Goal: Transaction & Acquisition: Purchase product/service

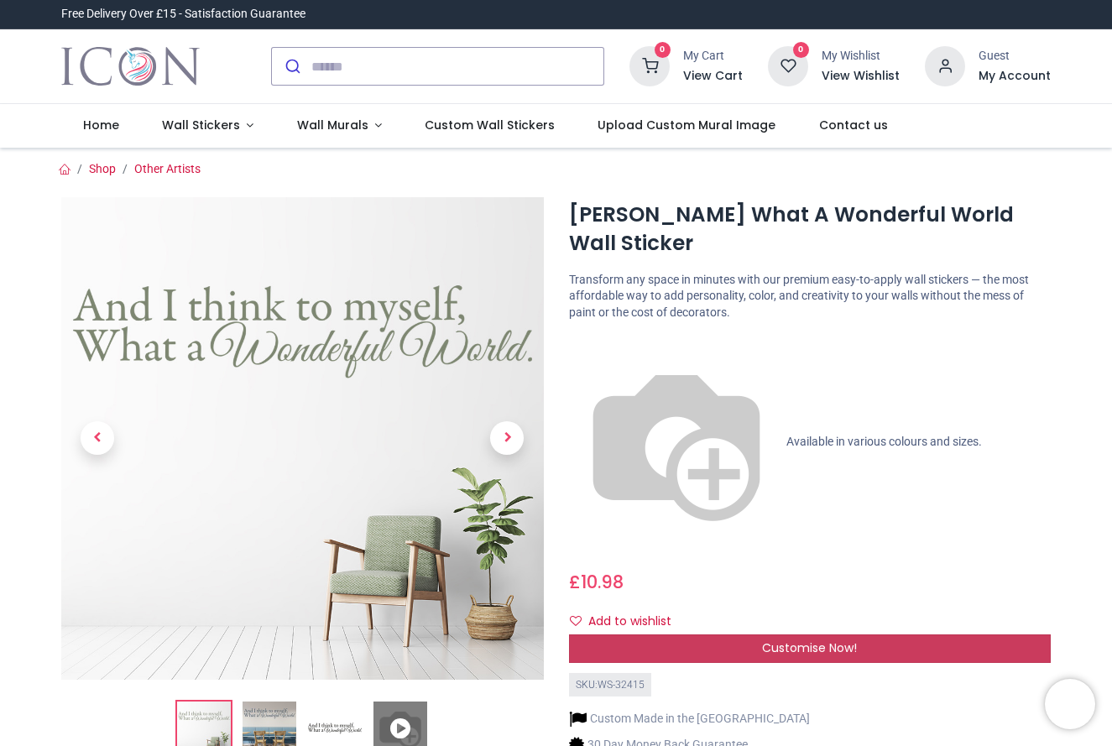
click at [822, 640] on span "Customise Now!" at bounding box center [809, 648] width 95 height 17
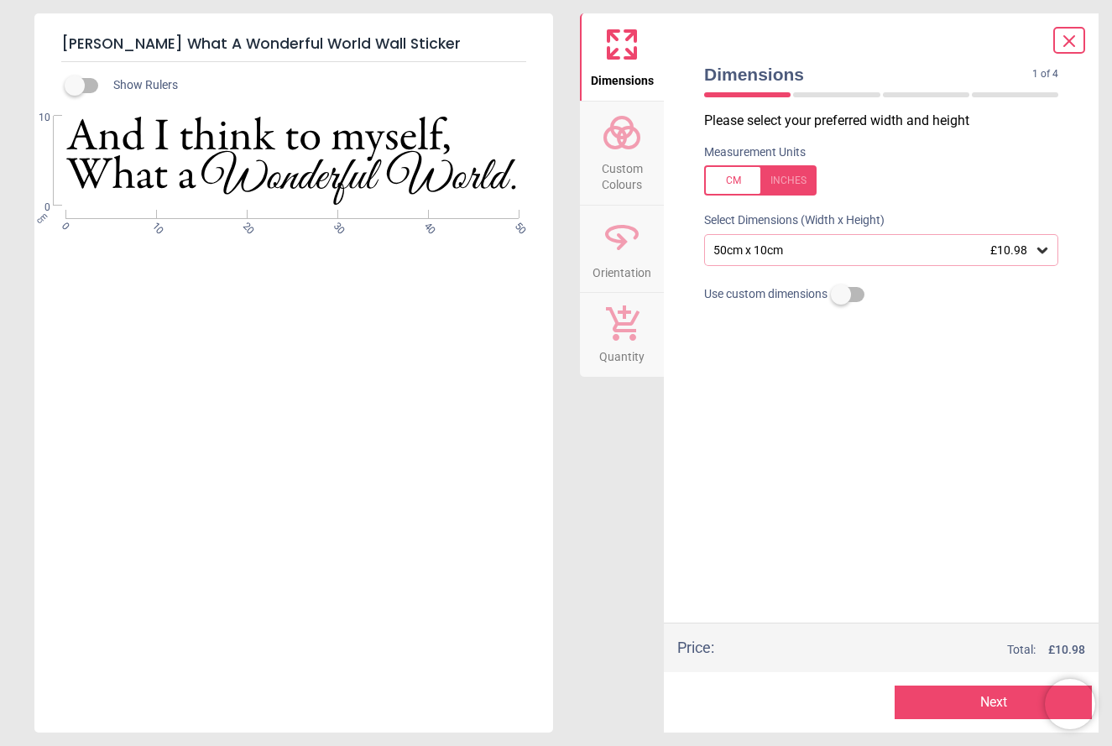
click at [1039, 248] on icon at bounding box center [1042, 251] width 10 height 6
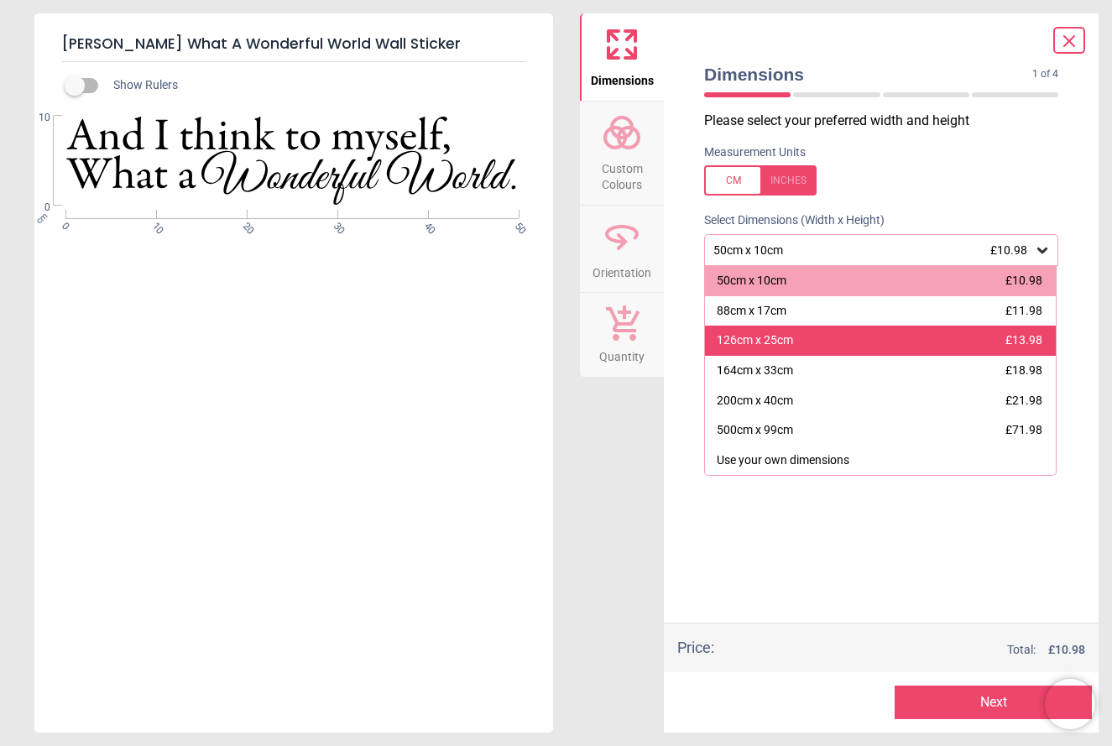
click at [917, 340] on div "126cm x 25cm £13.98" at bounding box center [880, 341] width 351 height 30
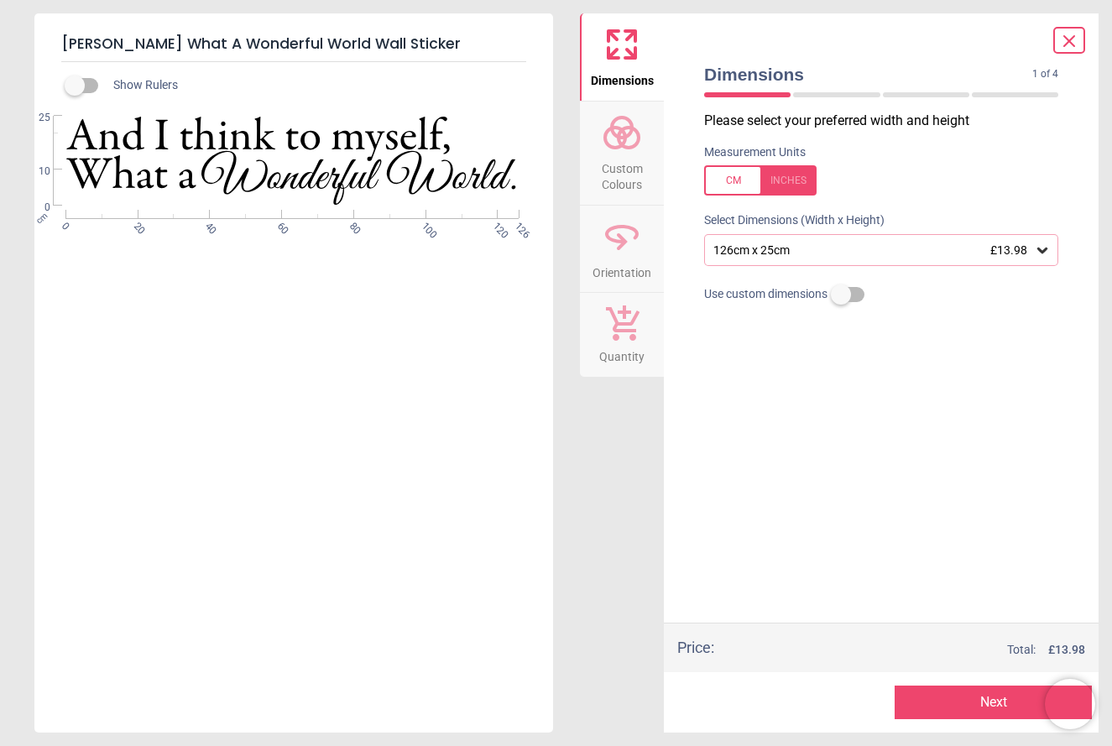
click at [1042, 248] on icon at bounding box center [1042, 250] width 17 height 17
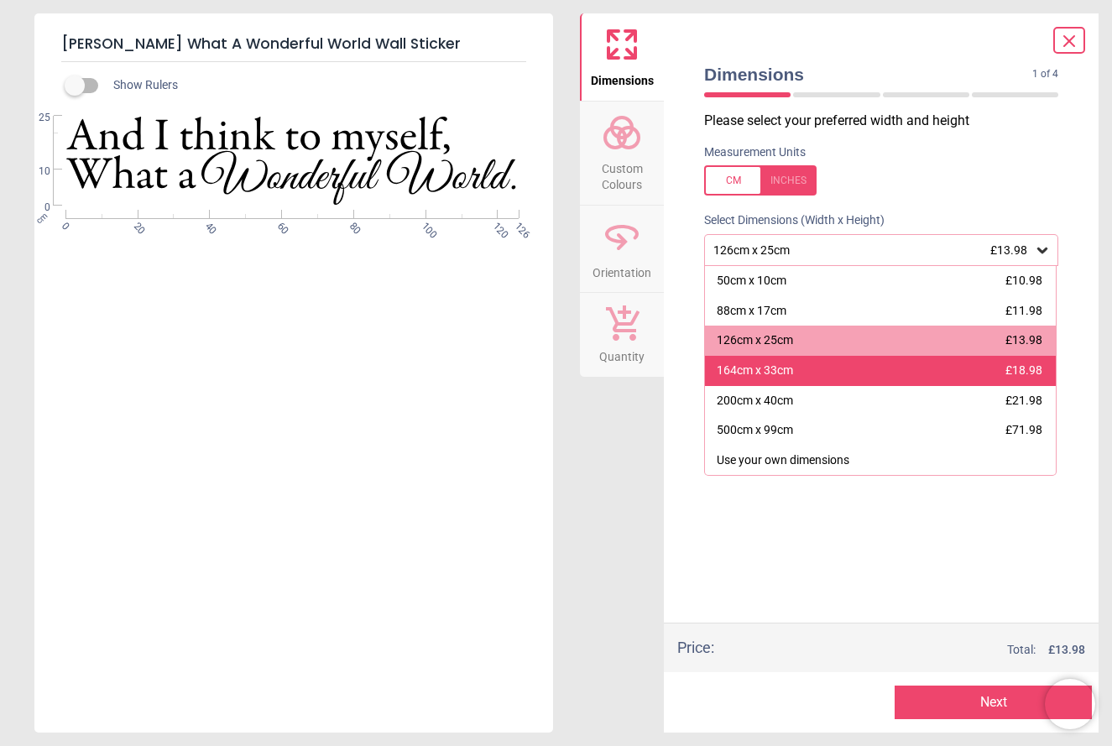
click at [957, 371] on div "164cm x 33cm £18.98" at bounding box center [880, 371] width 351 height 30
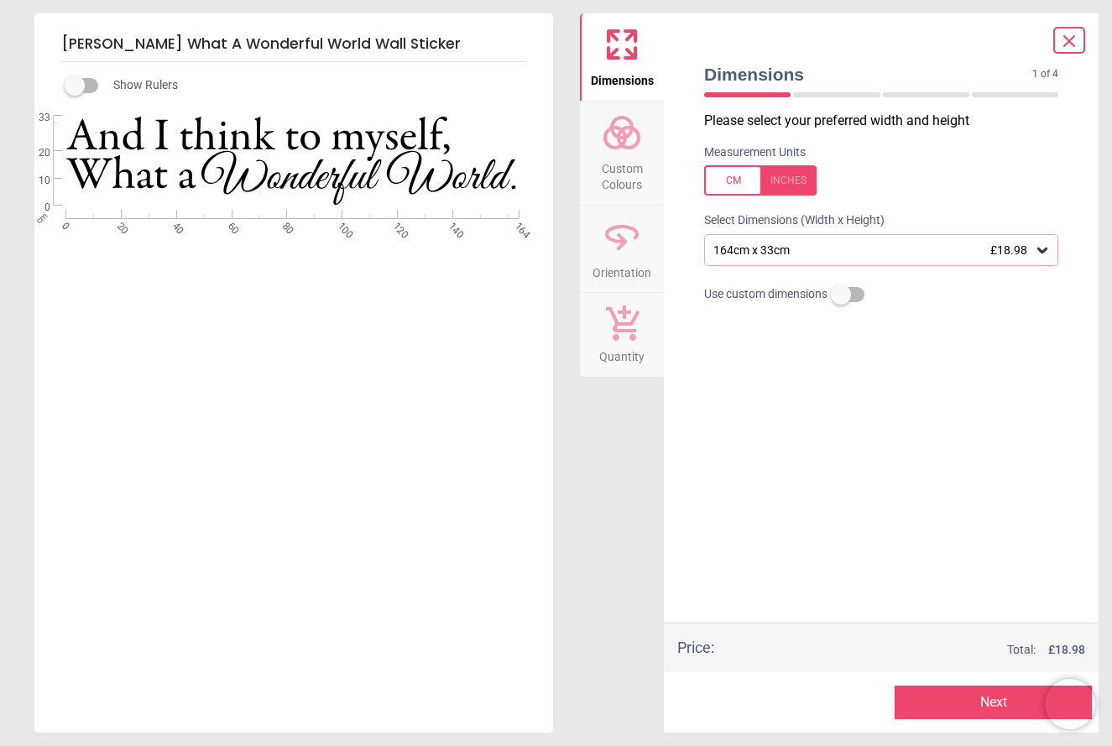
click at [612, 164] on span "Custom Colours" at bounding box center [622, 173] width 81 height 41
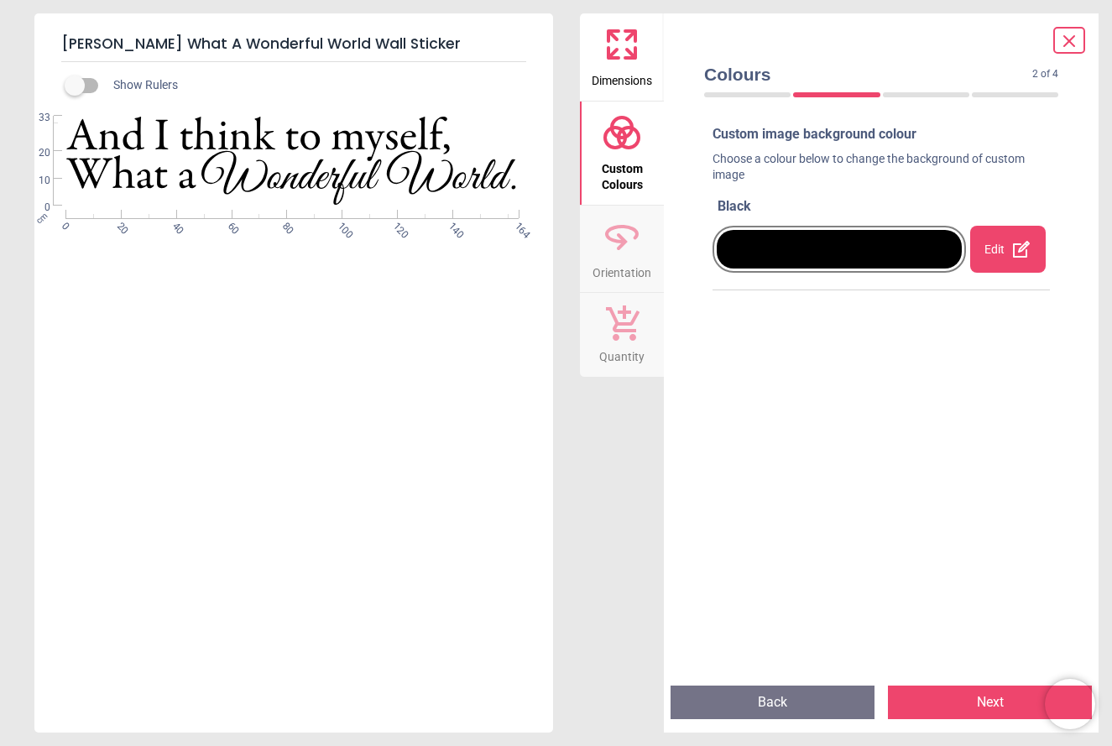
click at [828, 249] on div at bounding box center [839, 249] width 245 height 39
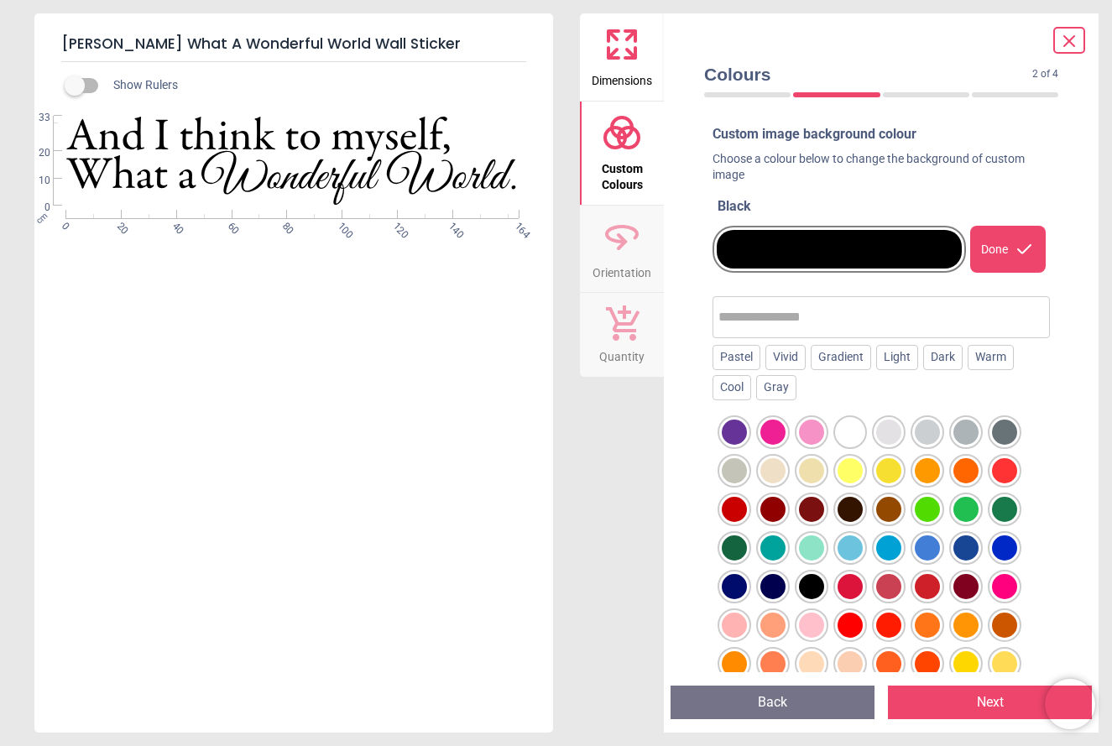
click at [828, 249] on div at bounding box center [839, 249] width 245 height 39
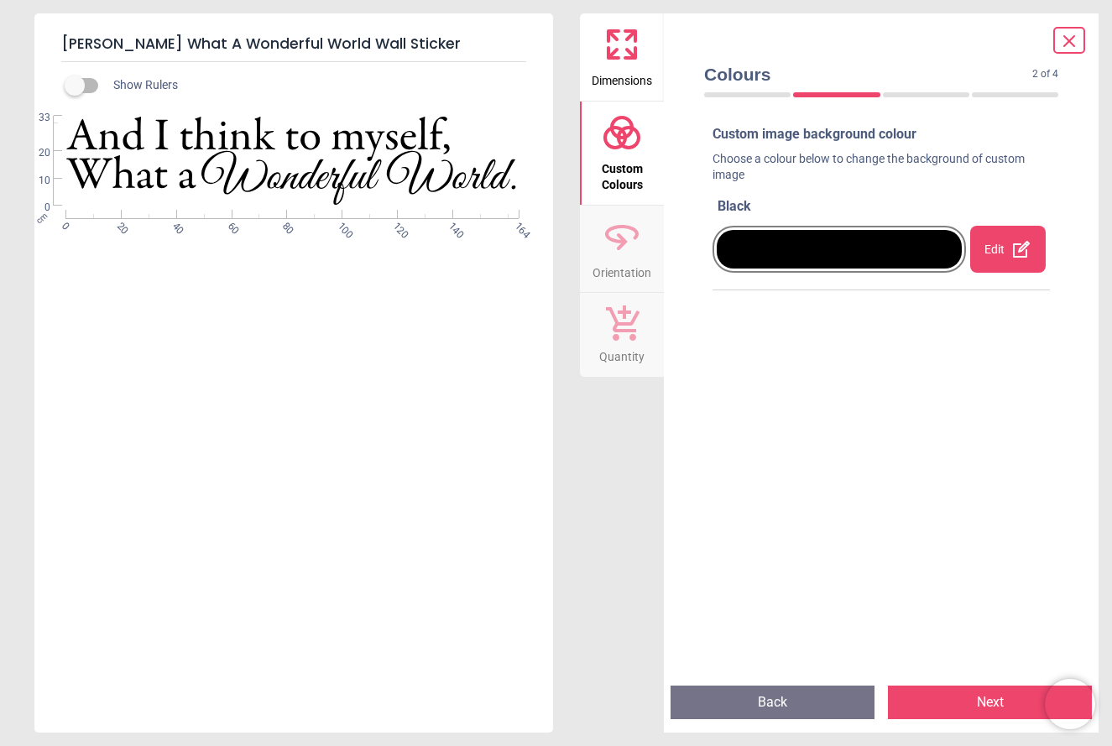
click at [619, 248] on icon at bounding box center [622, 237] width 40 height 40
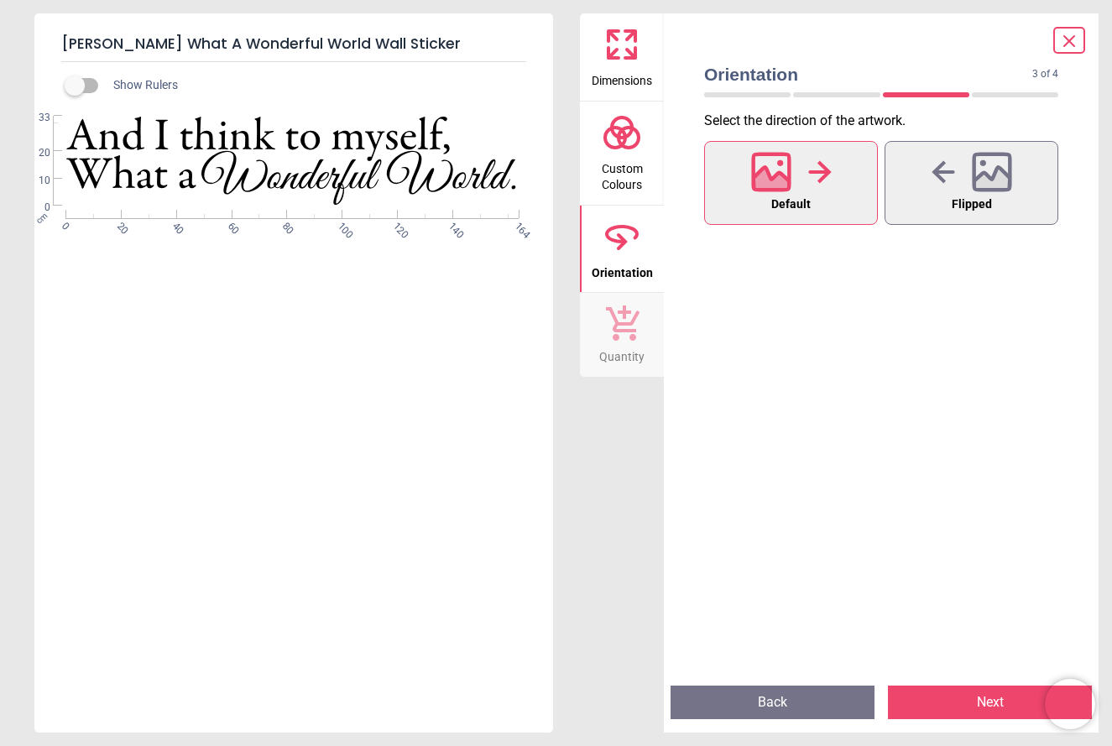
click at [622, 336] on icon at bounding box center [621, 322] width 35 height 37
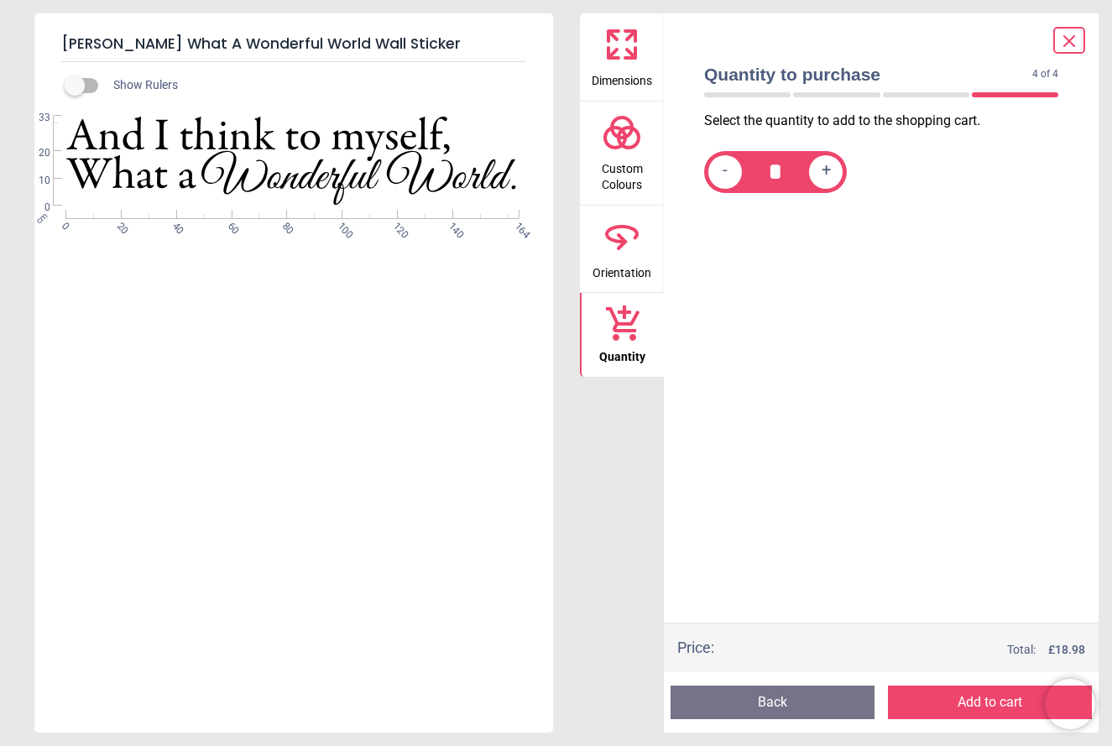
click at [938, 706] on button "Add to cart" at bounding box center [990, 703] width 204 height 34
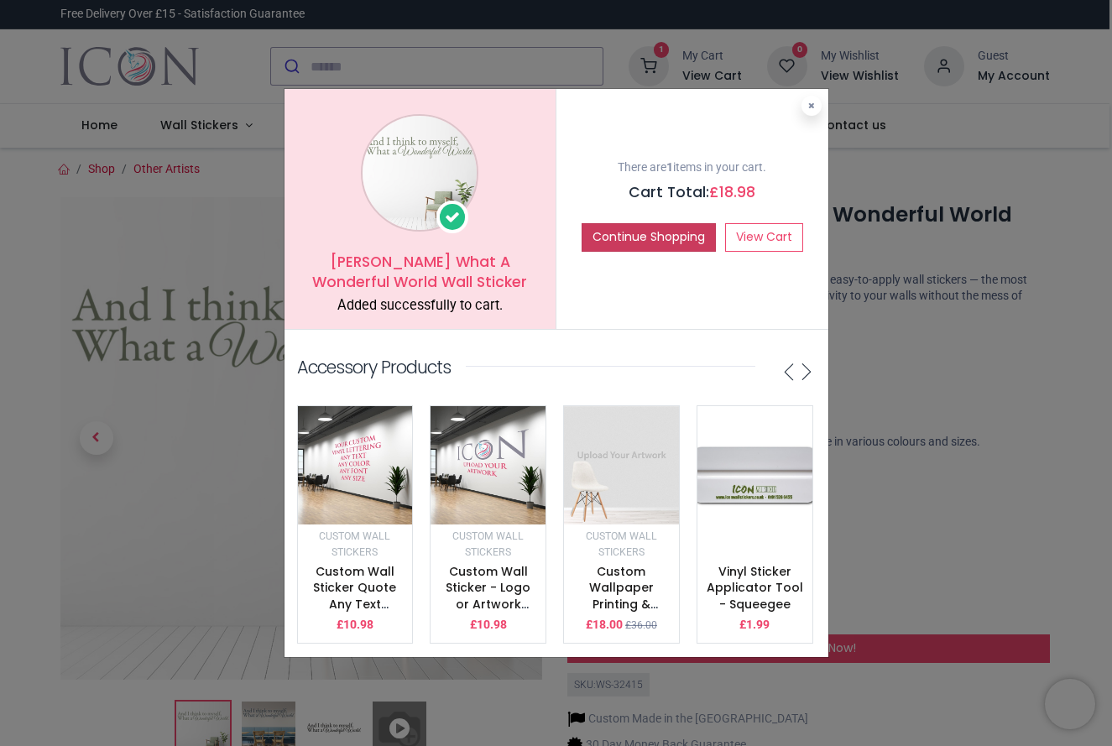
click at [626, 238] on button "Continue Shopping" at bounding box center [649, 237] width 134 height 29
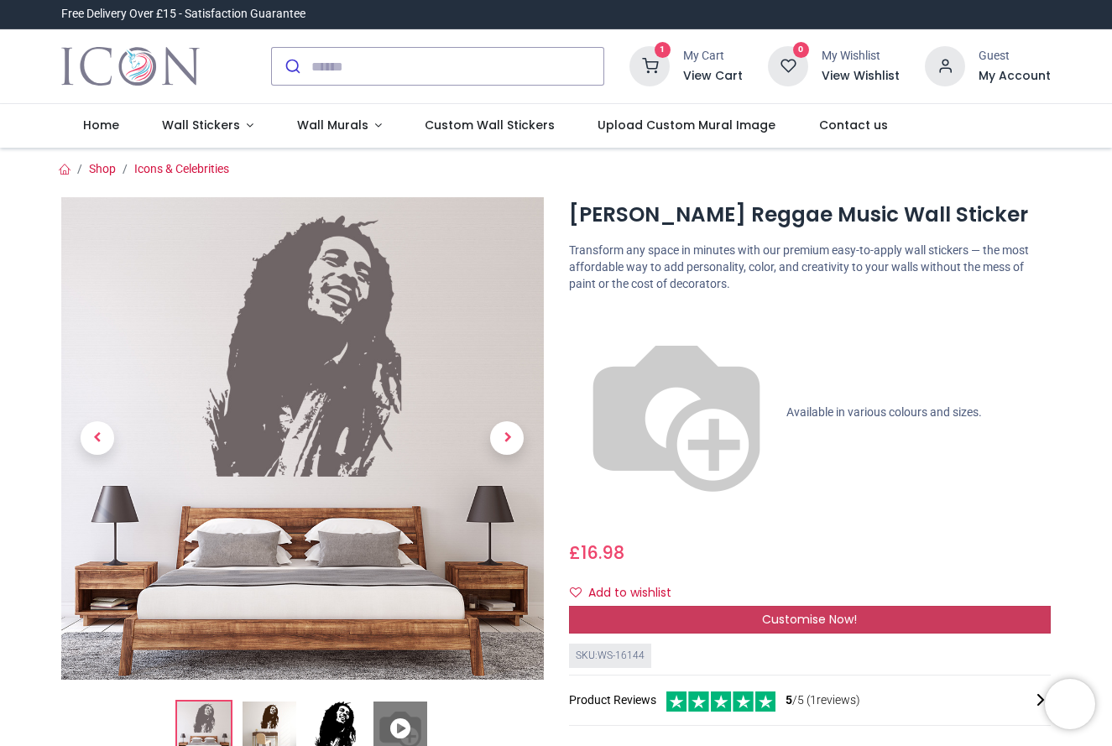
click at [740, 606] on div "Customise Now!" at bounding box center [810, 620] width 483 height 29
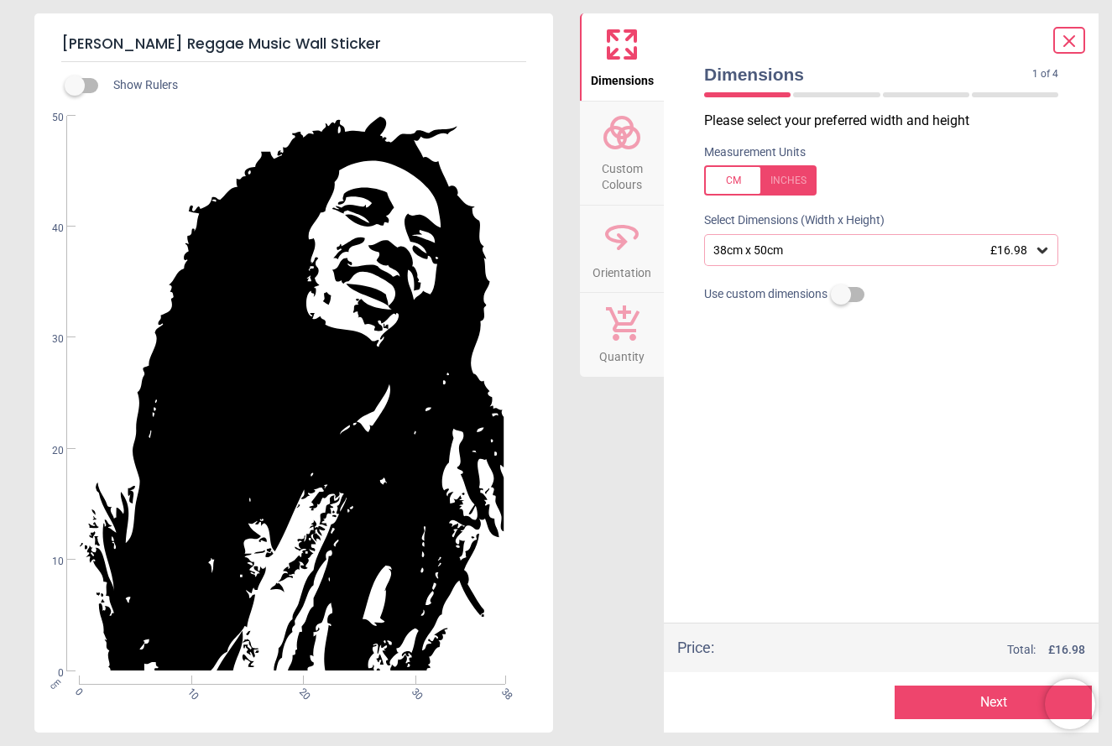
click at [1039, 249] on icon at bounding box center [1042, 251] width 10 height 6
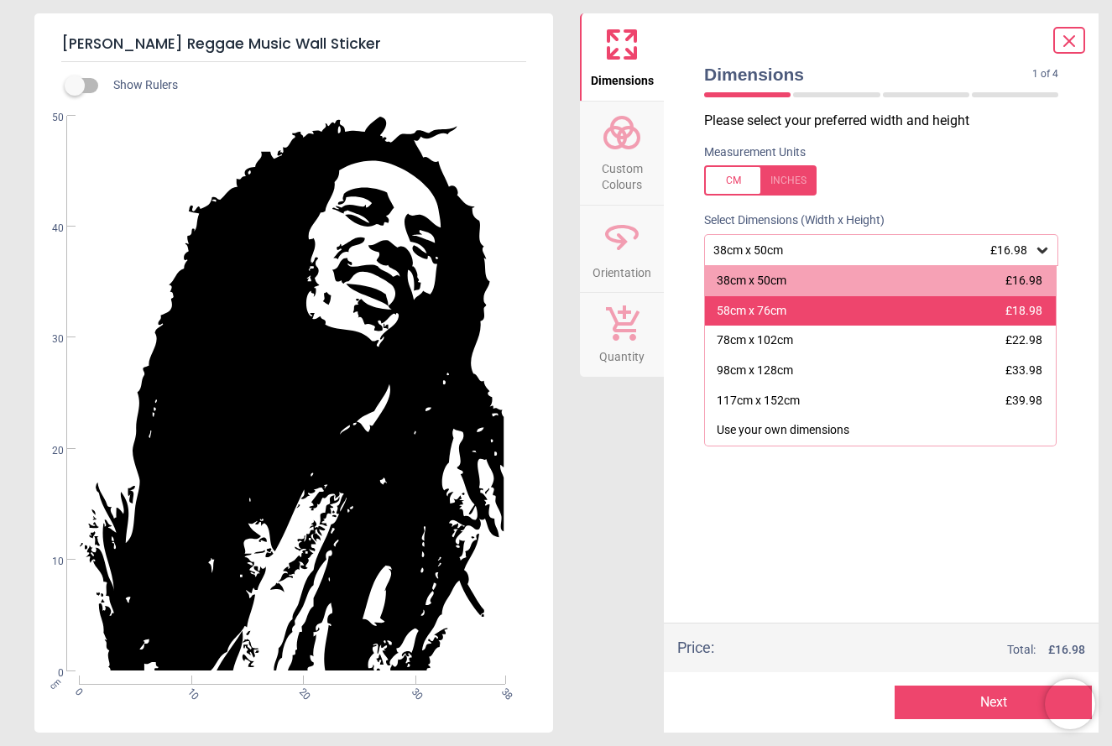
click at [972, 310] on div "58cm x 76cm £18.98" at bounding box center [880, 311] width 351 height 30
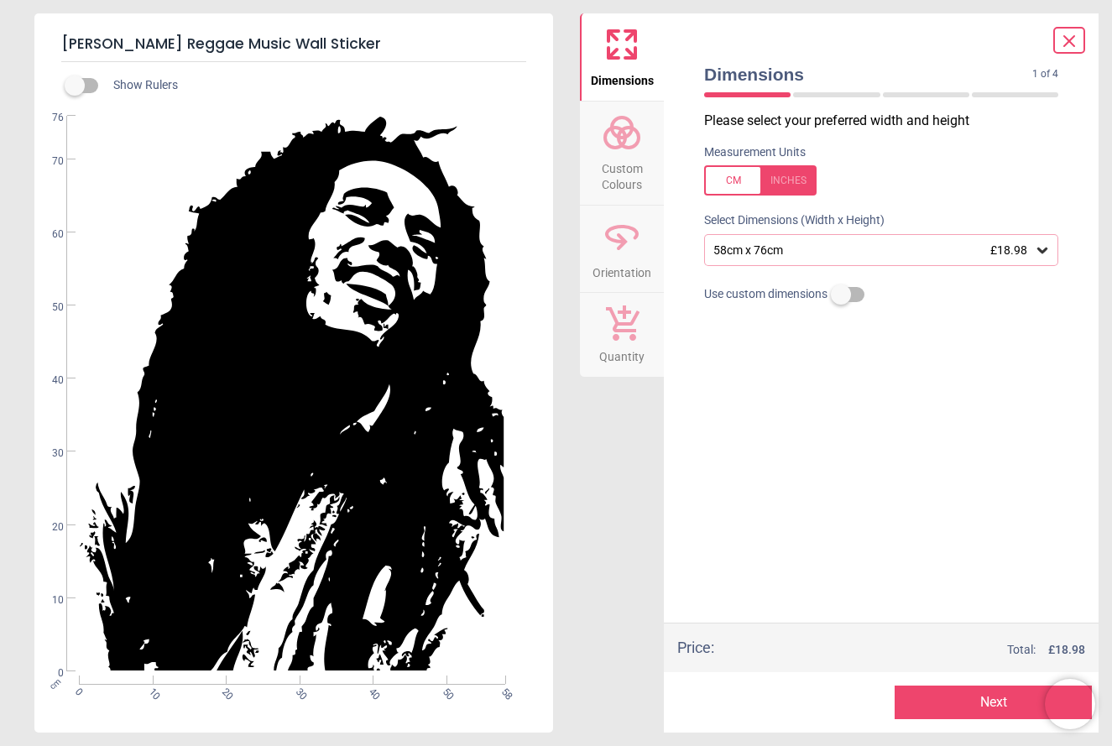
click at [615, 170] on span "Custom Colours" at bounding box center [622, 173] width 81 height 41
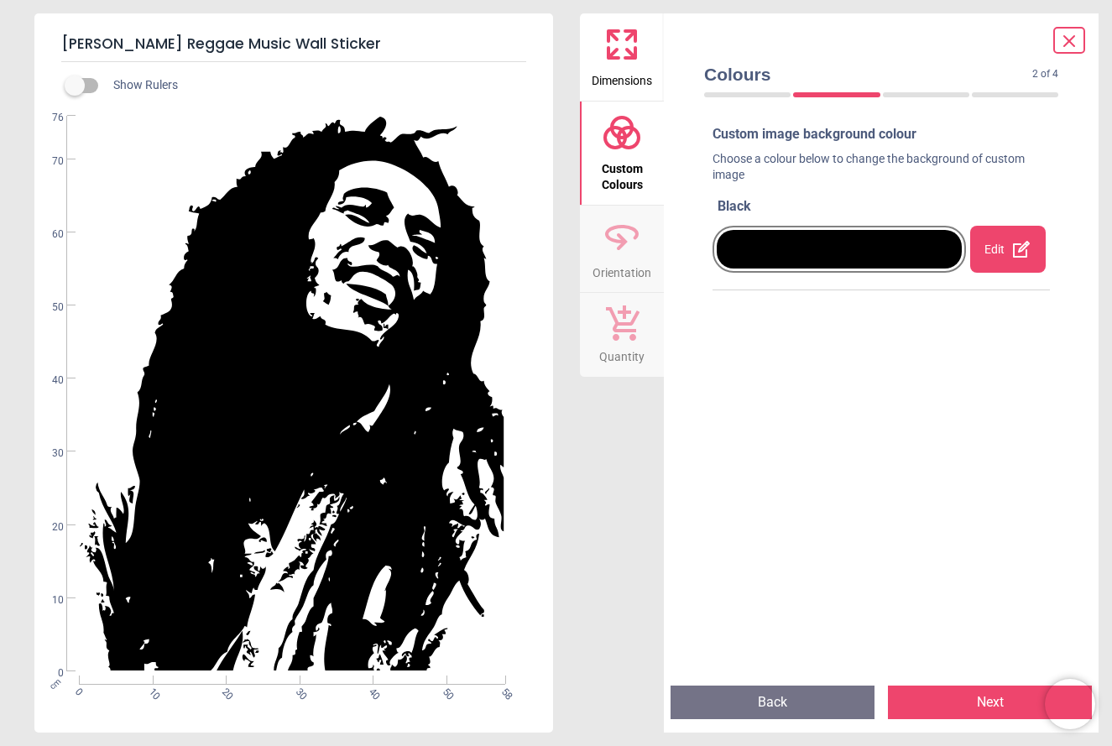
click at [775, 252] on div at bounding box center [839, 249] width 245 height 39
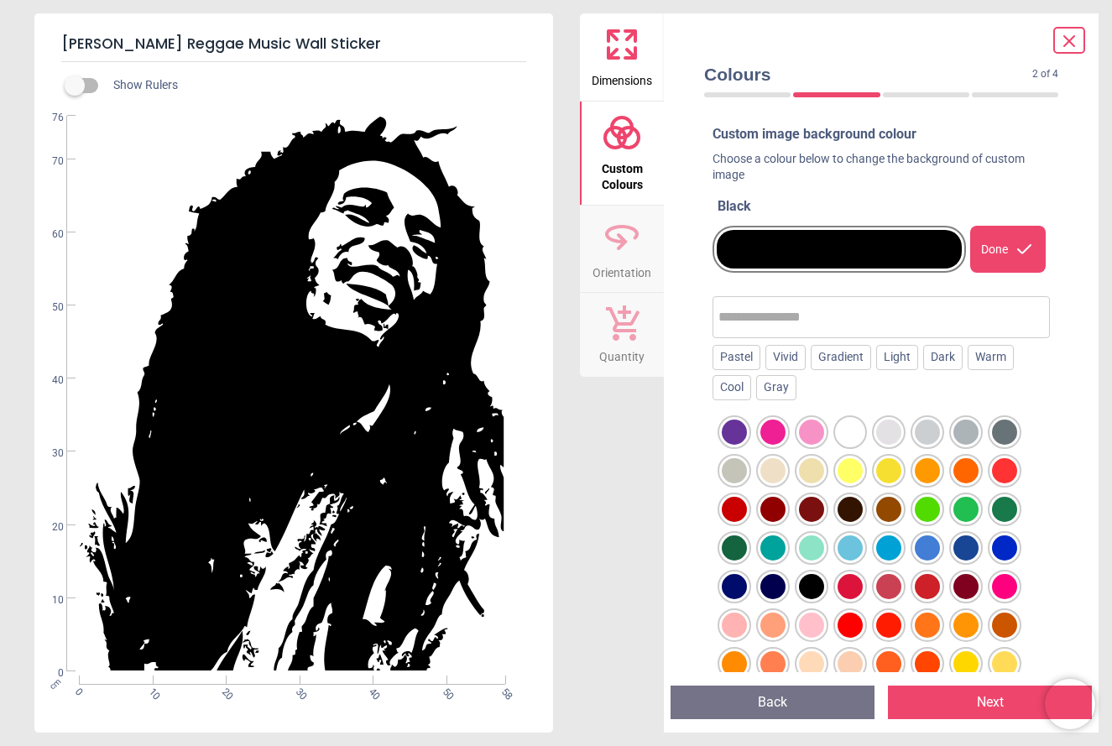
click at [745, 246] on div at bounding box center [839, 249] width 245 height 39
click at [614, 247] on icon at bounding box center [622, 237] width 40 height 40
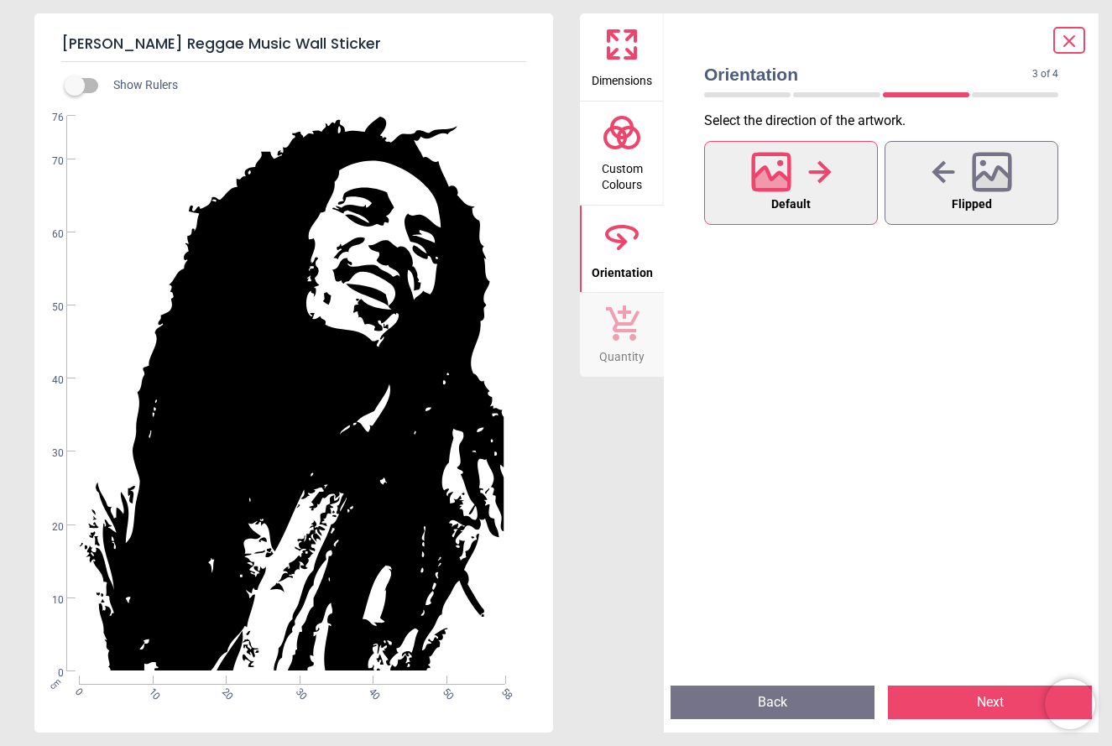
click at [619, 338] on icon at bounding box center [621, 322] width 35 height 37
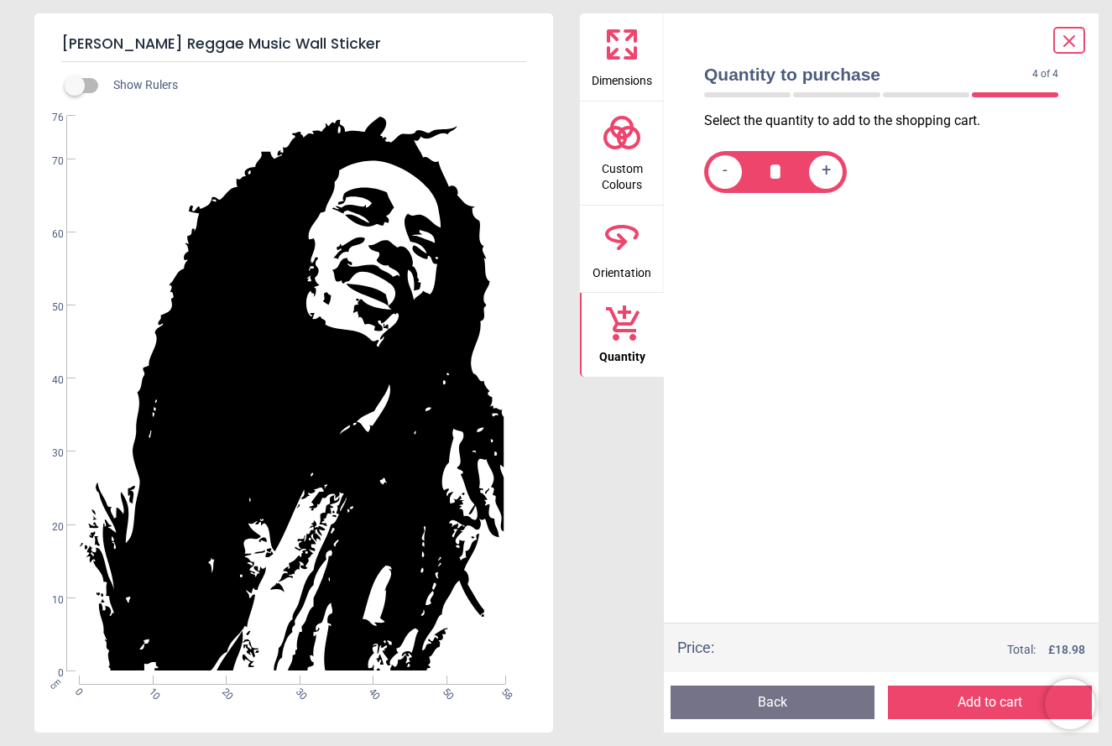
click at [953, 704] on button "Add to cart" at bounding box center [990, 703] width 204 height 34
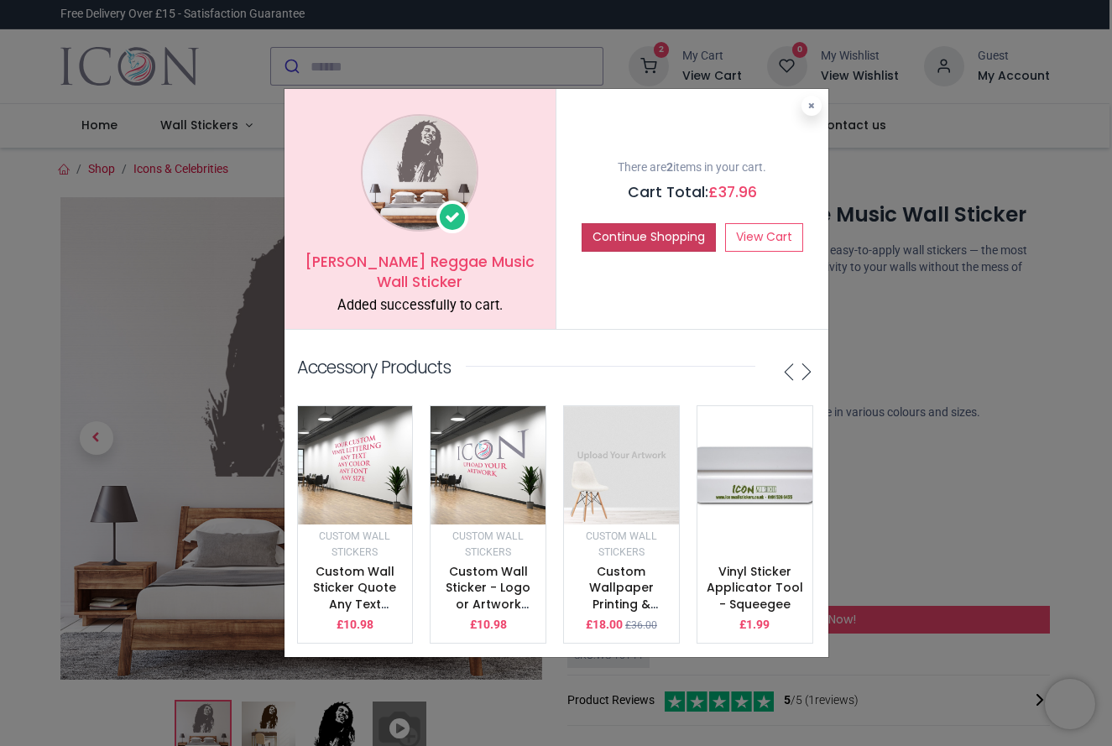
click at [620, 241] on button "Continue Shopping" at bounding box center [649, 237] width 134 height 29
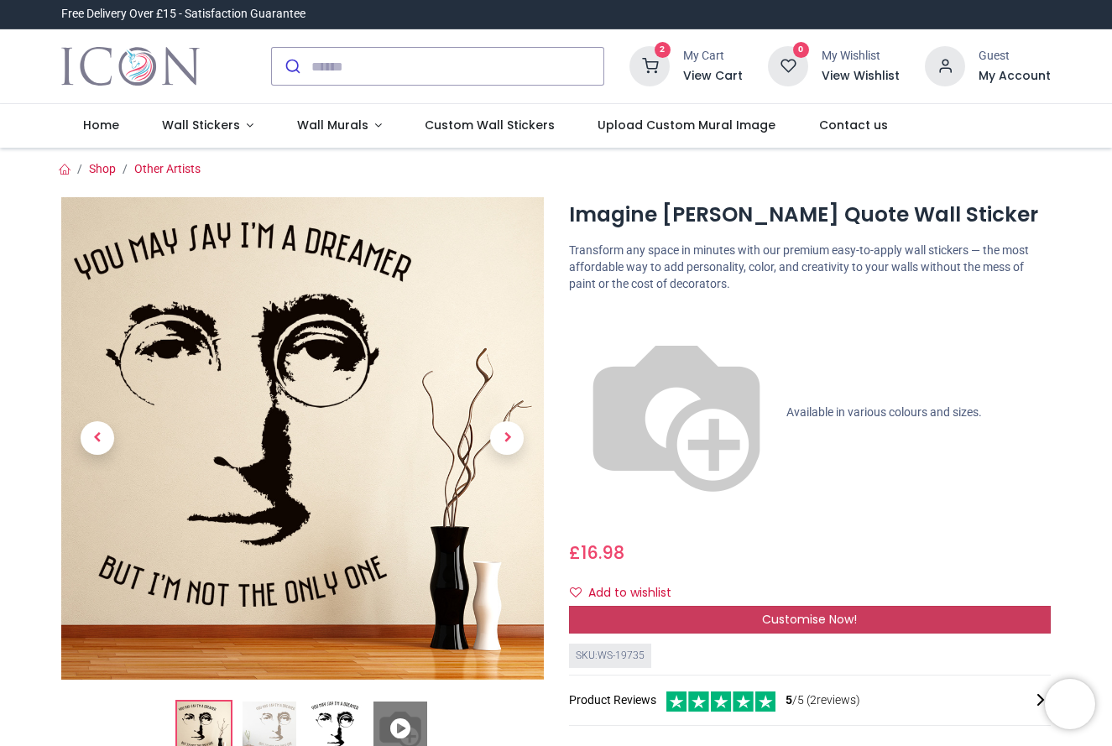
click at [805, 611] on span "Customise Now!" at bounding box center [809, 619] width 95 height 17
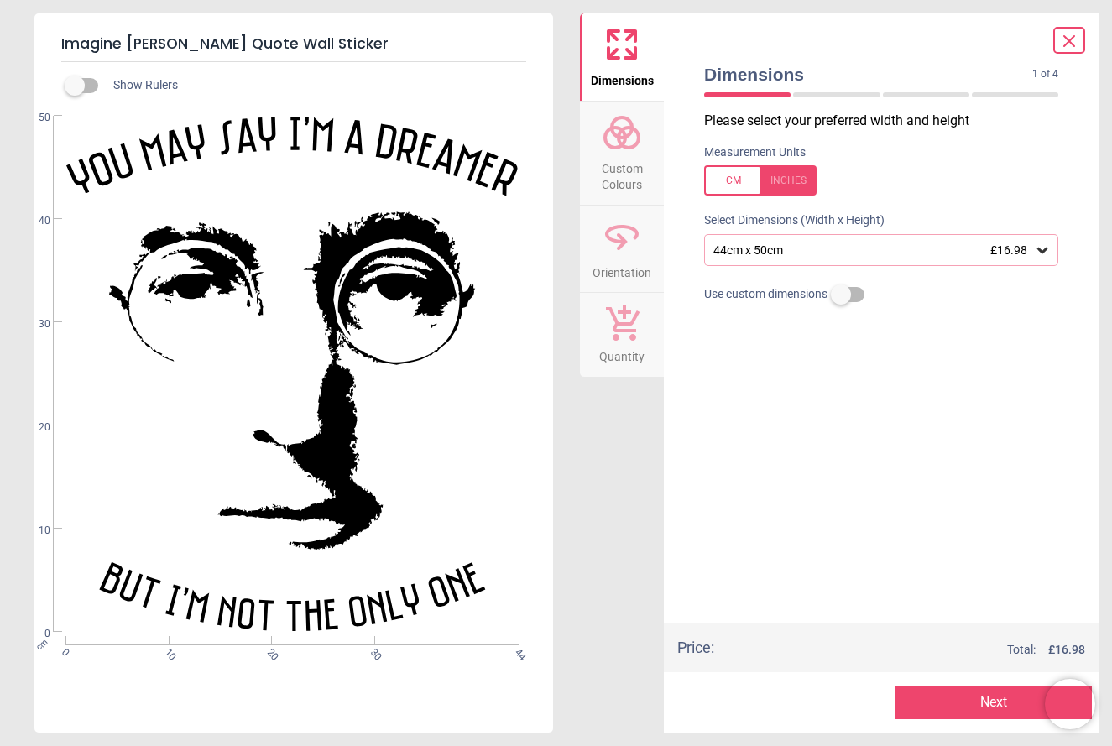
click at [619, 154] on span "Custom Colours" at bounding box center [622, 173] width 81 height 41
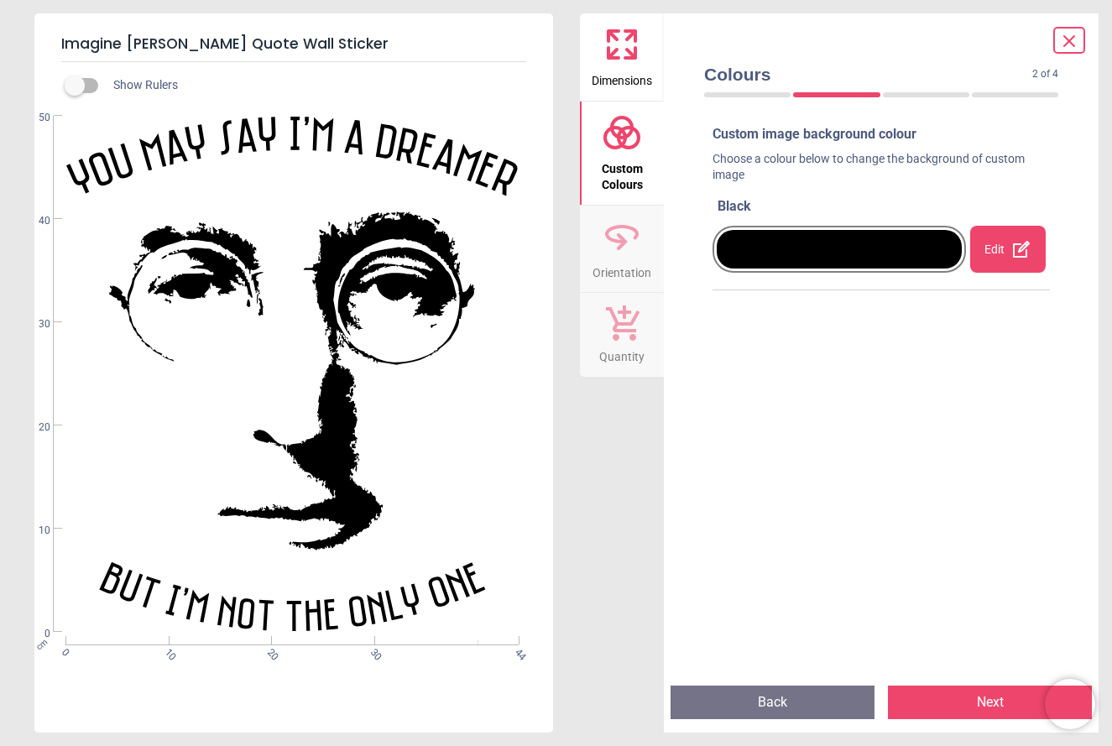
click at [772, 245] on div at bounding box center [839, 249] width 245 height 39
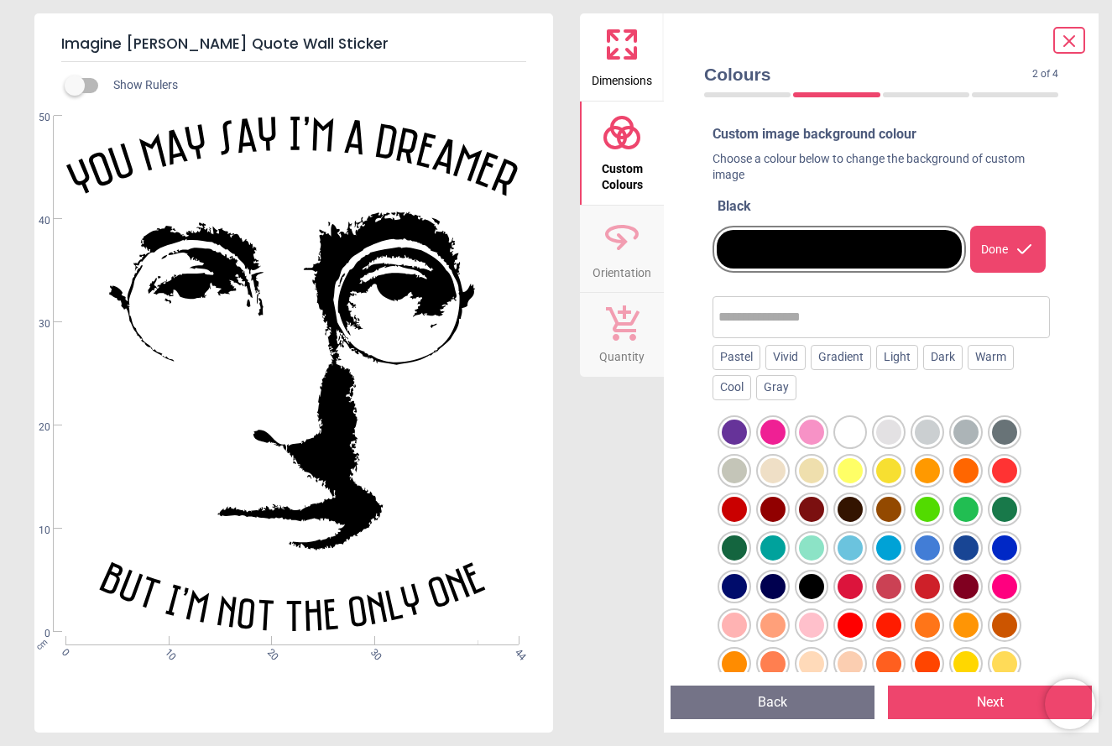
click at [614, 254] on icon at bounding box center [622, 237] width 40 height 40
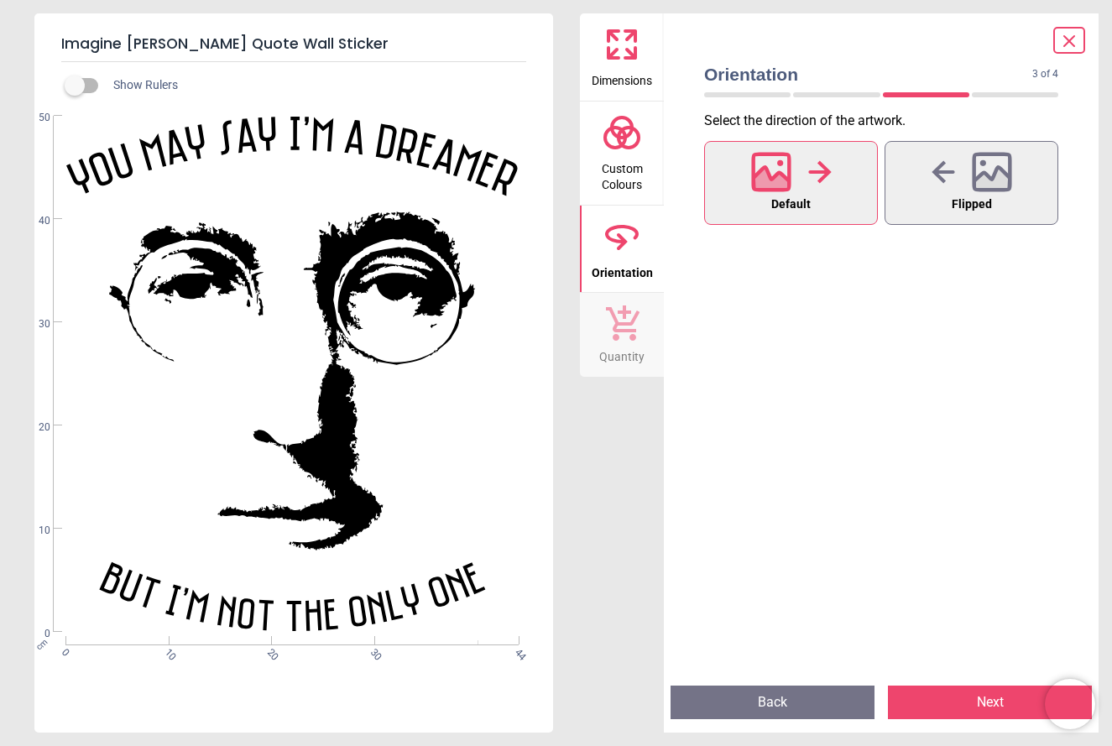
click at [618, 335] on icon at bounding box center [623, 322] width 34 height 35
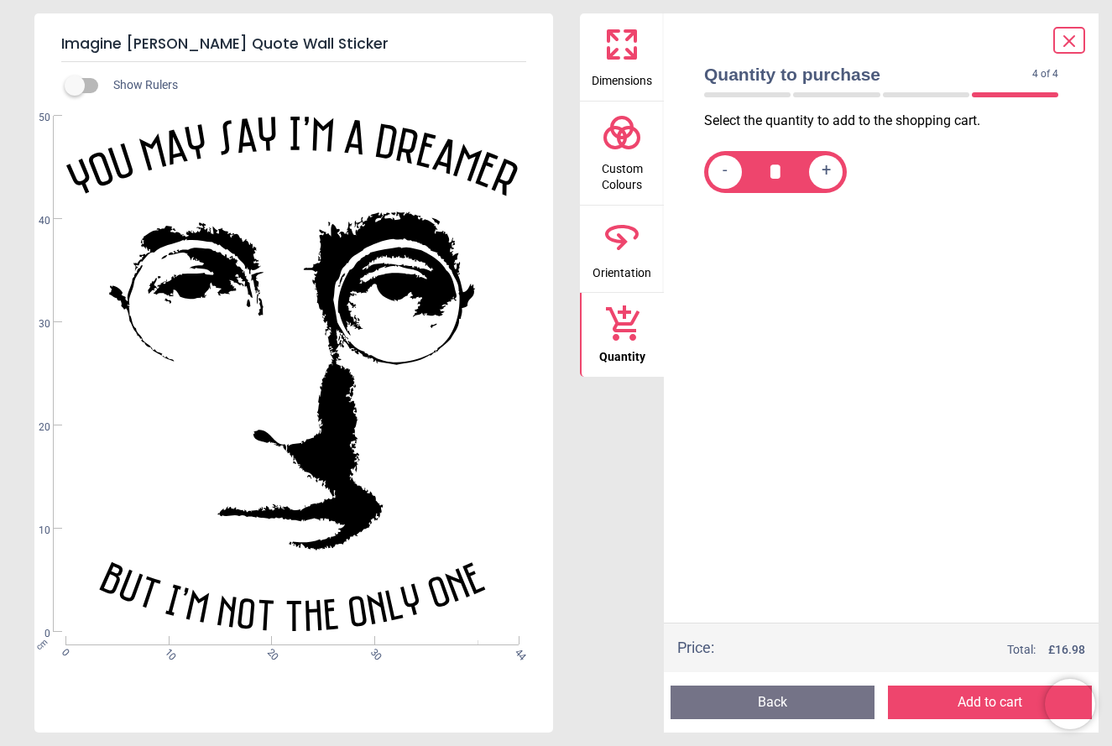
click at [953, 707] on button "Add to cart" at bounding box center [990, 703] width 204 height 34
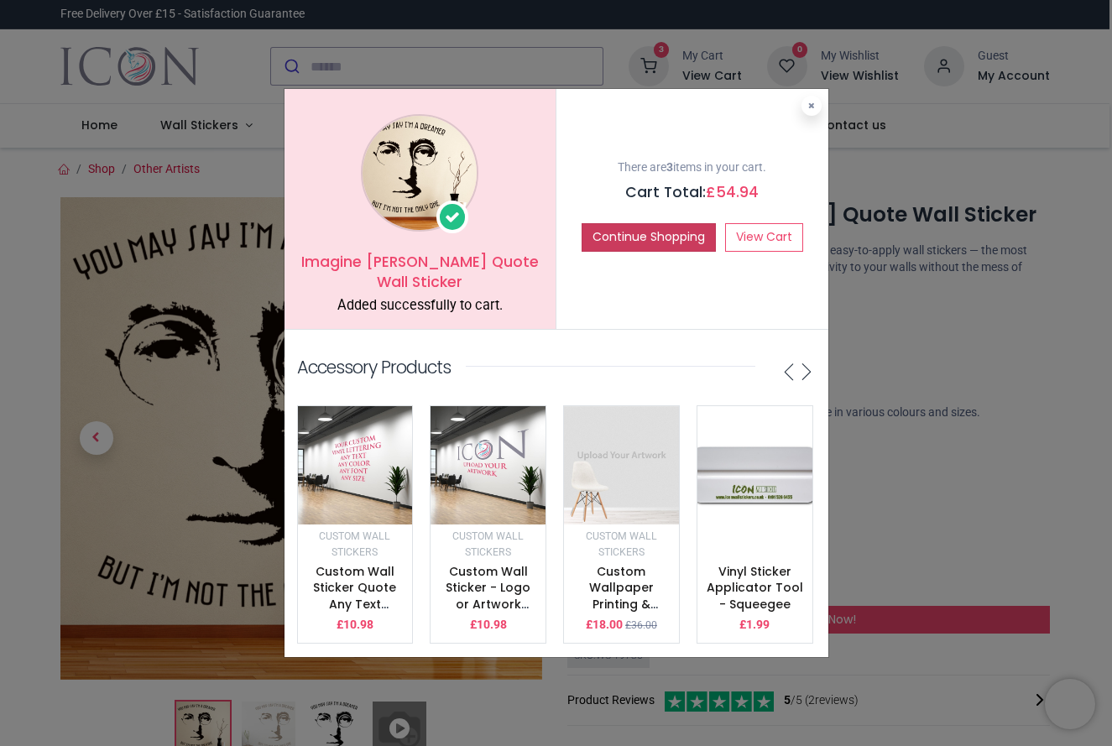
click at [624, 239] on button "Continue Shopping" at bounding box center [649, 237] width 134 height 29
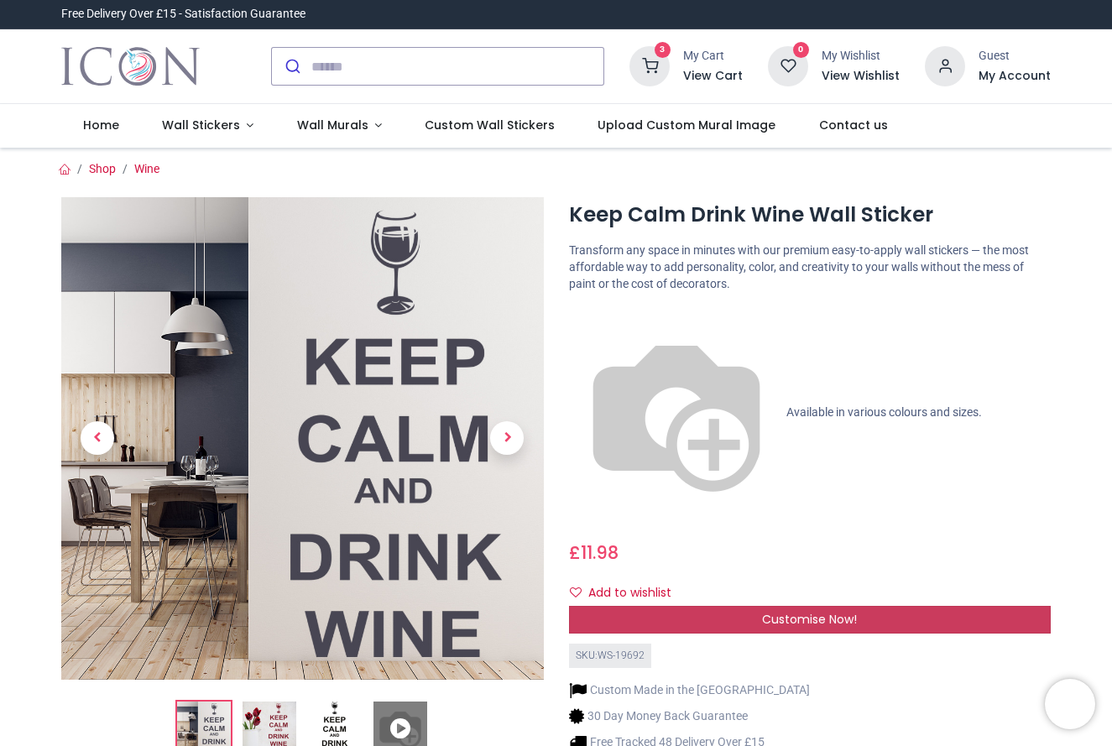
click at [827, 611] on span "Customise Now!" at bounding box center [809, 619] width 95 height 17
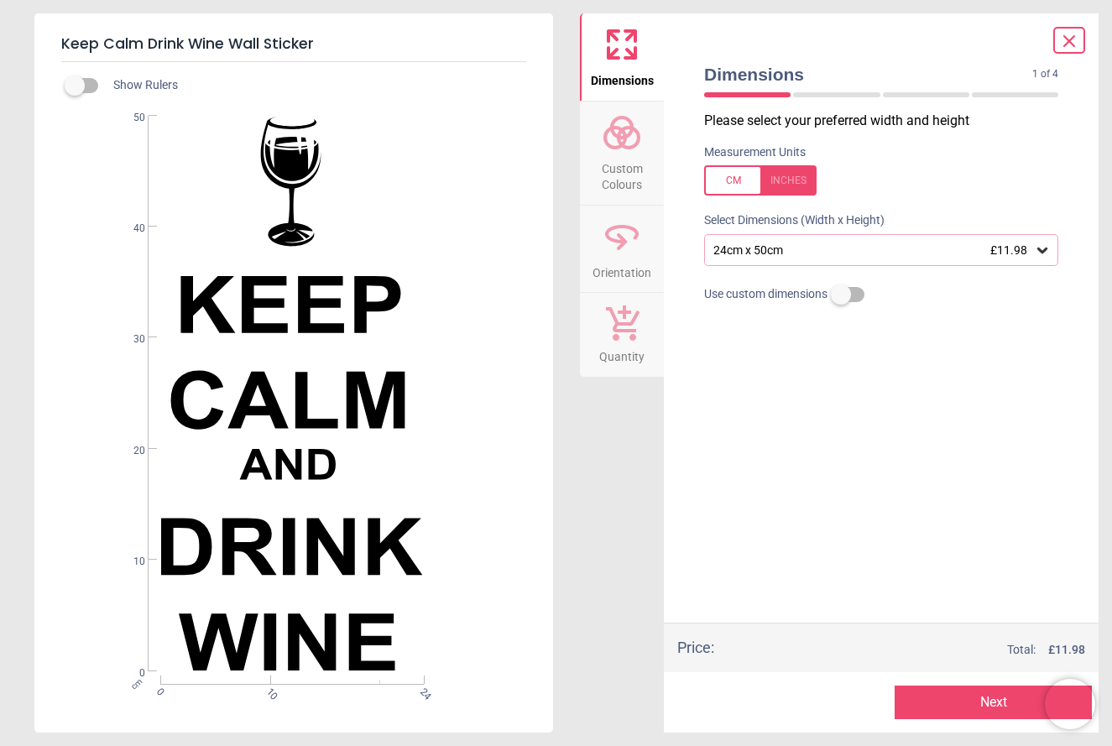
click at [618, 164] on span "Custom Colours" at bounding box center [622, 173] width 81 height 41
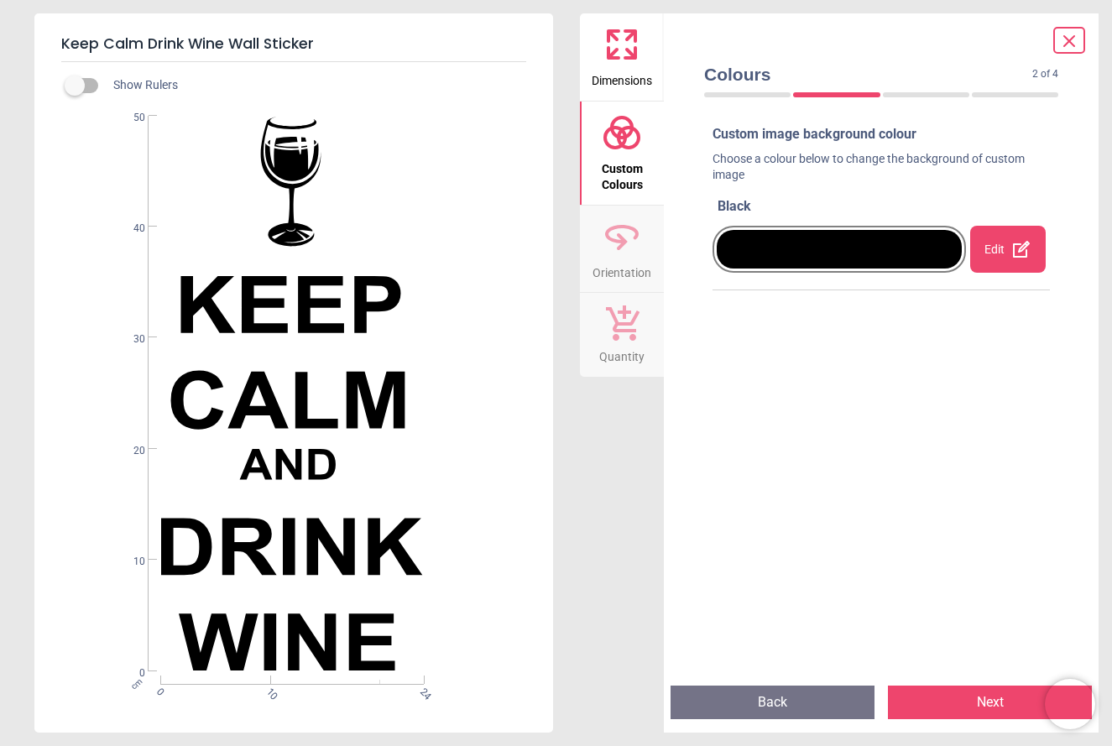
click at [770, 248] on div at bounding box center [839, 249] width 245 height 39
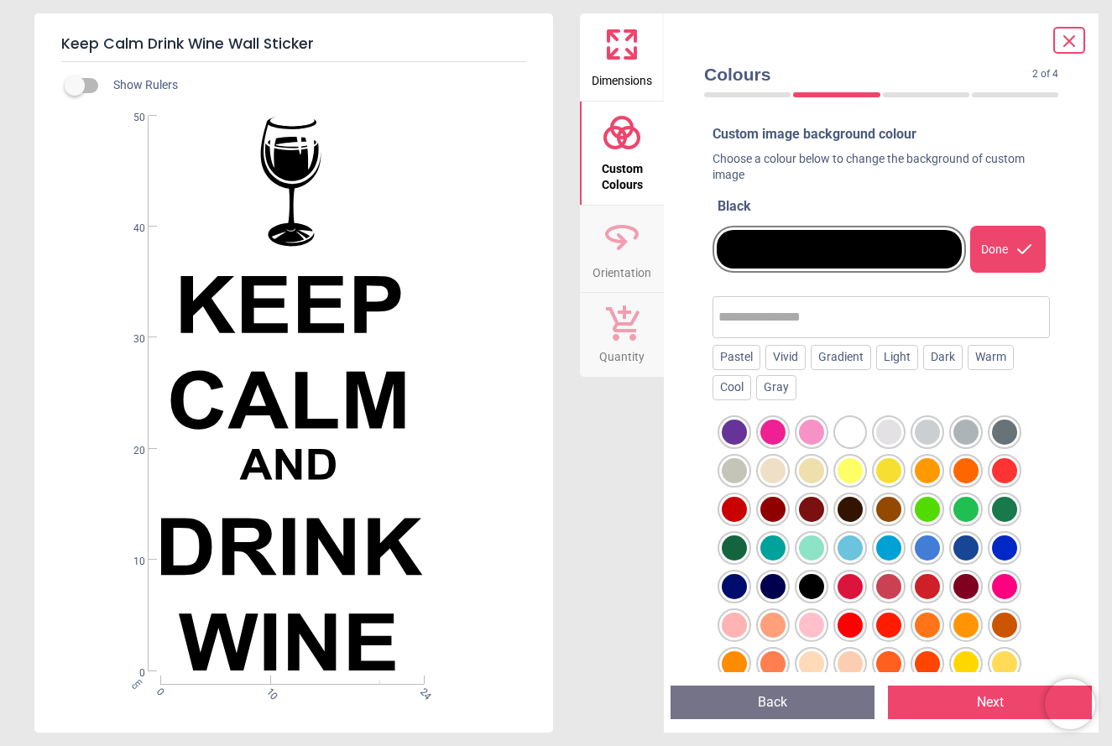
click at [622, 246] on icon at bounding box center [622, 237] width 40 height 40
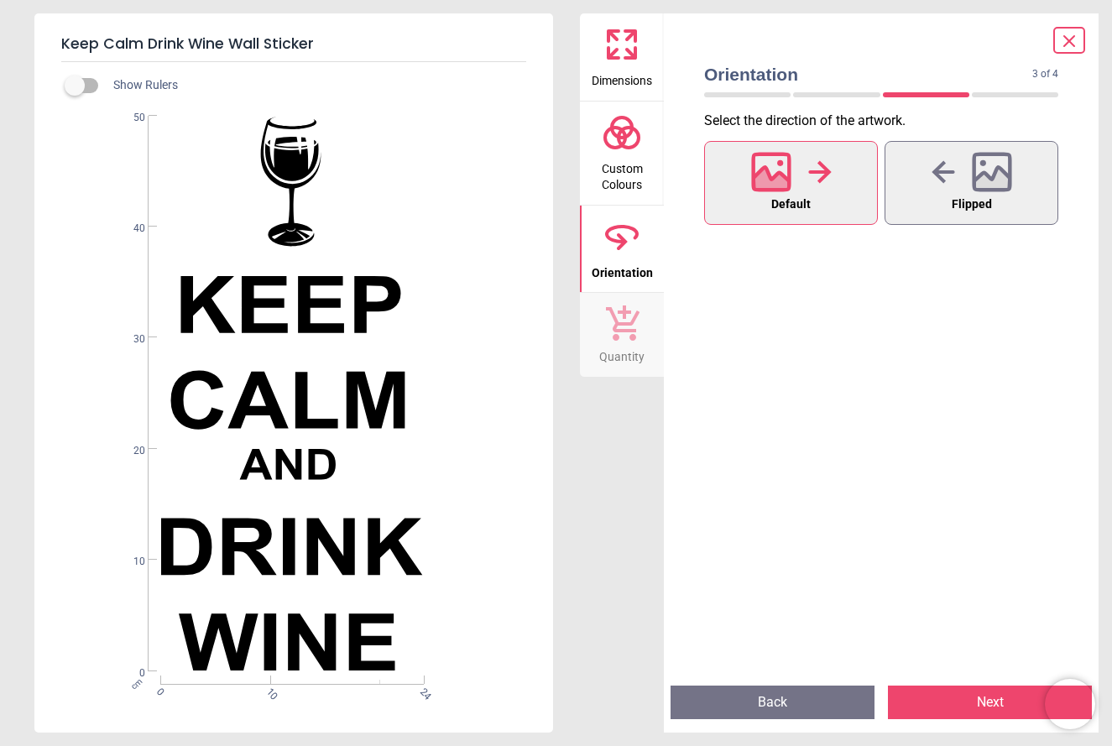
click at [621, 332] on icon at bounding box center [621, 322] width 35 height 37
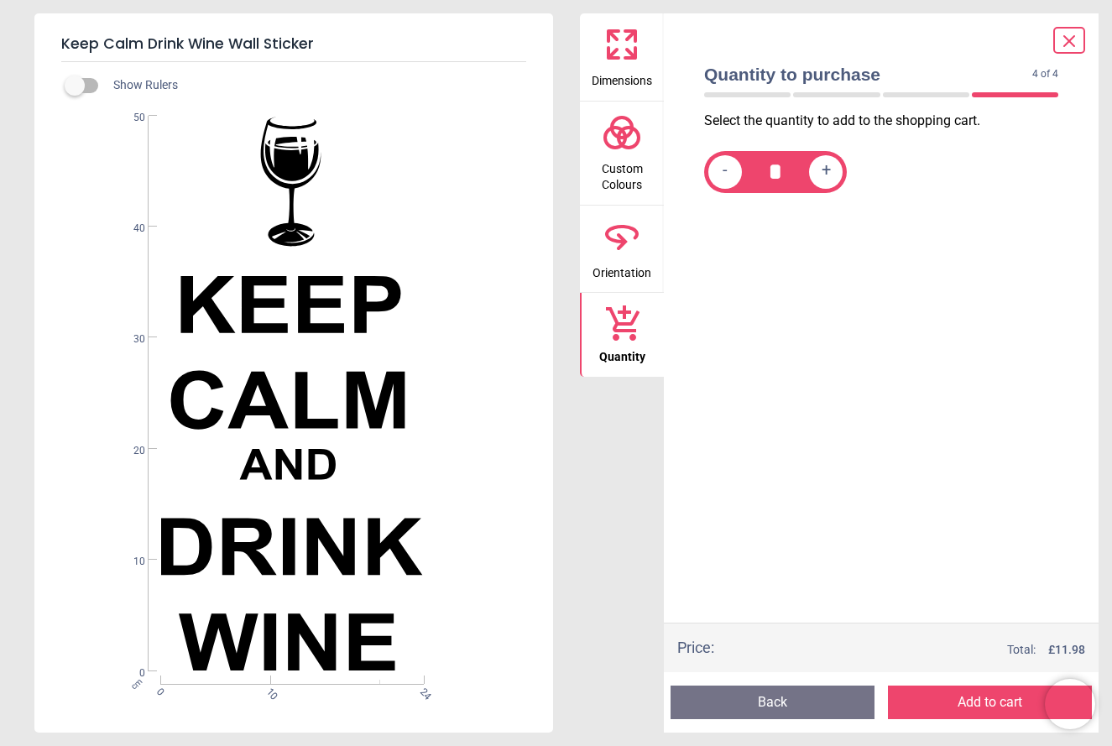
click at [963, 706] on button "Add to cart" at bounding box center [990, 703] width 204 height 34
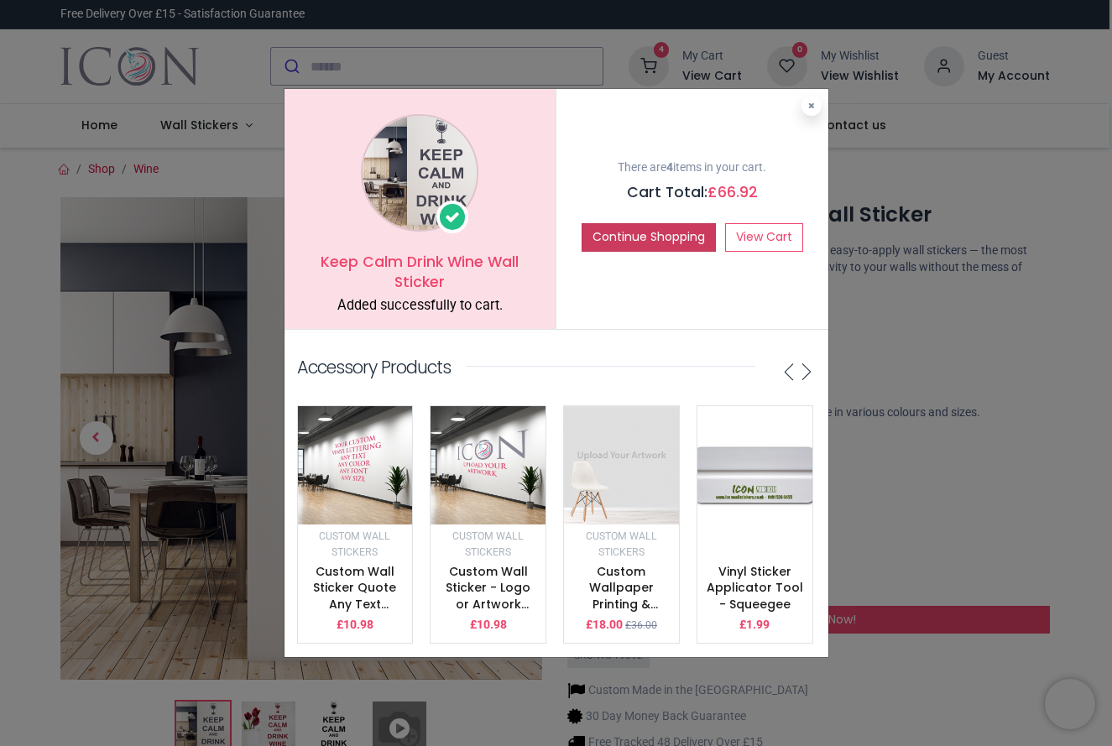
click at [640, 237] on button "Continue Shopping" at bounding box center [649, 237] width 134 height 29
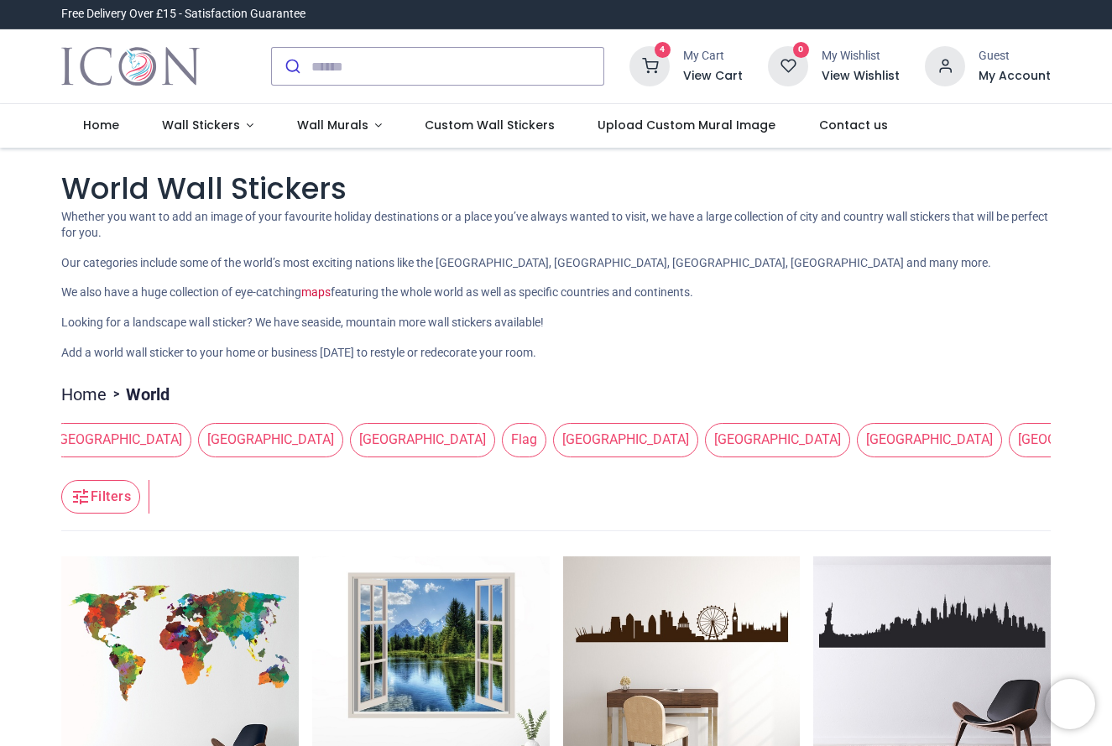
scroll to position [0, 173]
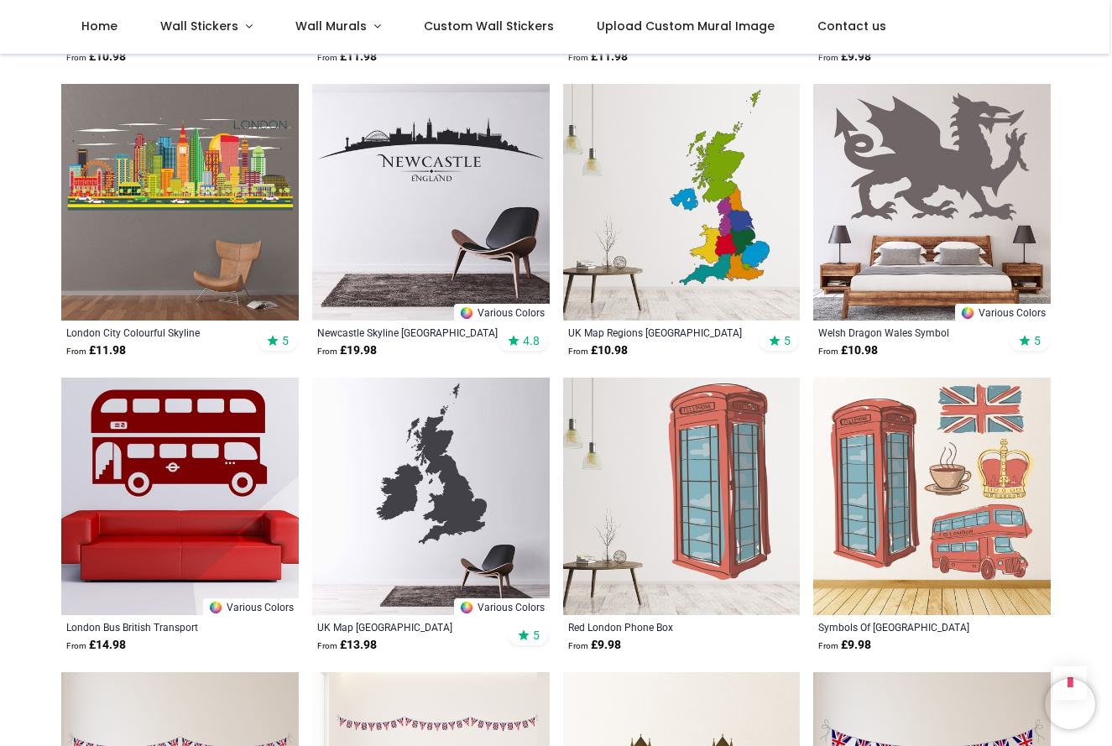
scroll to position [1560, 0]
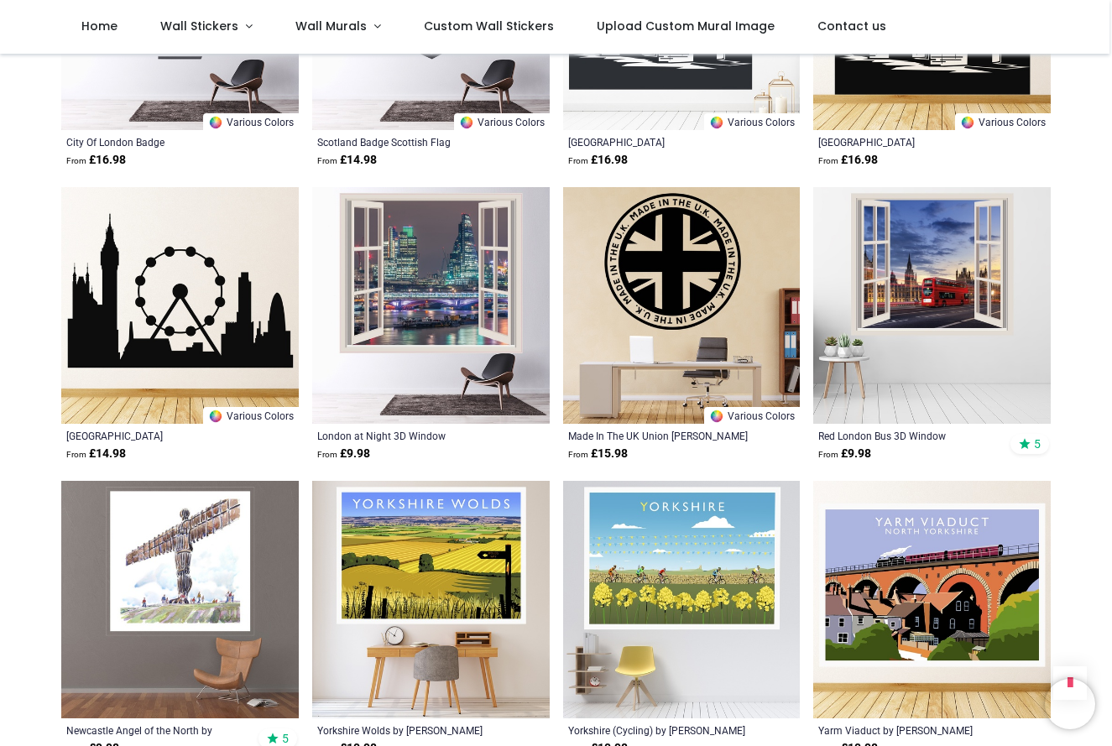
scroll to position [3809, 0]
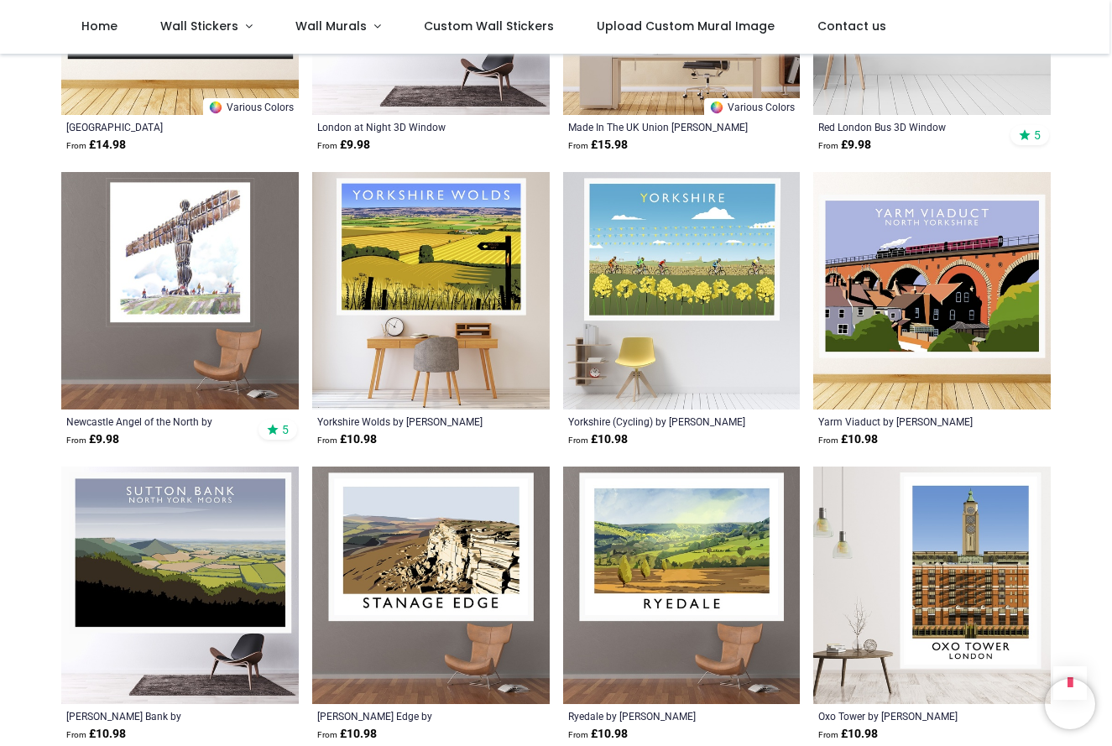
scroll to position [4118, 0]
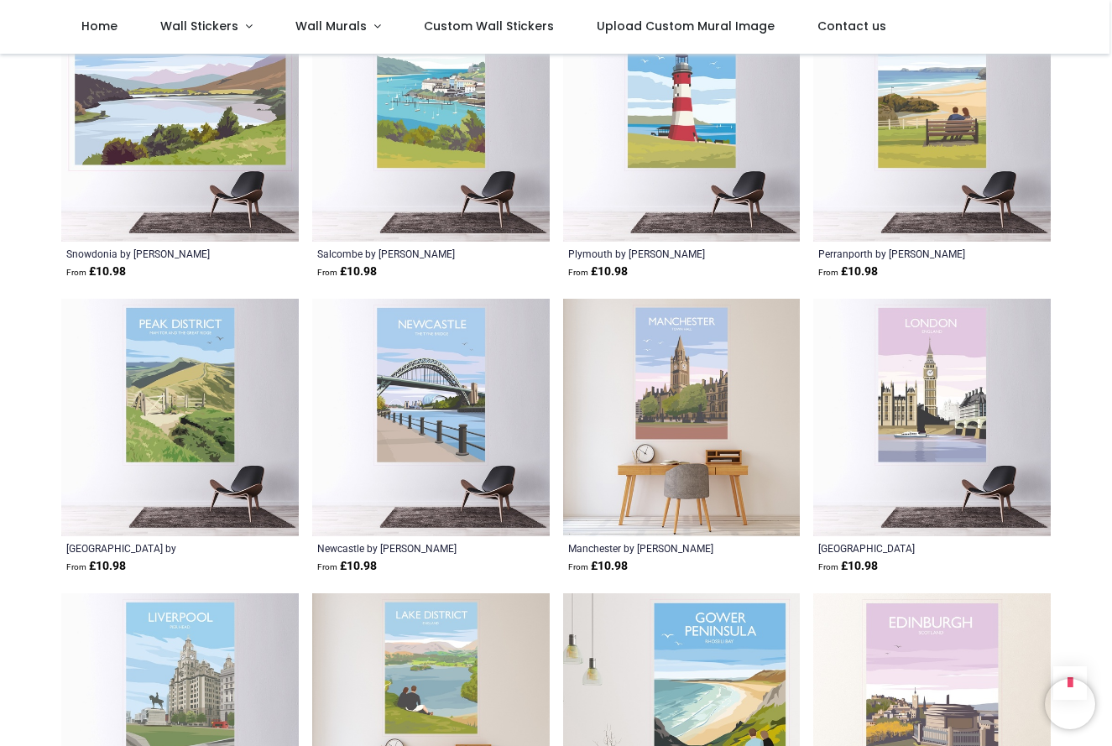
scroll to position [6346, 0]
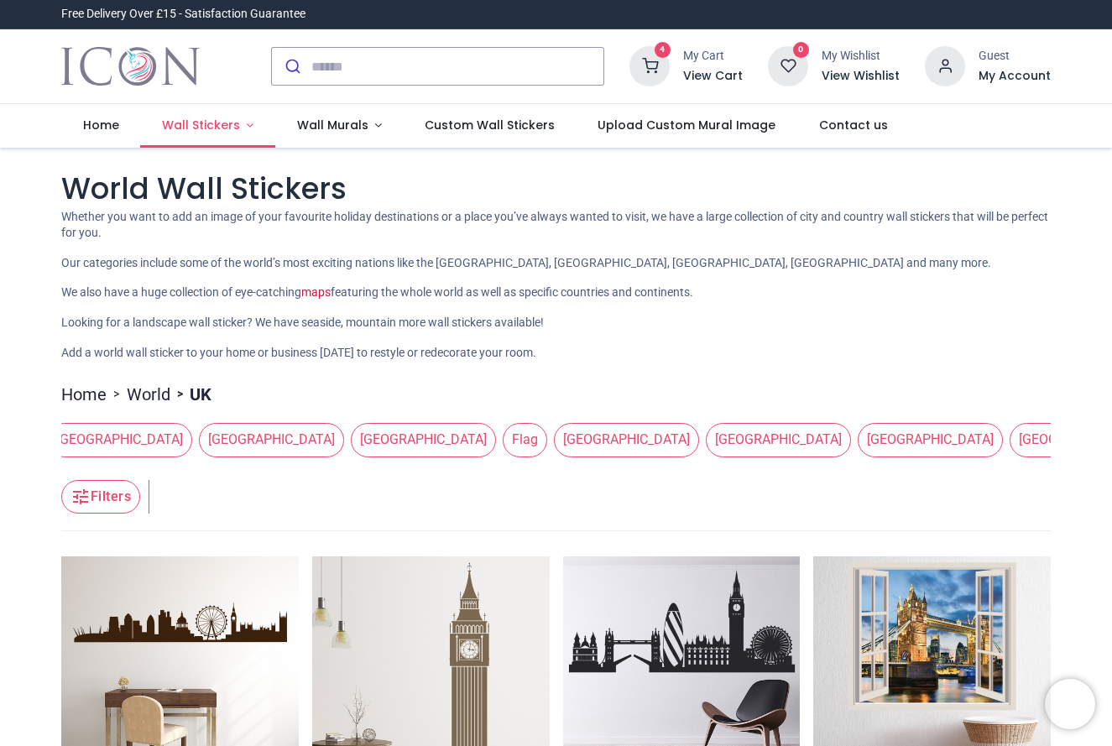
click at [193, 123] on span "Wall Stickers" at bounding box center [201, 125] width 78 height 17
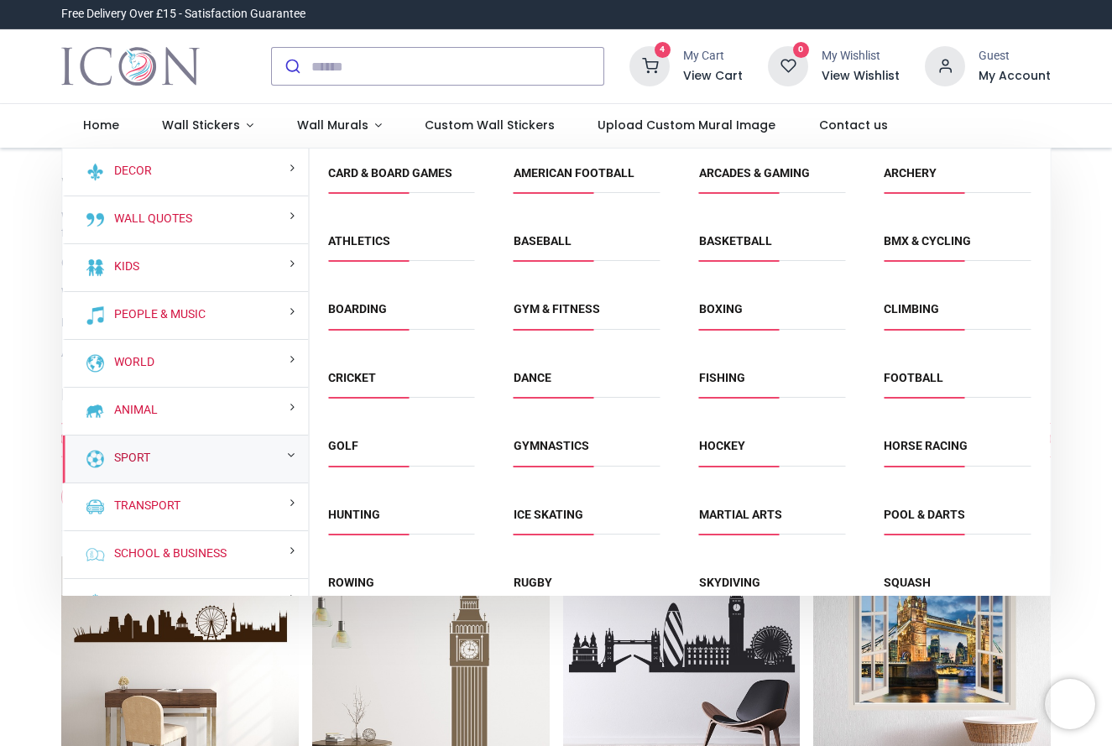
click at [133, 457] on link "Sport" at bounding box center [128, 458] width 43 height 17
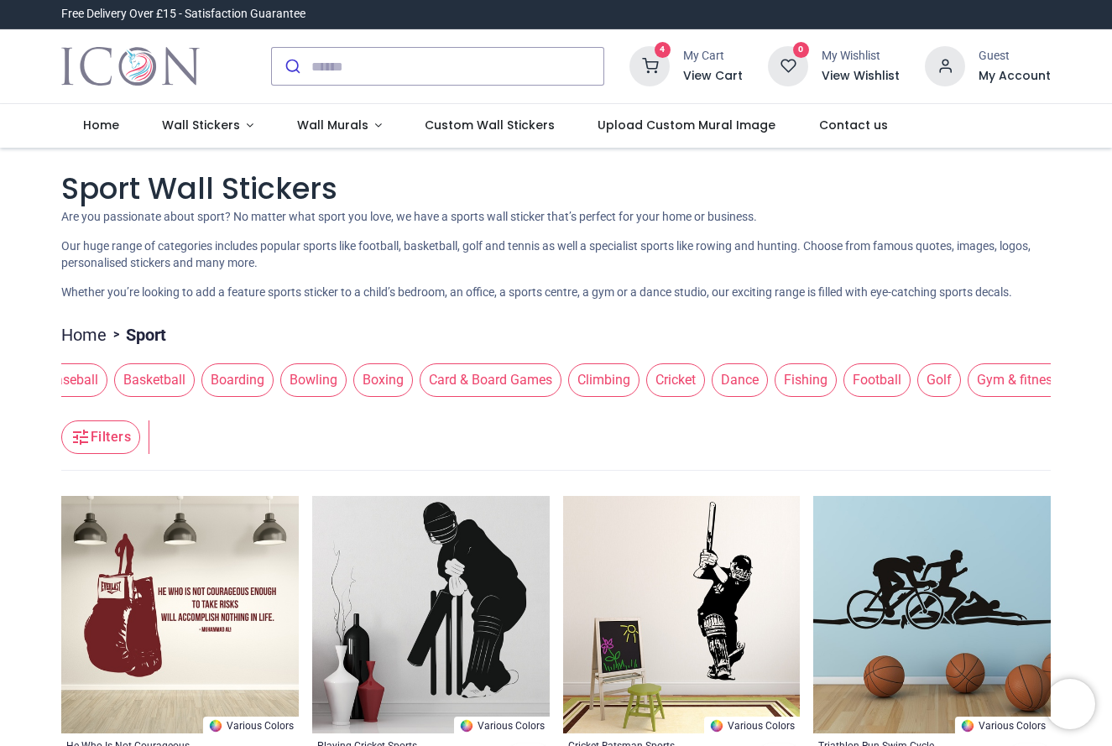
scroll to position [0, 579]
click at [737, 395] on span "Dance" at bounding box center [718, 380] width 56 height 34
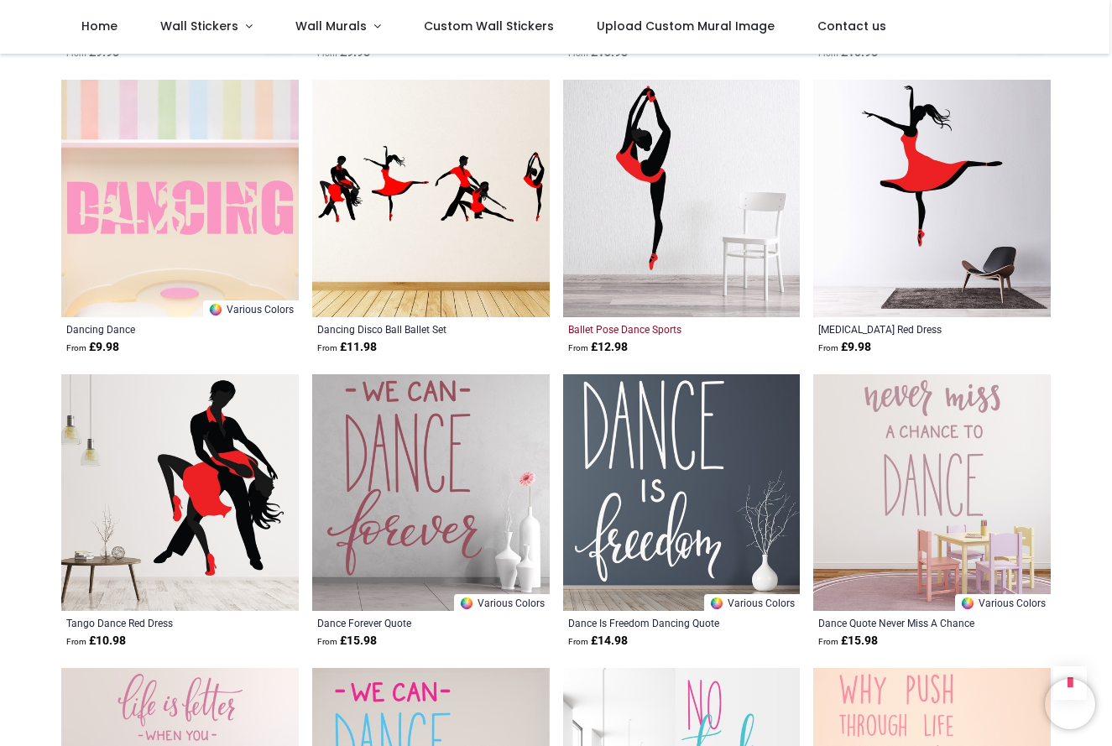
scroll to position [1215, 0]
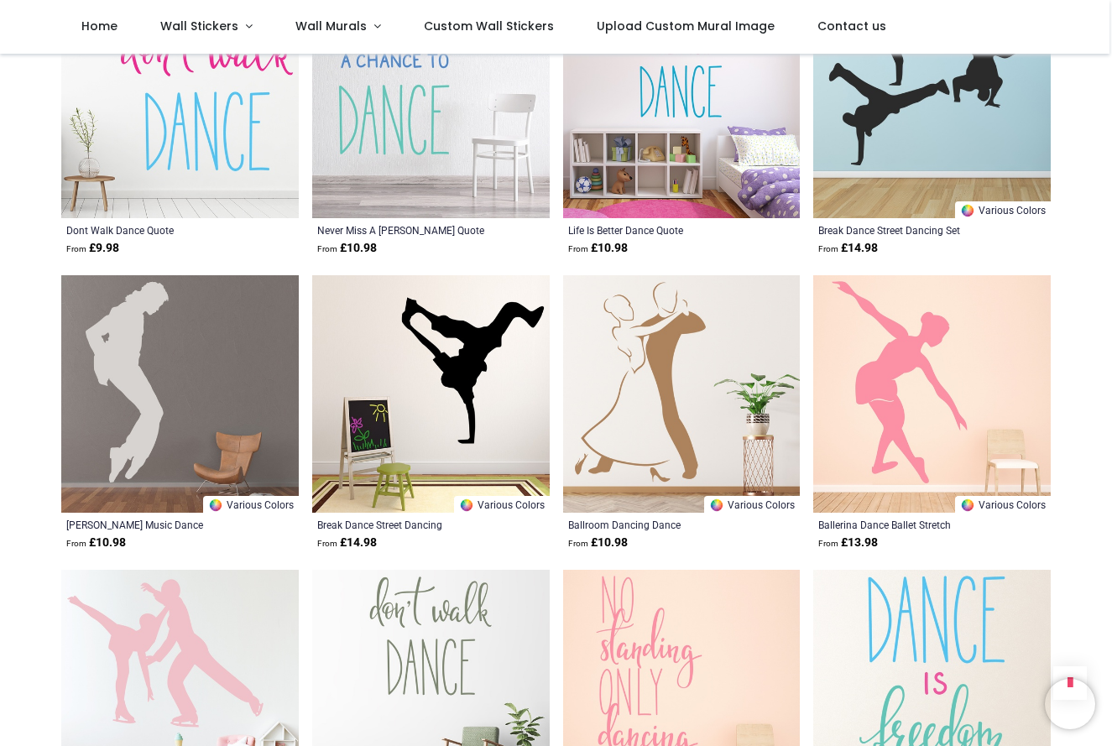
scroll to position [2778, 0]
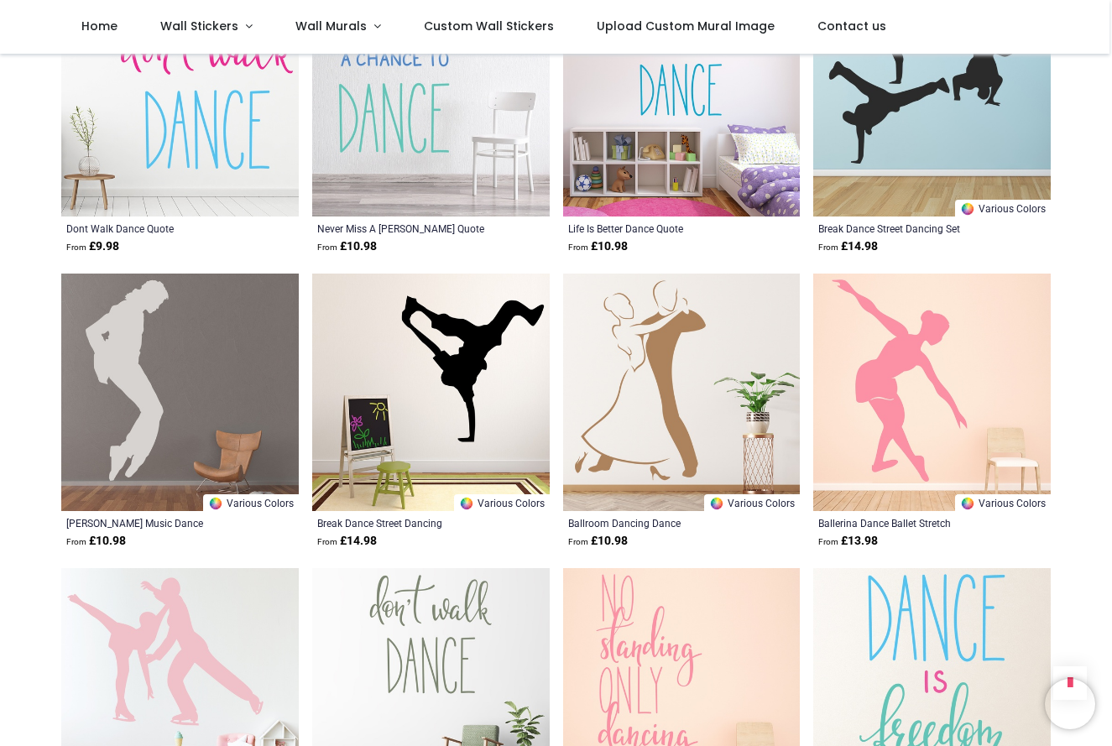
click at [119, 387] on img at bounding box center [180, 393] width 238 height 238
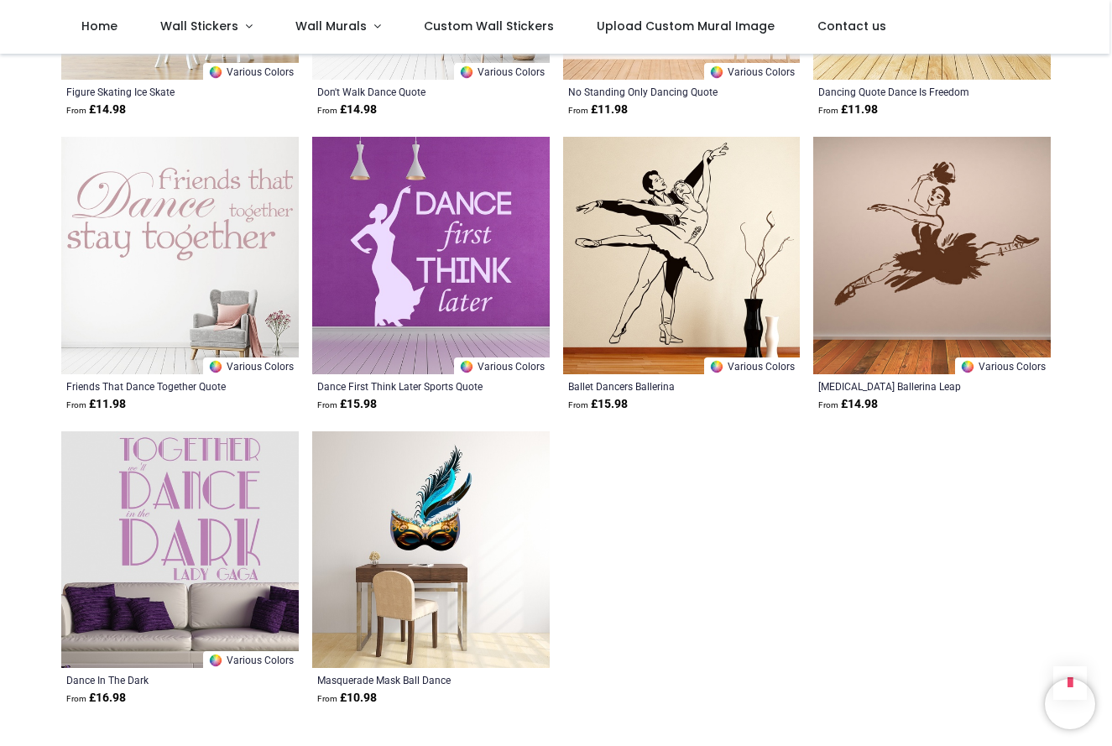
scroll to position [3505, 0]
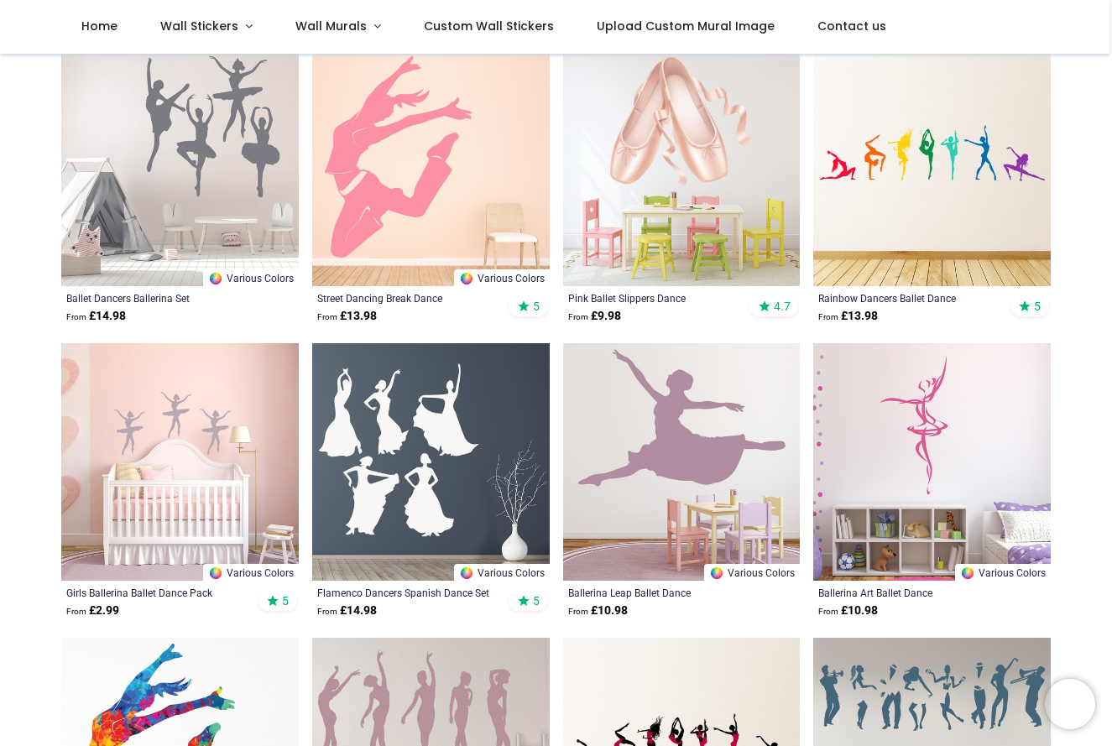
scroll to position [352, 0]
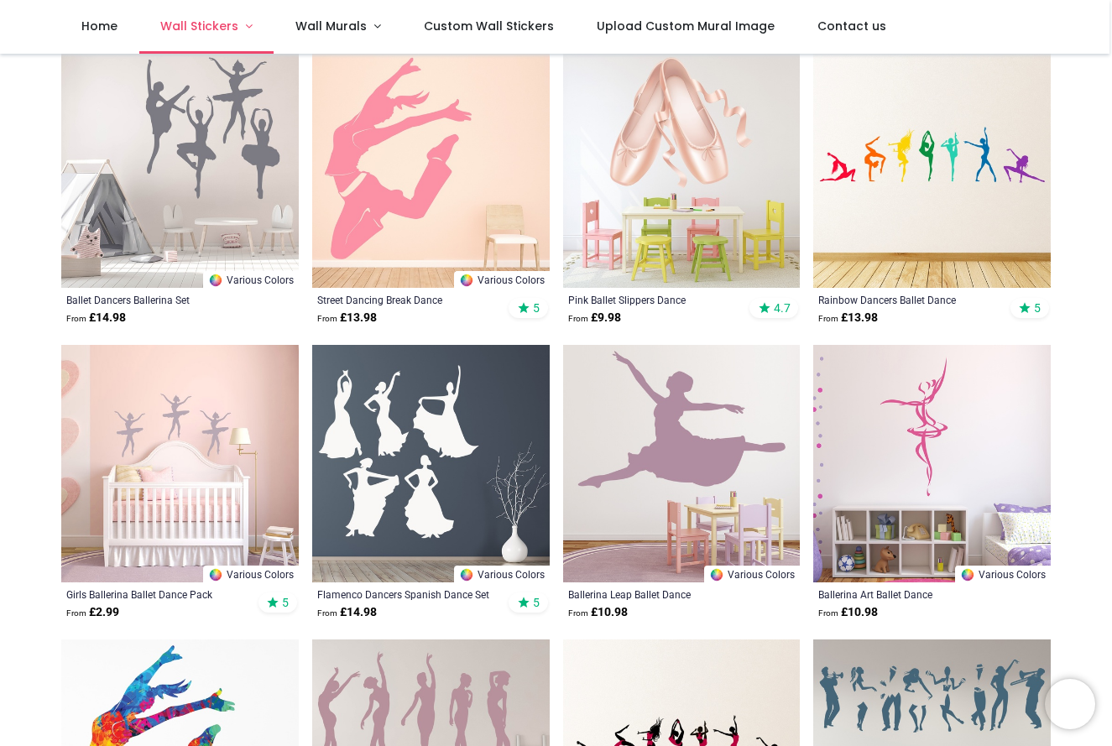
click at [195, 22] on span "Wall Stickers" at bounding box center [199, 26] width 78 height 17
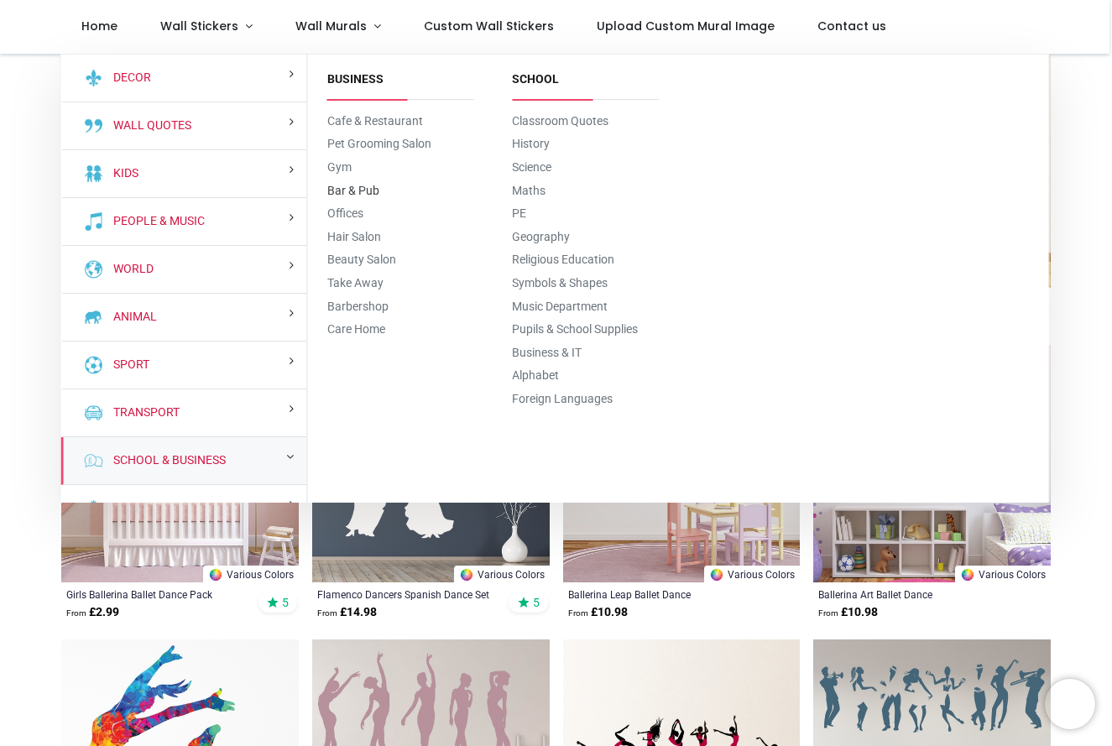
click at [353, 188] on link "Bar & Pub" at bounding box center [353, 190] width 52 height 13
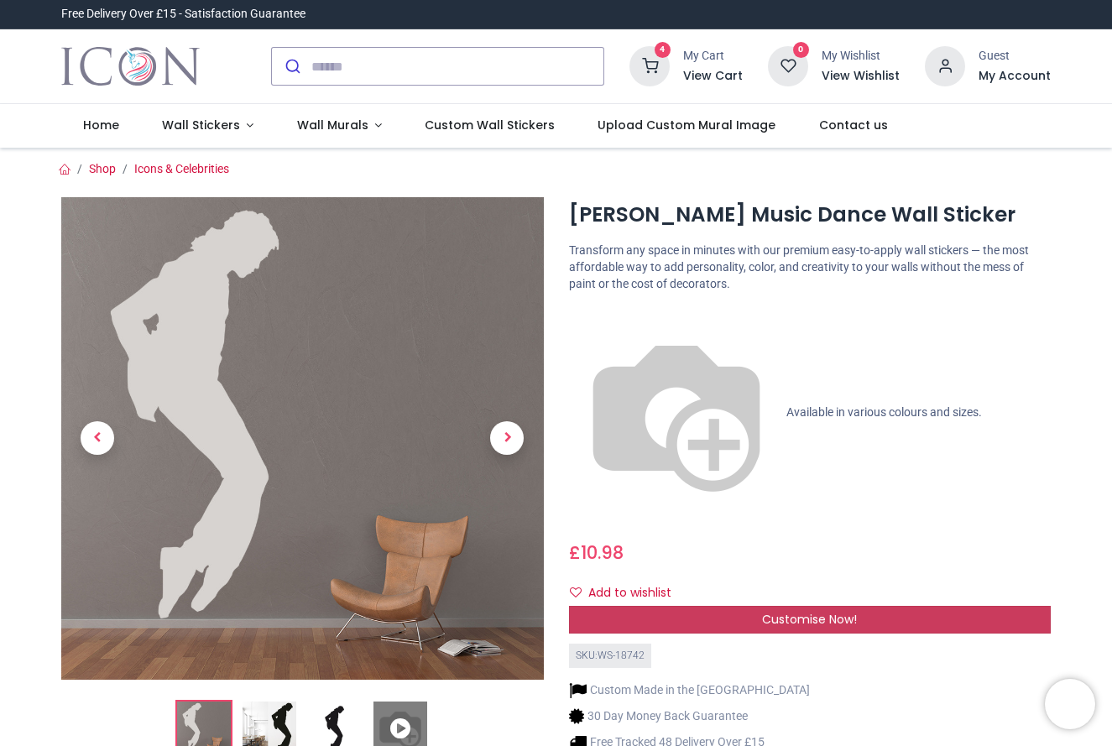
click at [757, 606] on div "Customise Now!" at bounding box center [810, 620] width 483 height 29
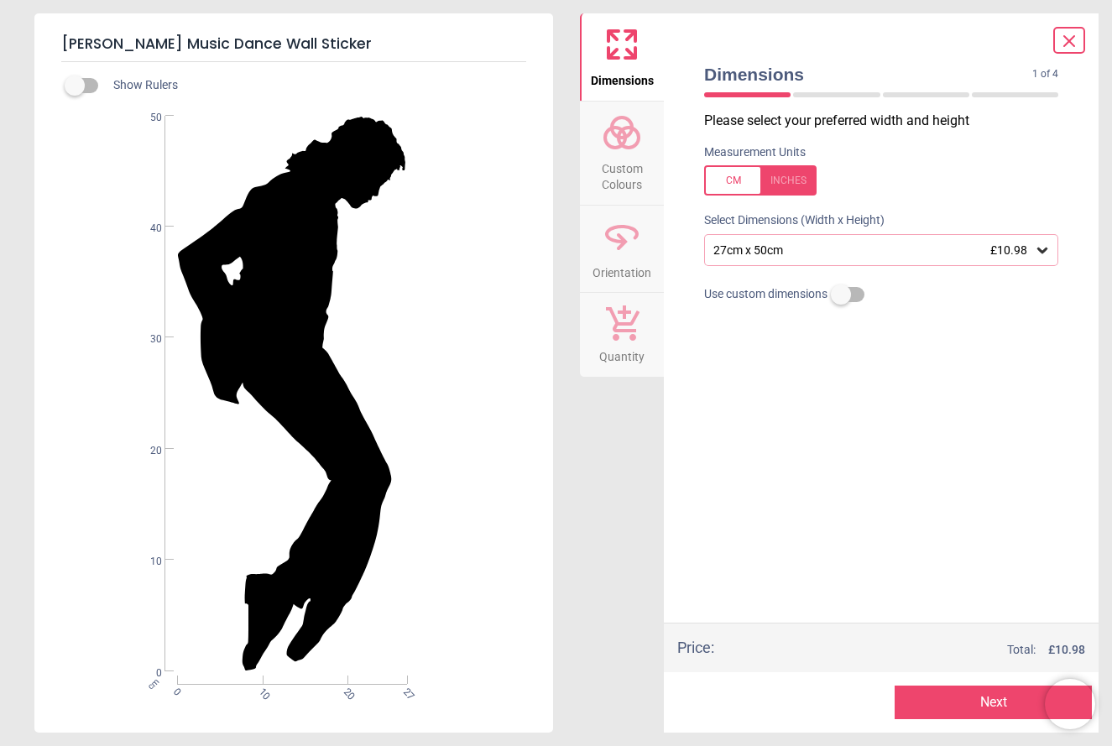
click at [1039, 248] on icon at bounding box center [1042, 251] width 10 height 6
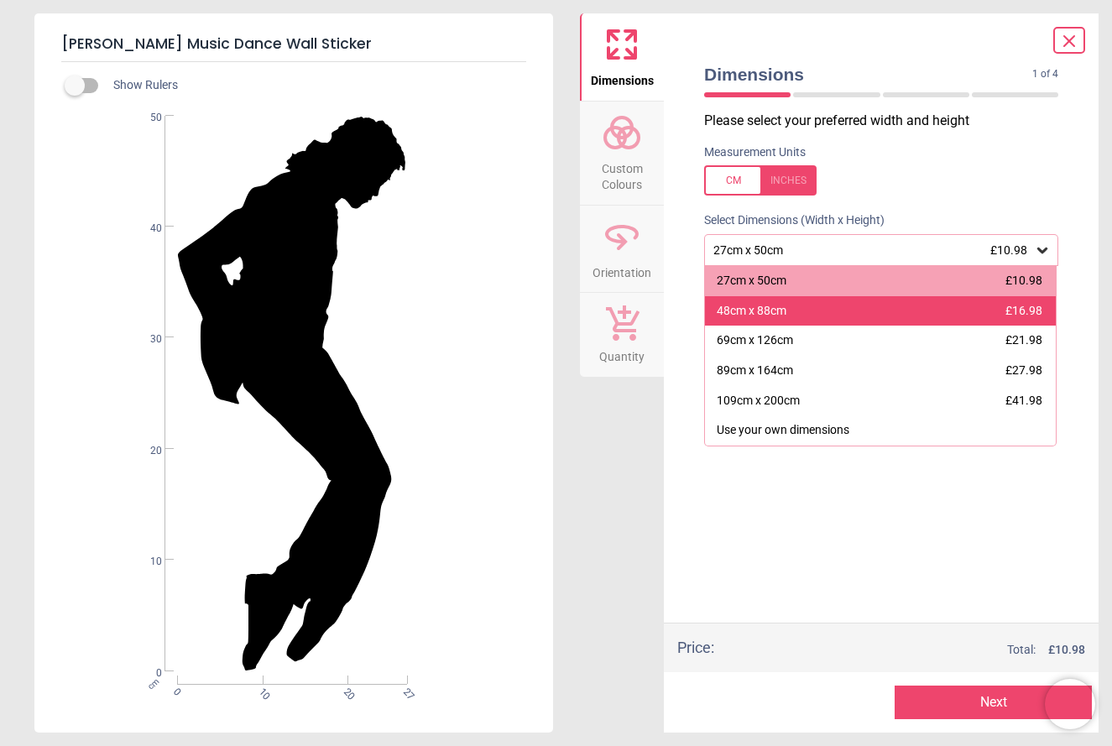
click at [985, 311] on div "48cm x 88cm £16.98" at bounding box center [880, 311] width 351 height 30
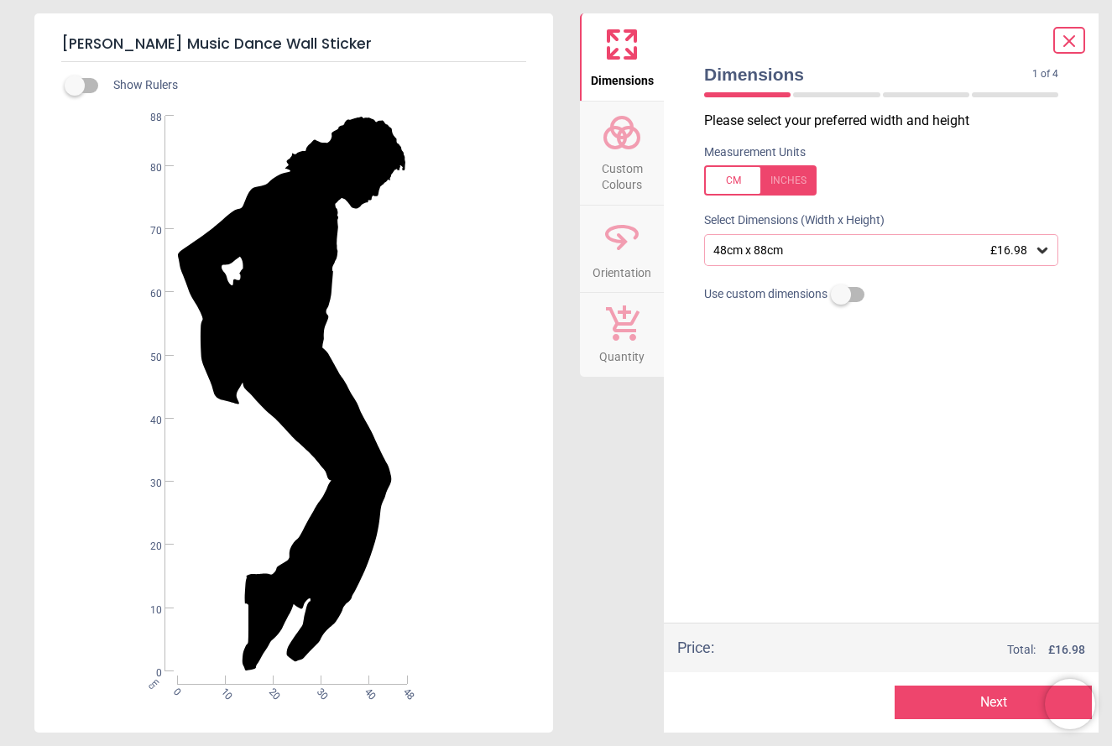
click at [619, 161] on span "Custom Colours" at bounding box center [622, 173] width 81 height 41
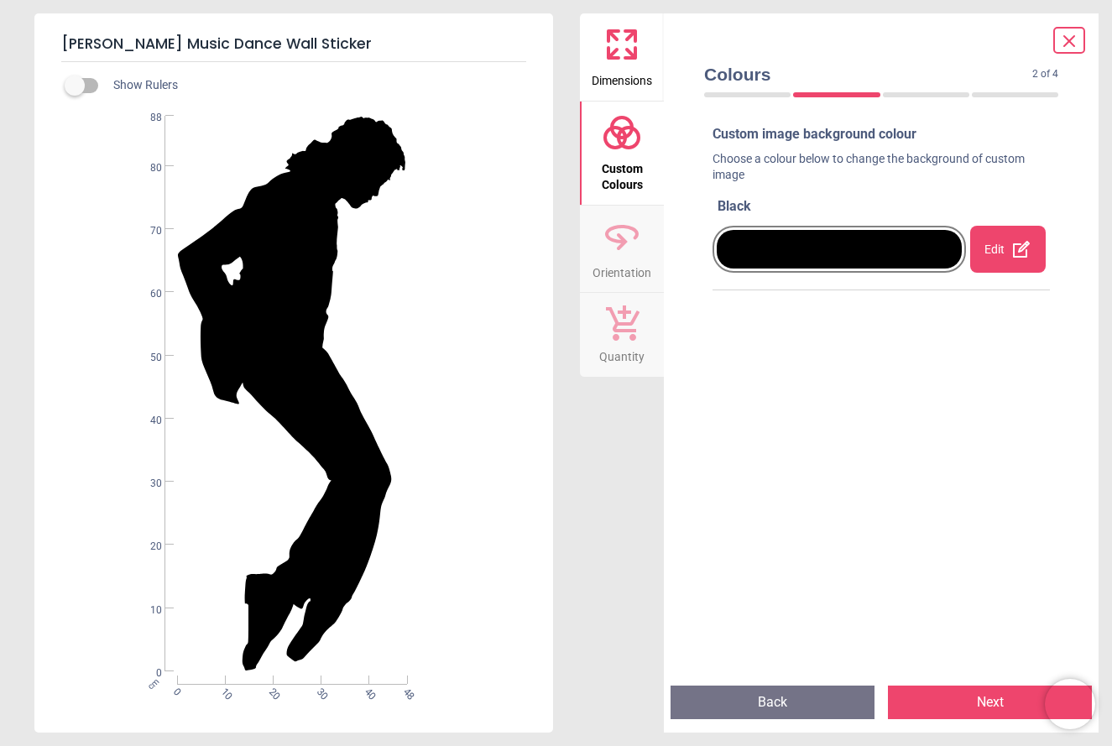
click at [760, 248] on div at bounding box center [839, 249] width 245 height 39
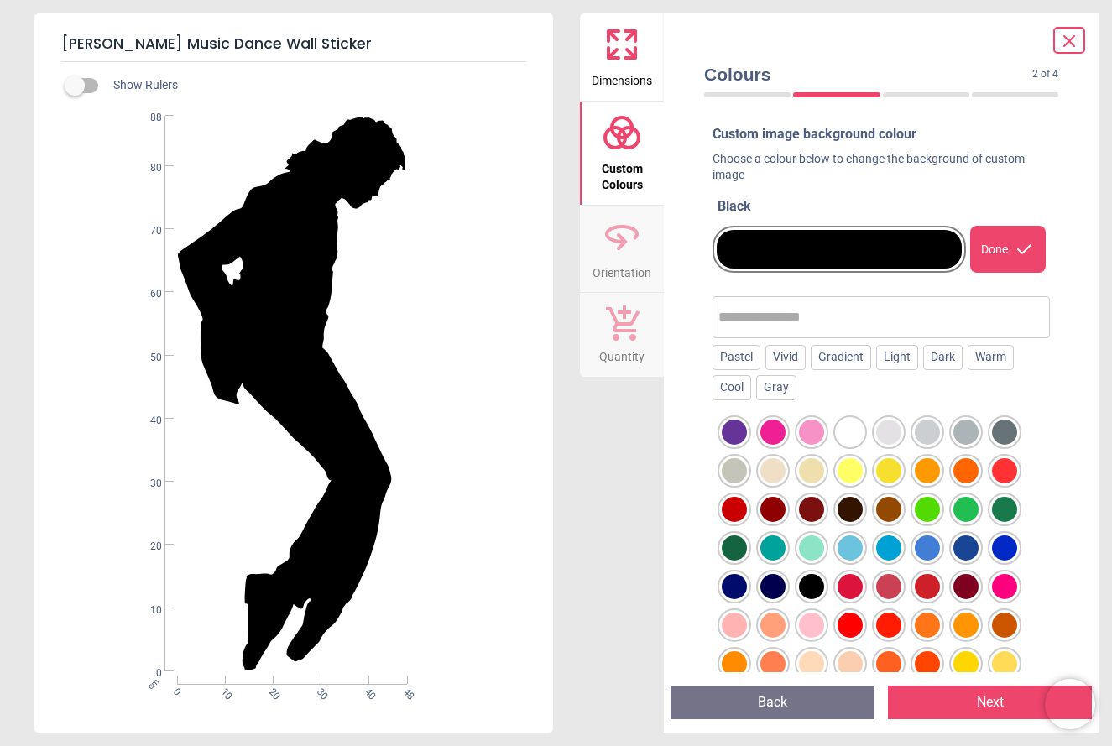
click at [620, 238] on icon at bounding box center [622, 237] width 40 height 40
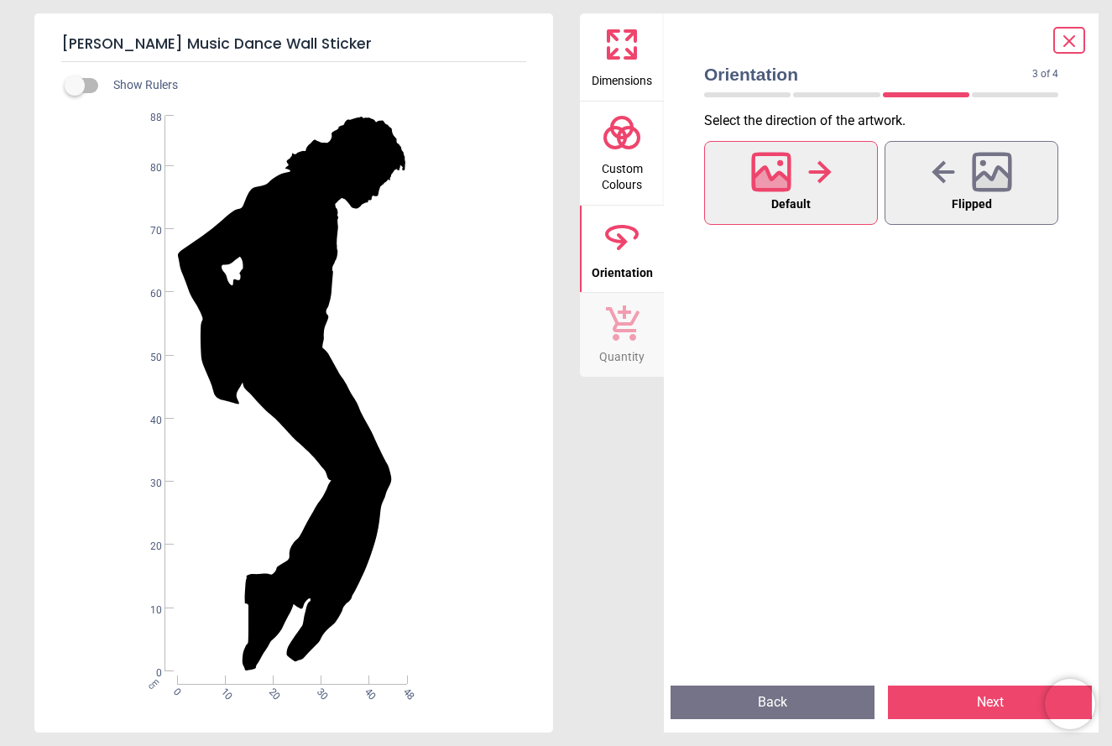
click at [622, 329] on icon at bounding box center [623, 322] width 34 height 35
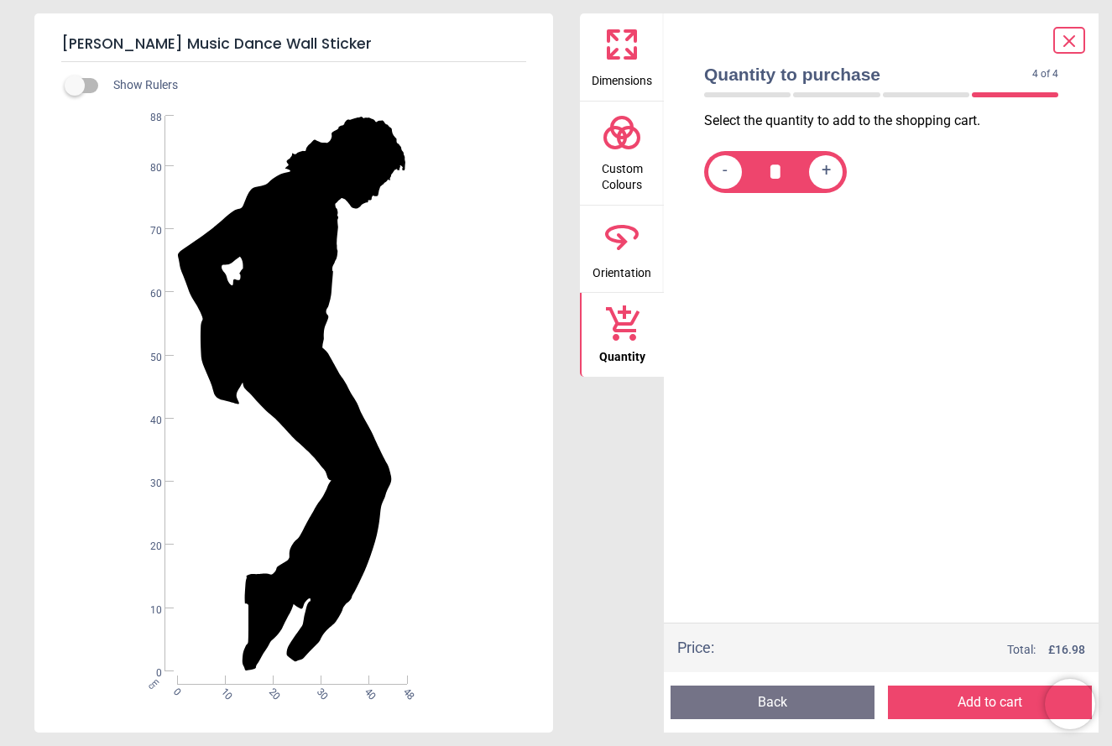
click at [976, 707] on button "Add to cart" at bounding box center [990, 703] width 204 height 34
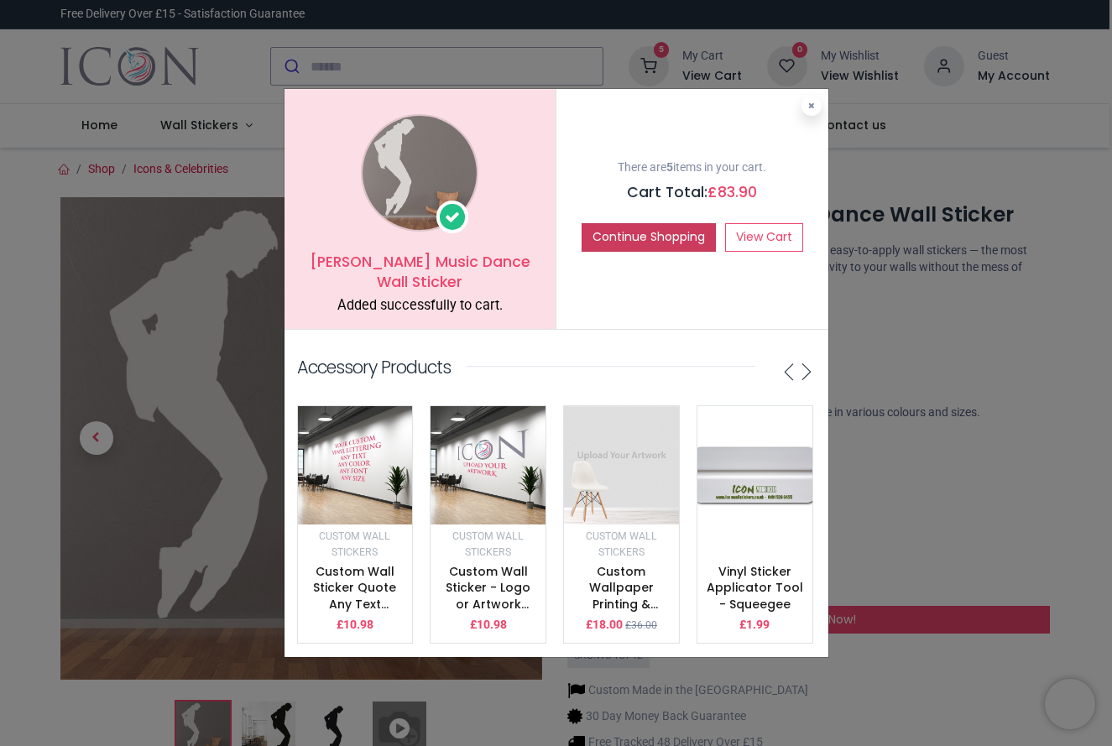
click at [630, 238] on button "Continue Shopping" at bounding box center [649, 237] width 134 height 29
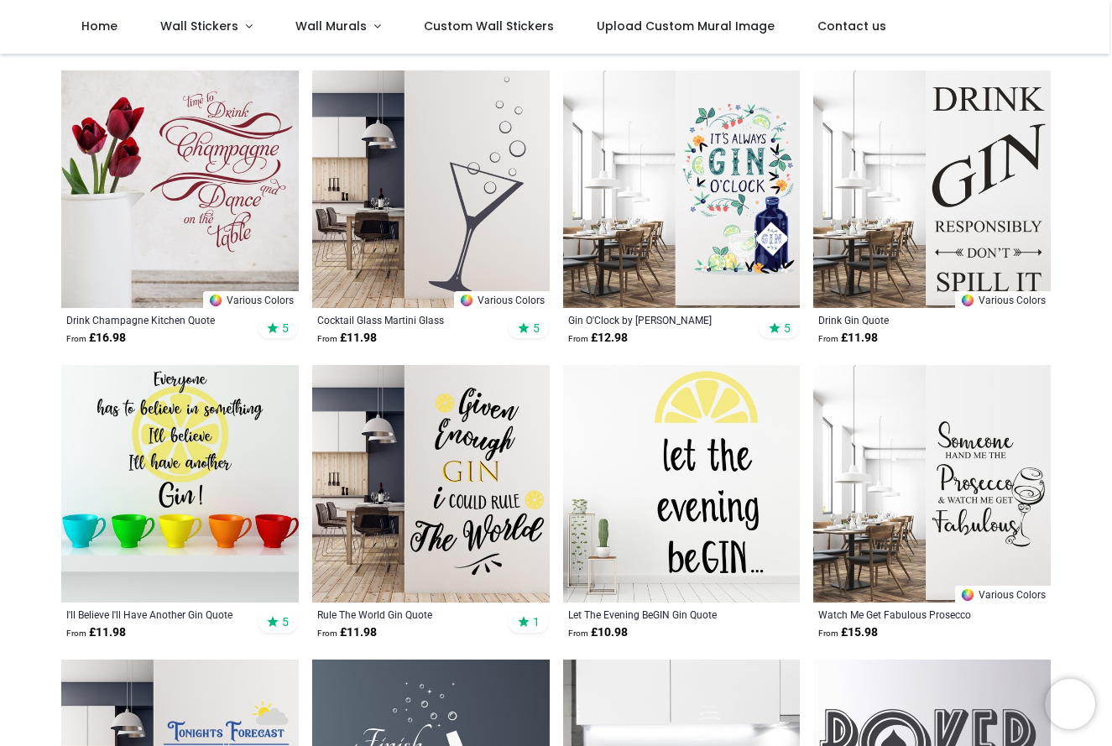
scroll to position [395, 0]
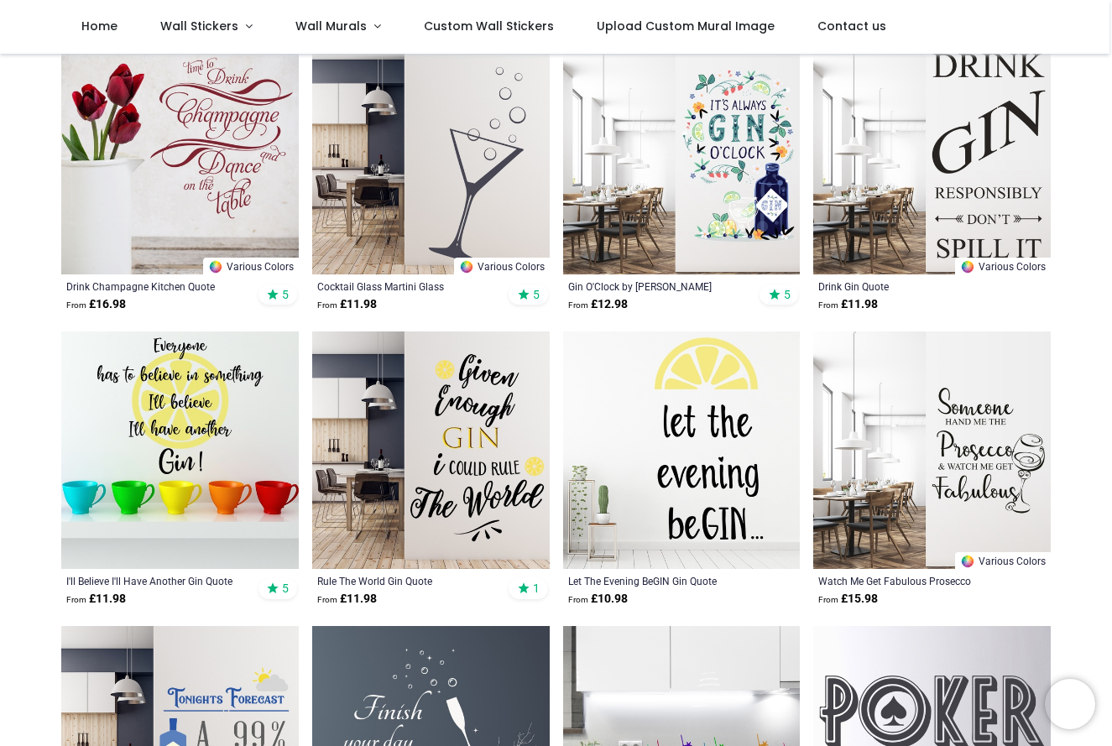
click at [493, 164] on img at bounding box center [431, 156] width 238 height 238
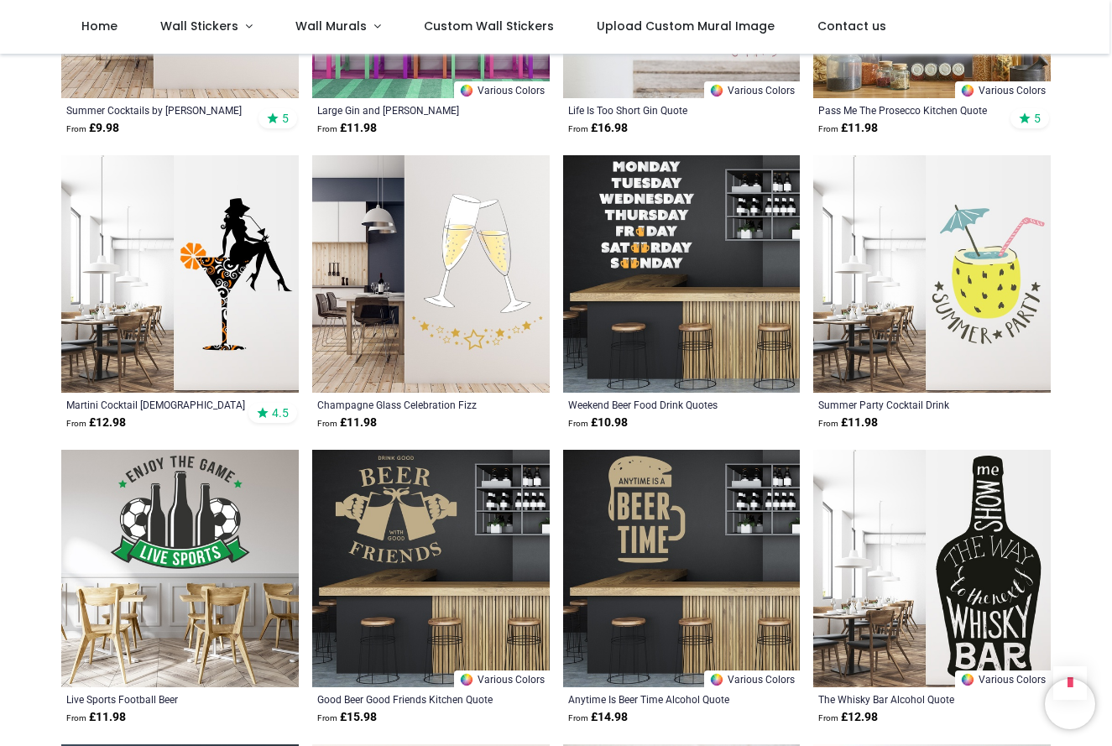
scroll to position [1454, 0]
click at [240, 284] on img at bounding box center [180, 274] width 238 height 238
click at [450, 279] on img at bounding box center [431, 274] width 238 height 238
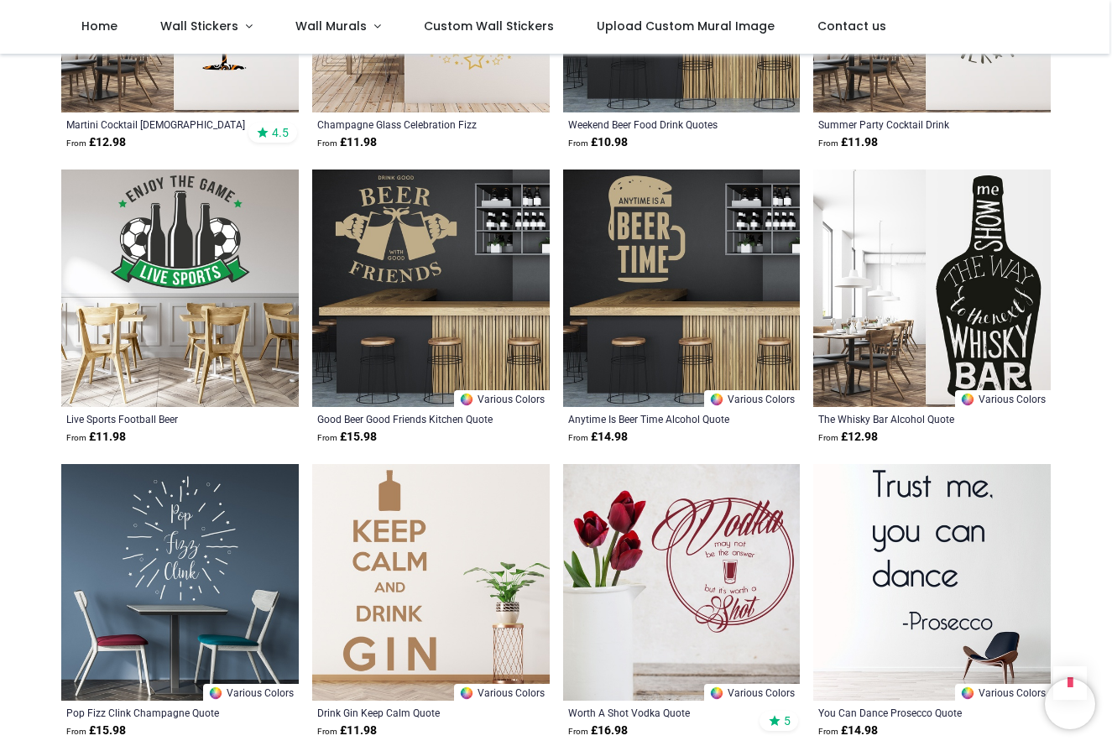
scroll to position [1736, 0]
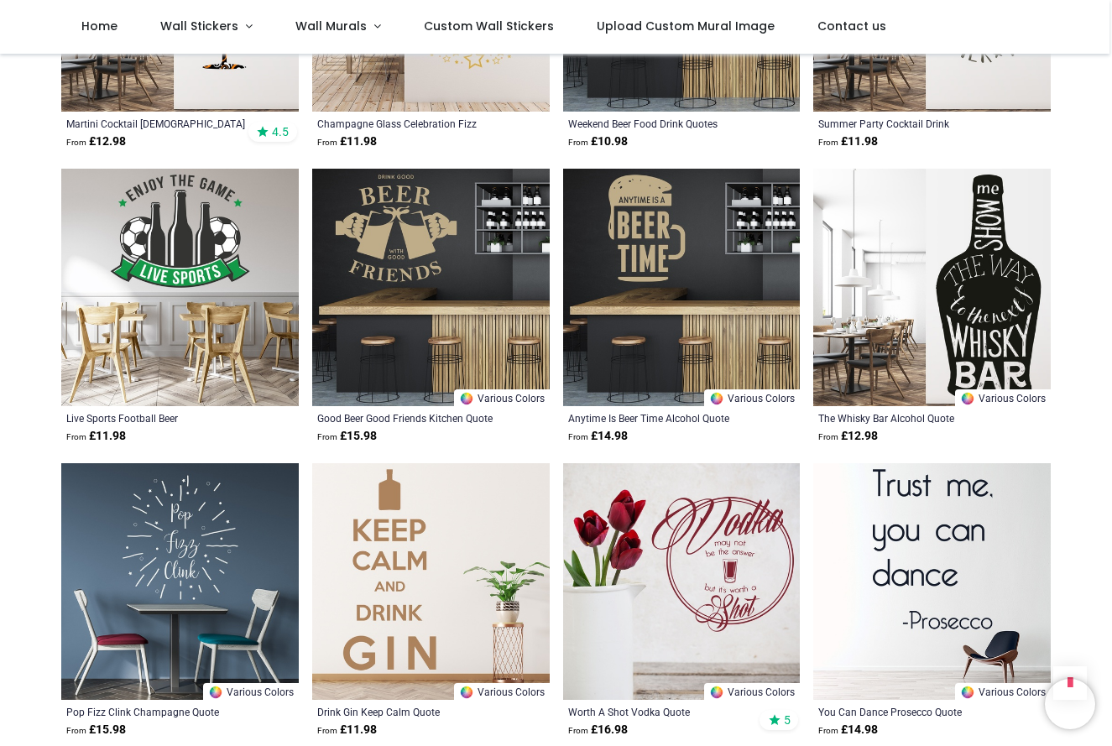
click at [692, 245] on img at bounding box center [682, 288] width 238 height 238
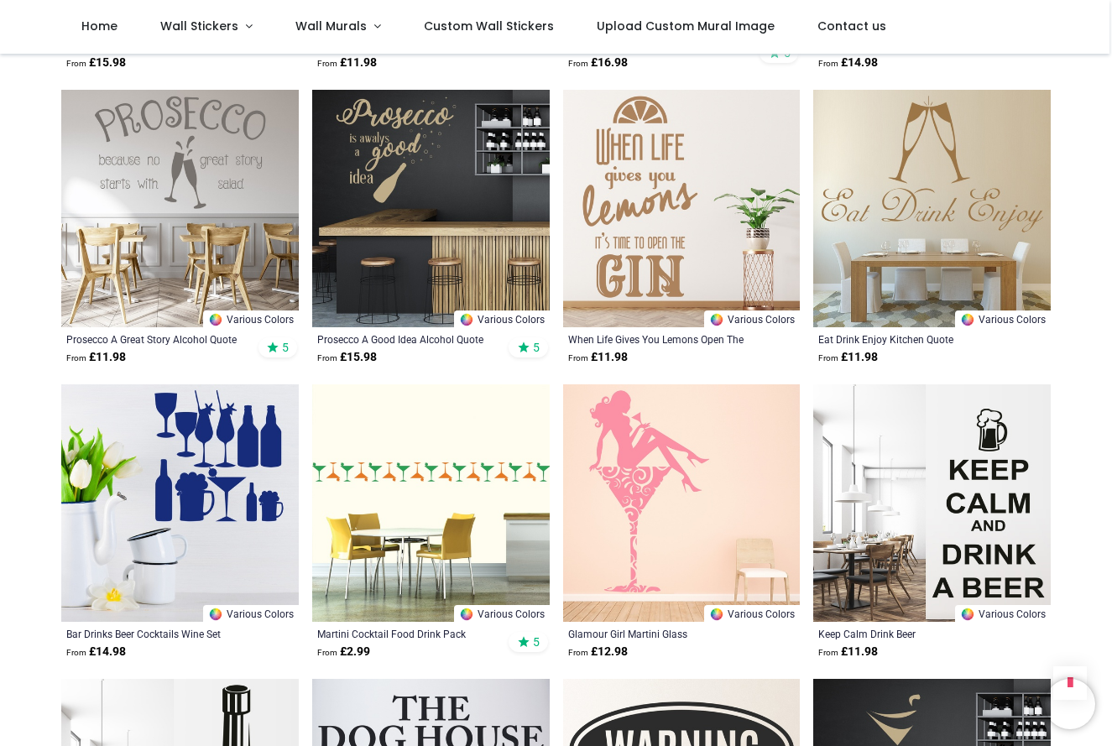
scroll to position [2444, 0]
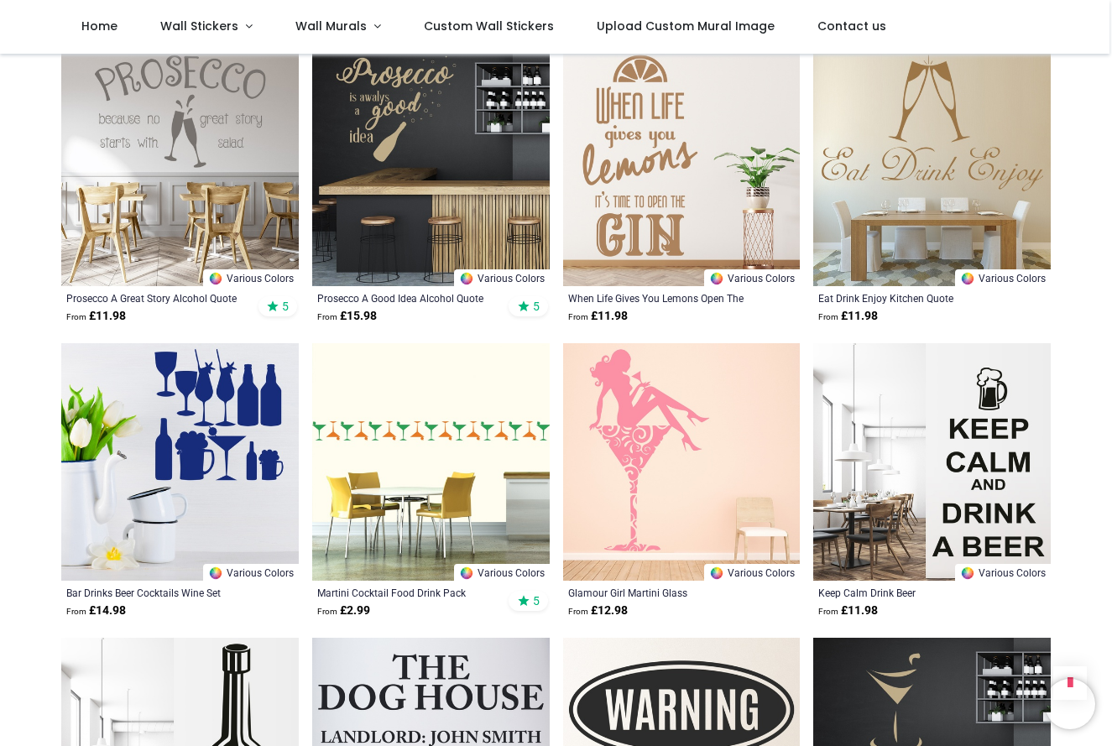
click at [650, 430] on img at bounding box center [682, 462] width 238 height 238
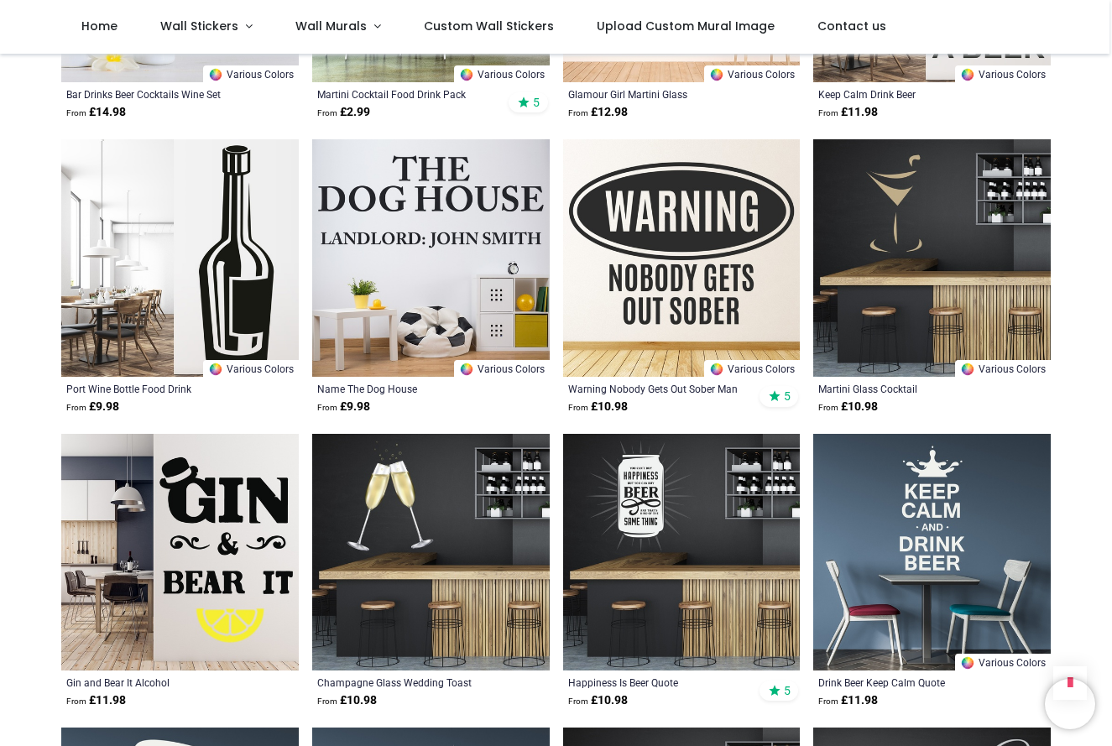
scroll to position [2947, 0]
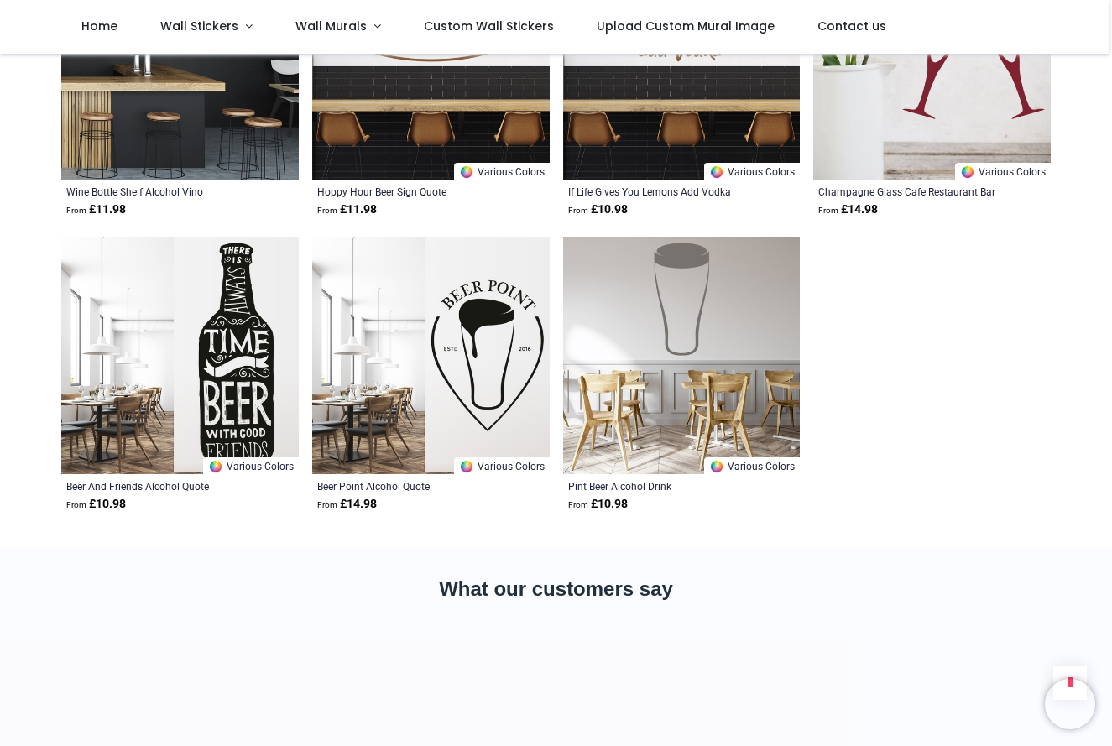
scroll to position [5203, 0]
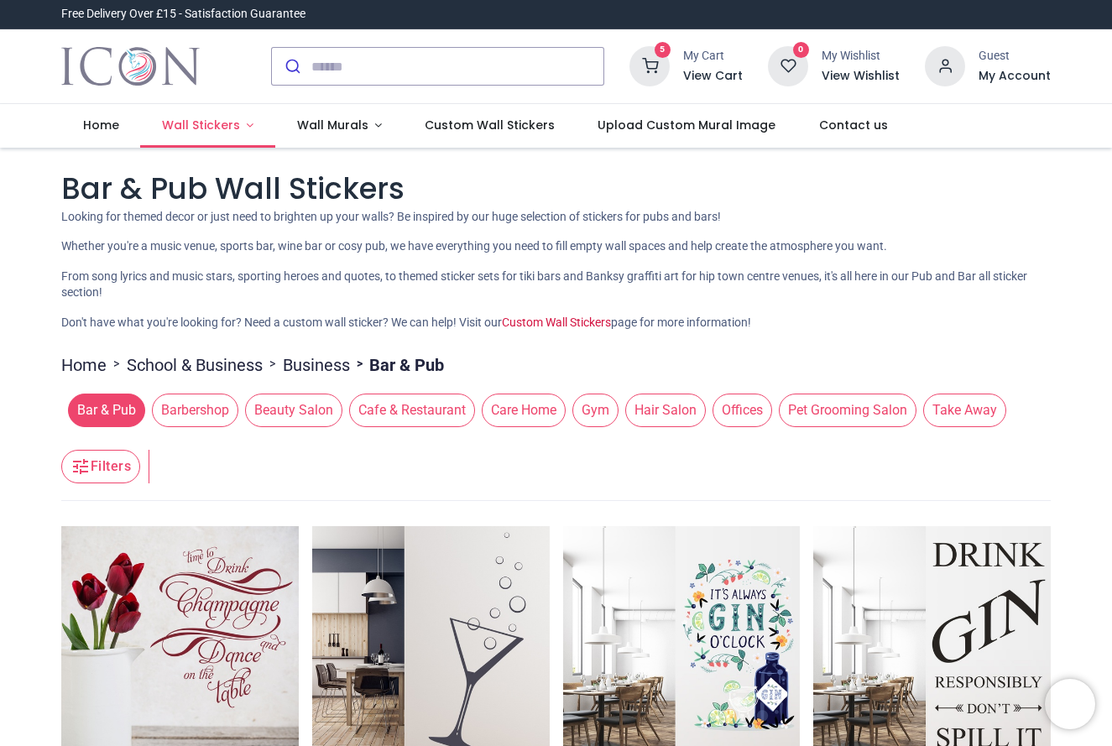
click at [198, 124] on span "Wall Stickers" at bounding box center [201, 125] width 78 height 17
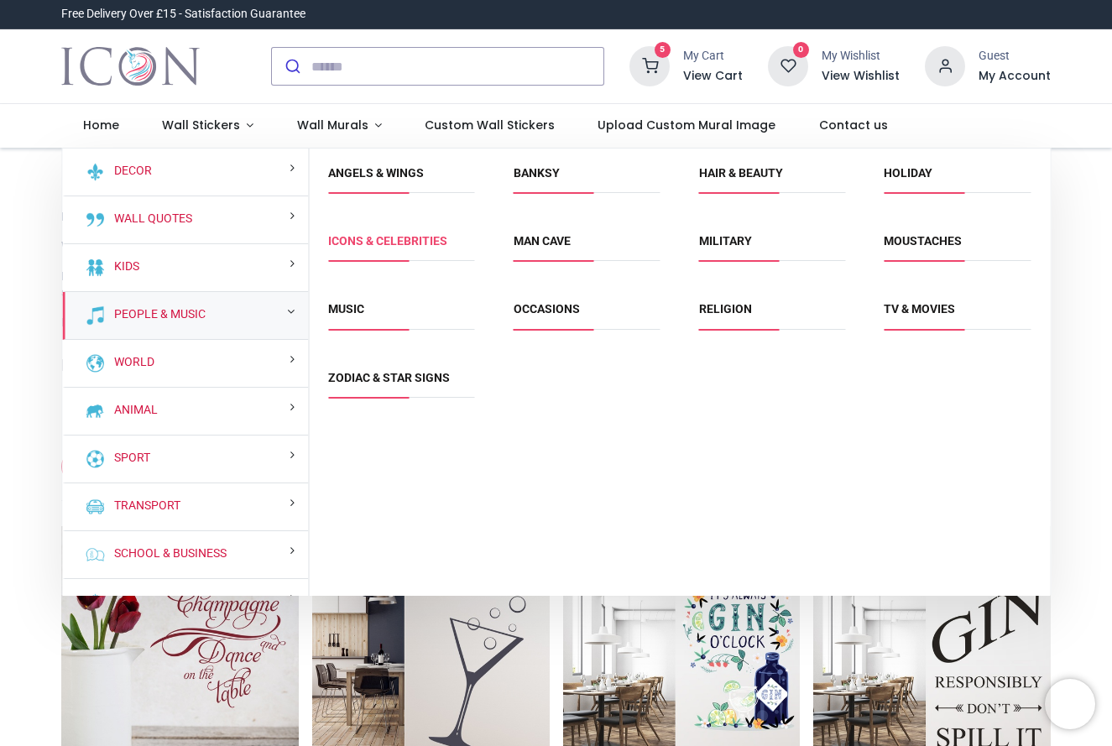
click at [363, 238] on link "Icons & Celebrities" at bounding box center [387, 240] width 119 height 13
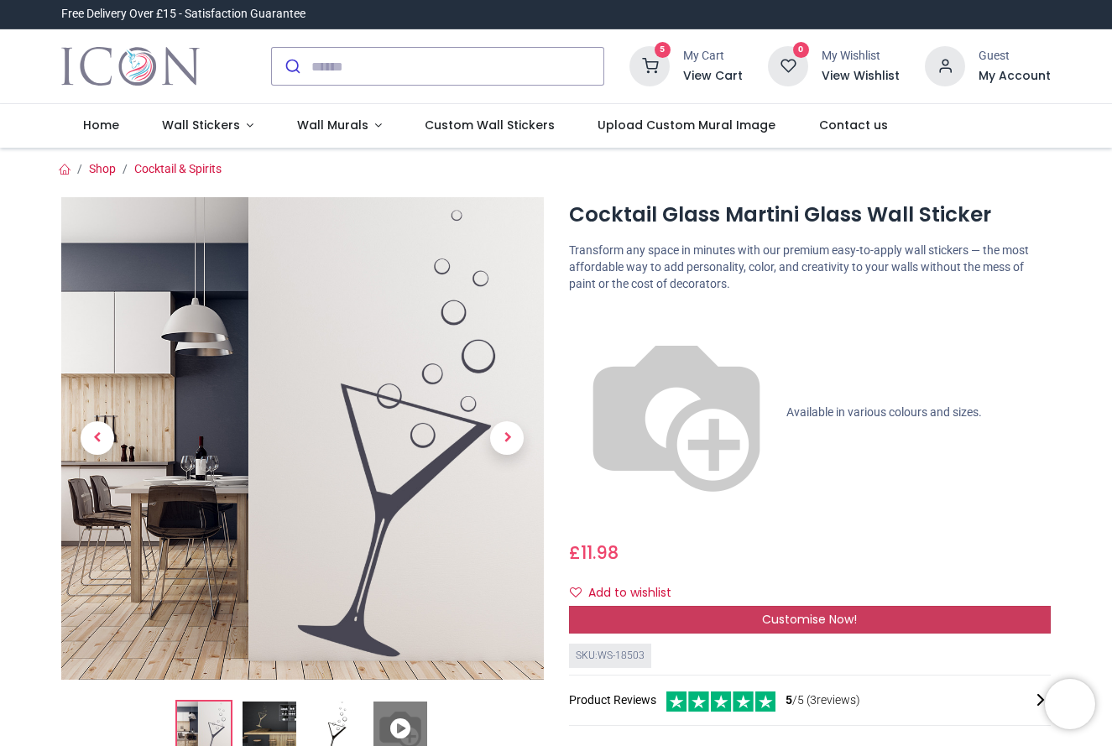
click at [794, 611] on span "Customise Now!" at bounding box center [809, 619] width 95 height 17
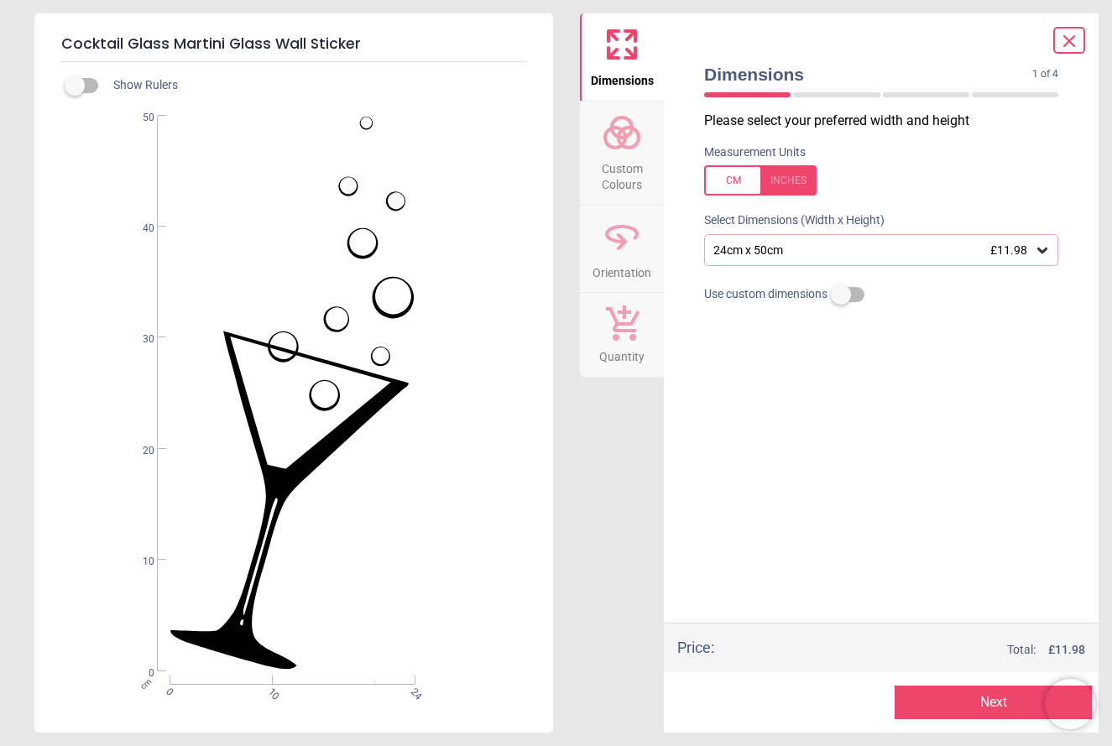
click at [1039, 246] on icon at bounding box center [1042, 250] width 17 height 17
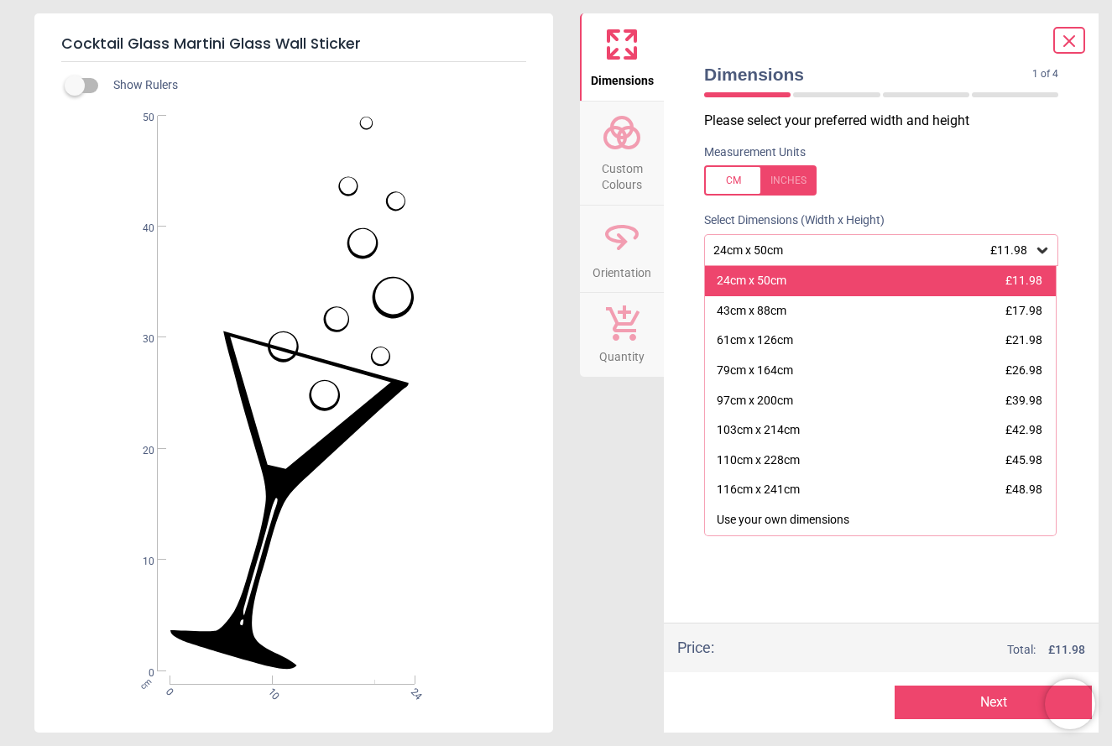
click at [973, 281] on div "24cm x 50cm £11.98" at bounding box center [880, 281] width 351 height 30
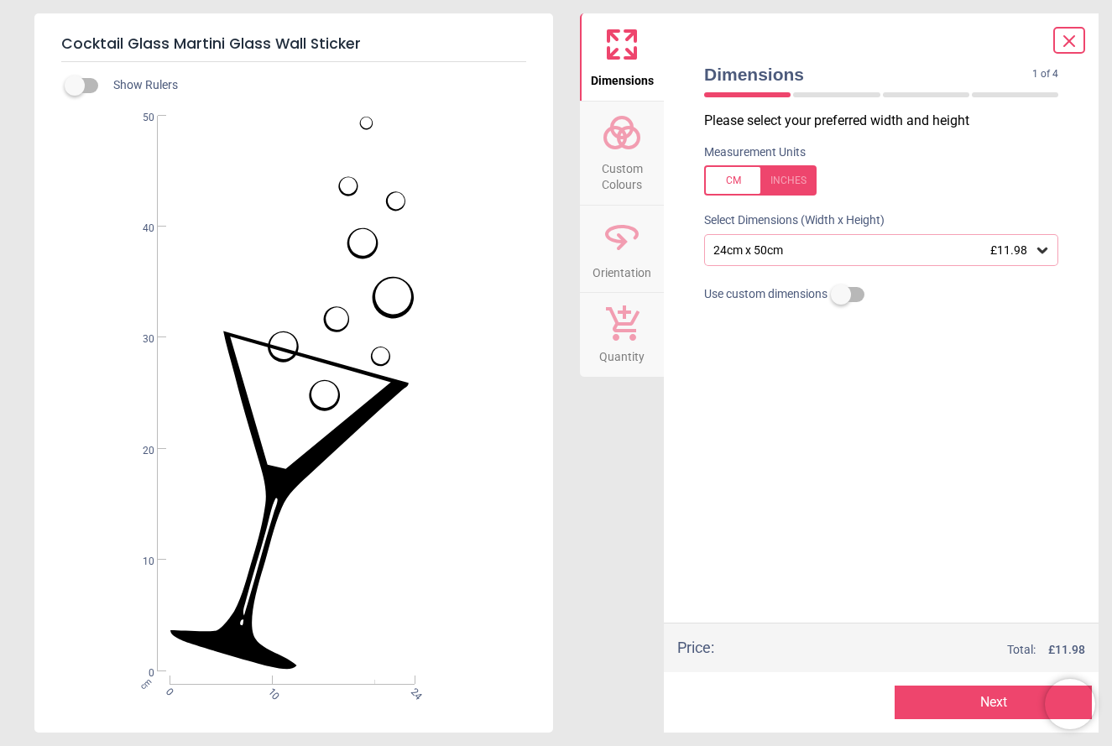
click at [594, 167] on span "Custom Colours" at bounding box center [622, 173] width 81 height 41
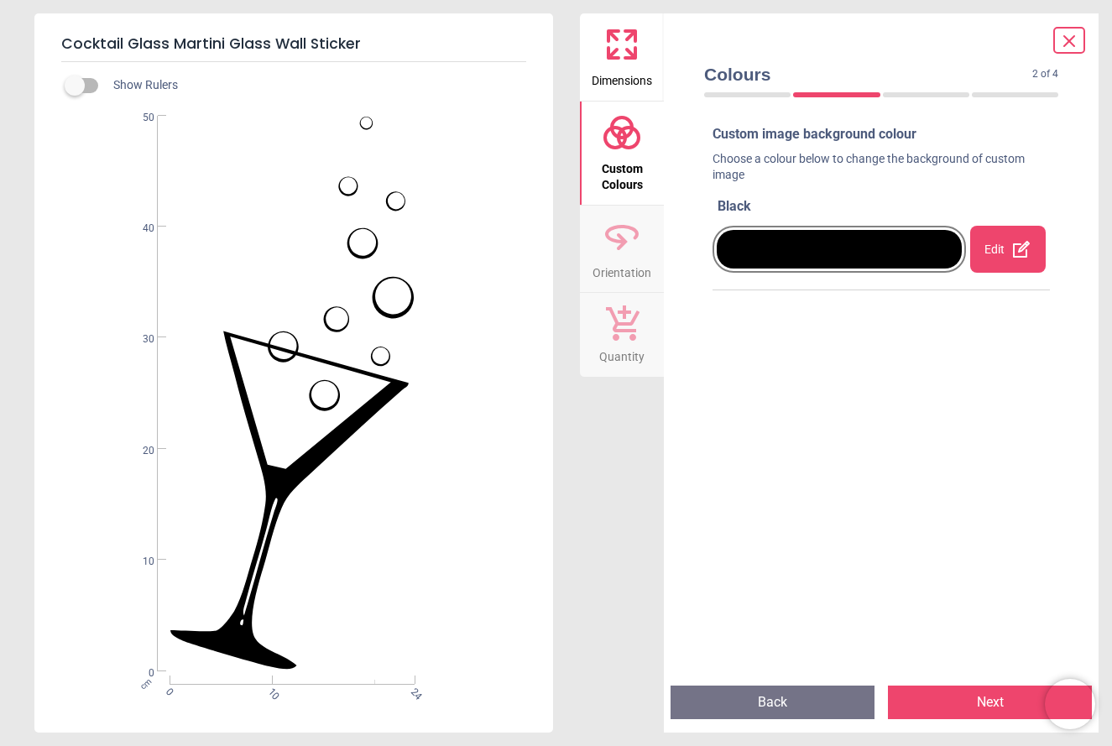
click at [624, 239] on icon at bounding box center [622, 241] width 11 height 17
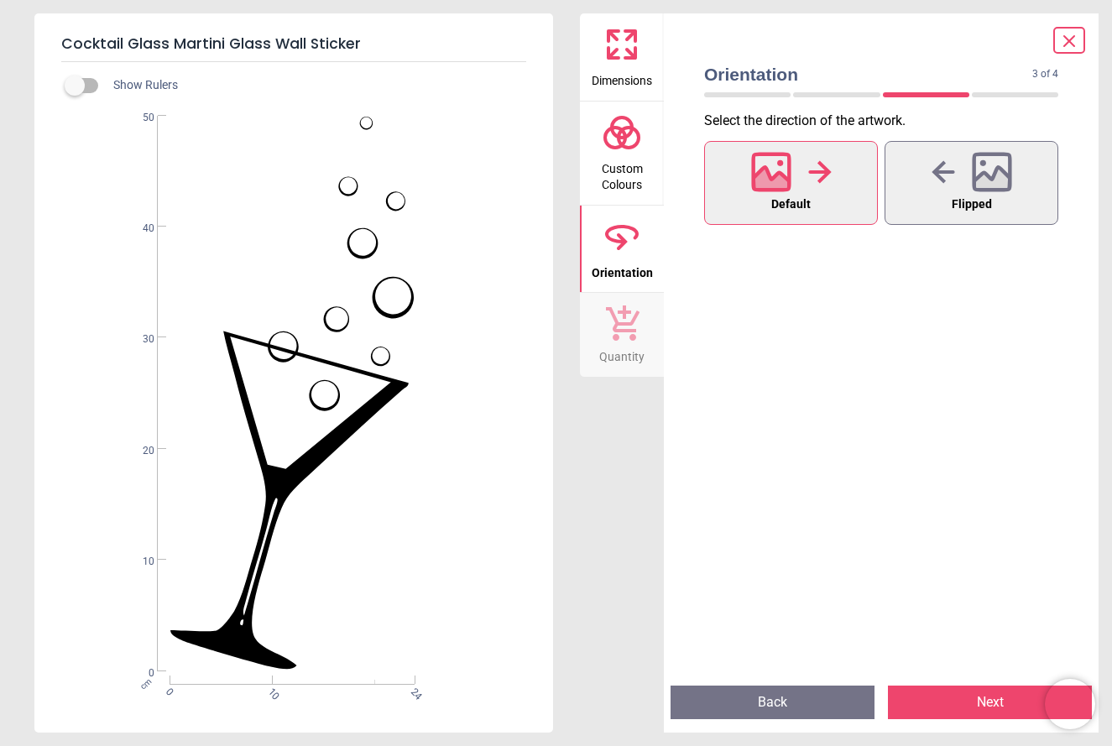
click at [628, 341] on span "Quantity" at bounding box center [621, 353] width 45 height 25
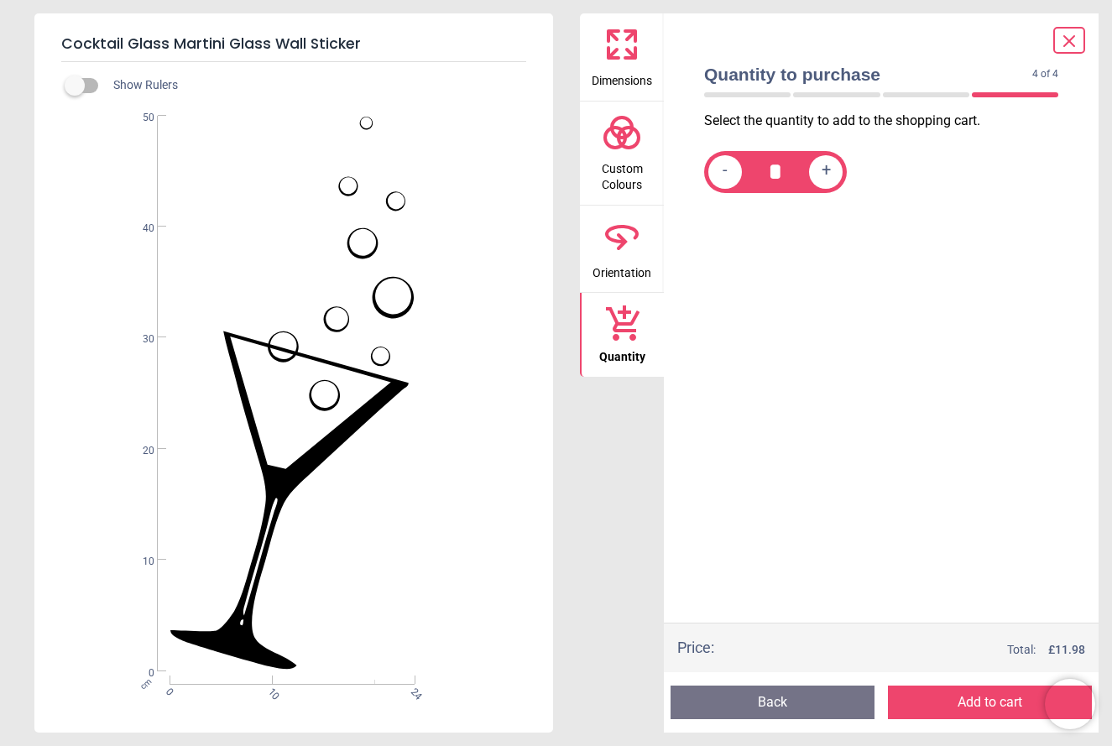
click at [826, 175] on span "+" at bounding box center [826, 171] width 9 height 21
type input "*"
click at [963, 705] on button "Add to cart" at bounding box center [990, 703] width 204 height 34
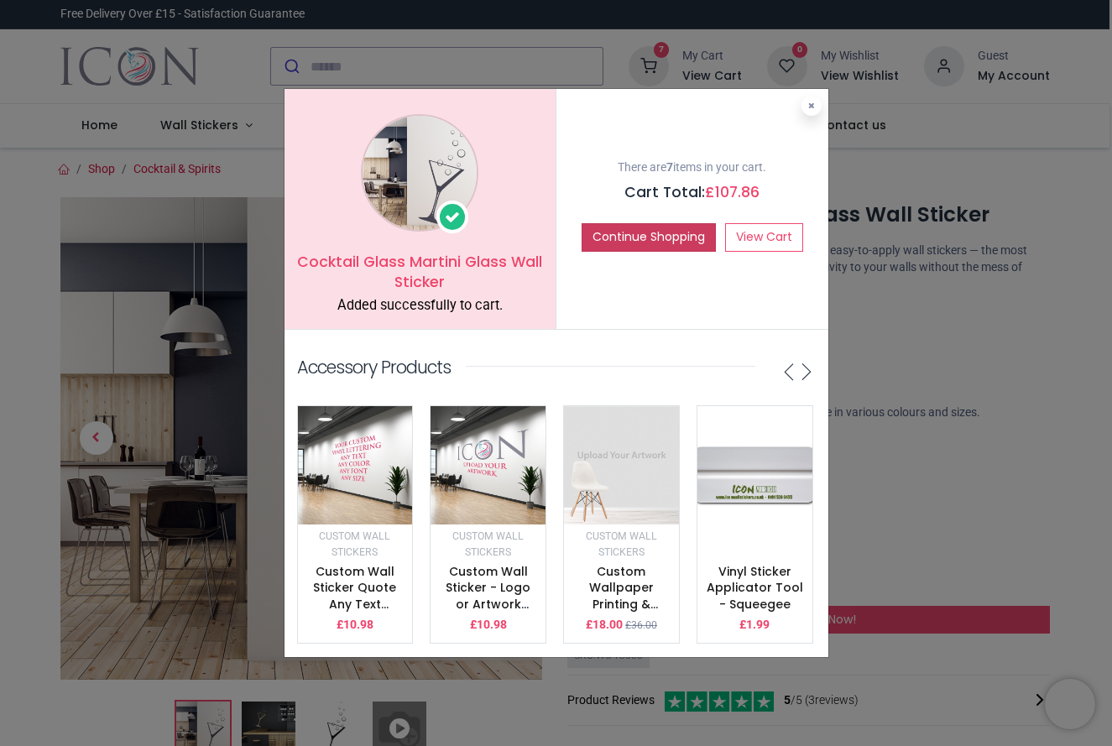
click at [627, 240] on button "Continue Shopping" at bounding box center [649, 237] width 134 height 29
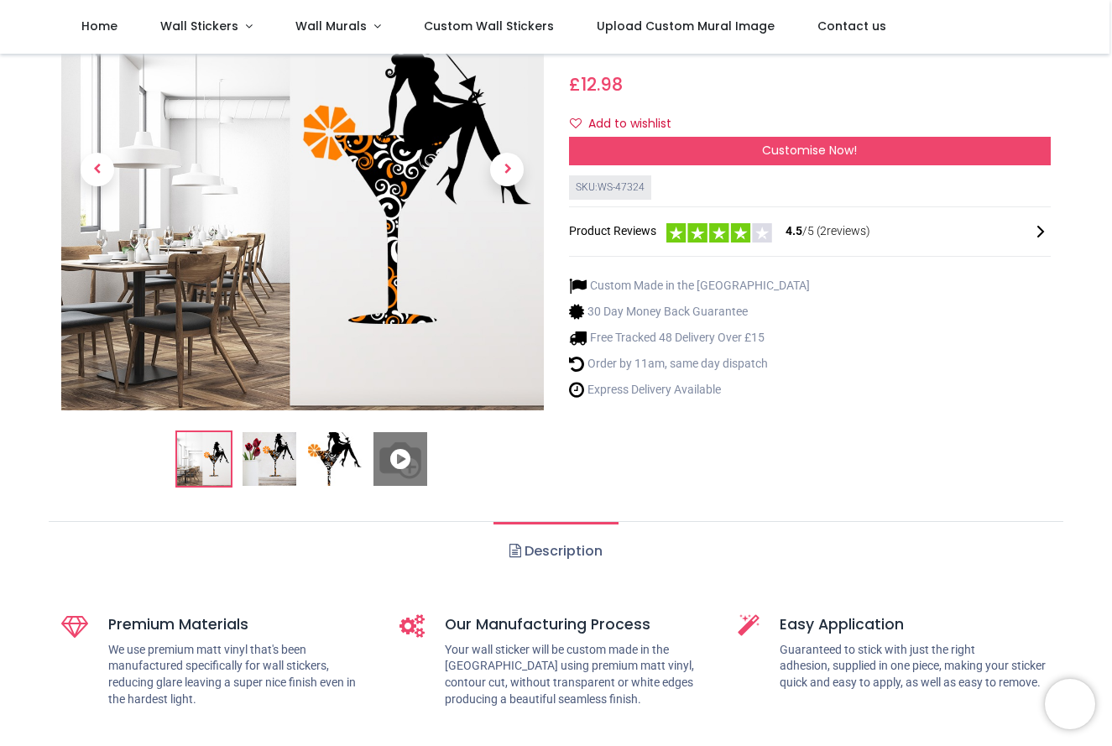
scroll to position [184, 0]
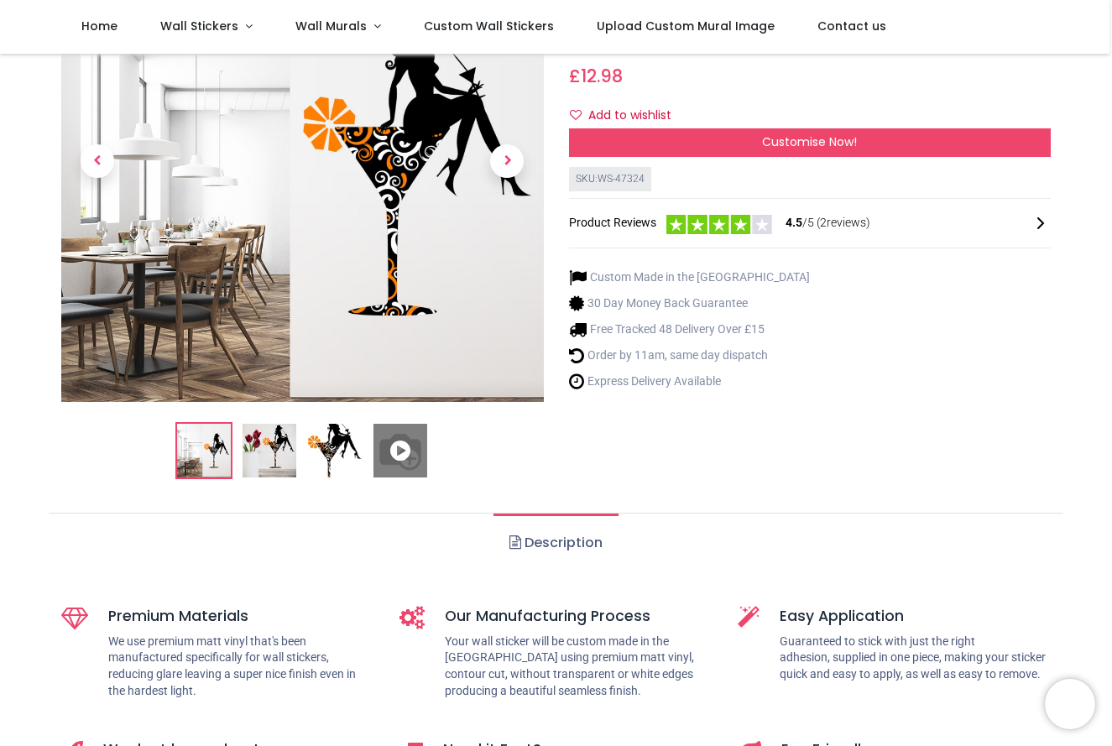
click at [337, 450] on img at bounding box center [335, 451] width 54 height 54
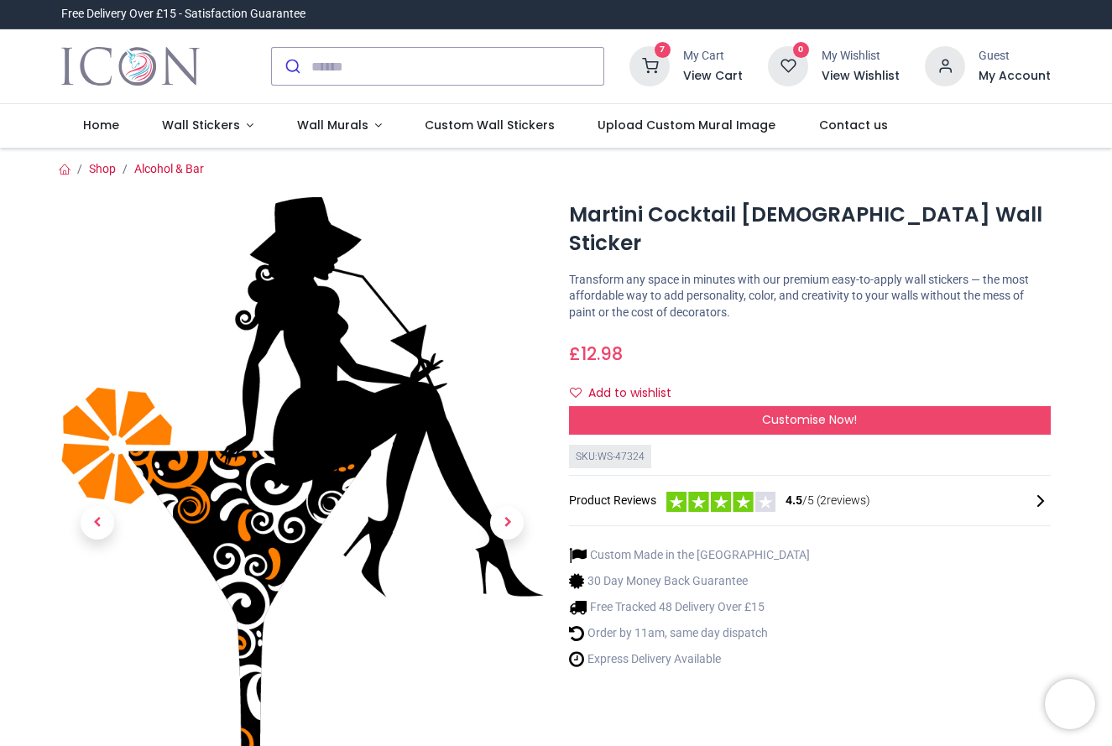
scroll to position [0, 0]
click at [505, 524] on span "Next" at bounding box center [507, 523] width 34 height 34
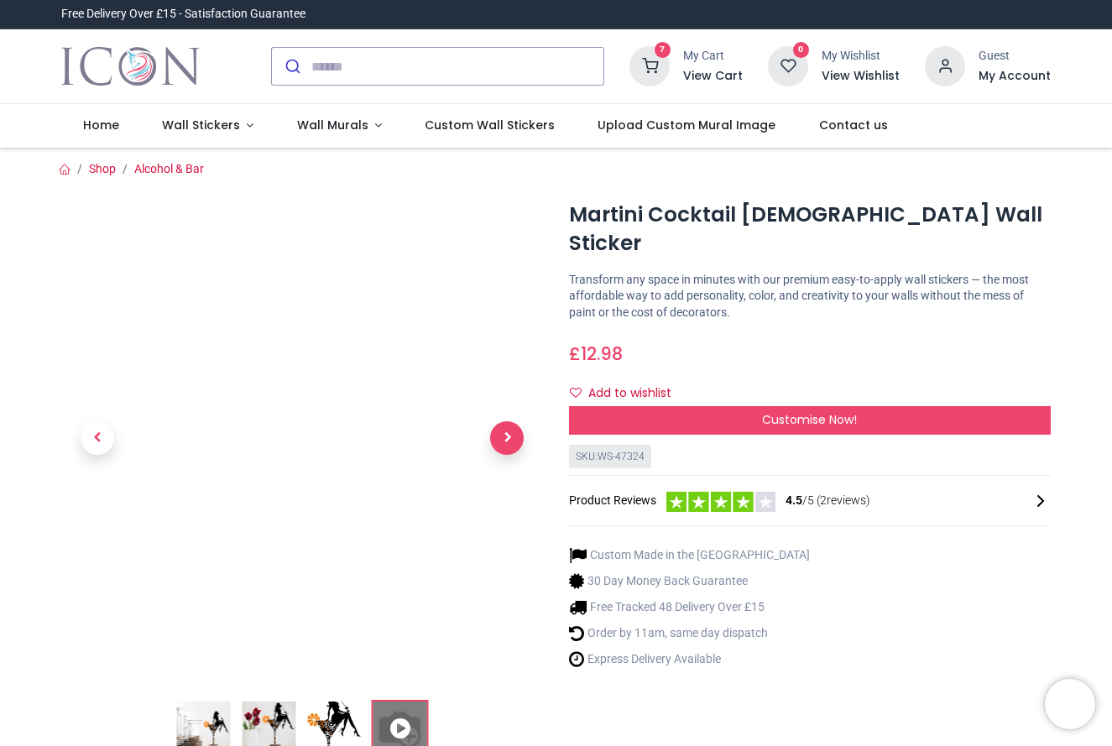
click at [506, 436] on span "Next" at bounding box center [507, 438] width 34 height 34
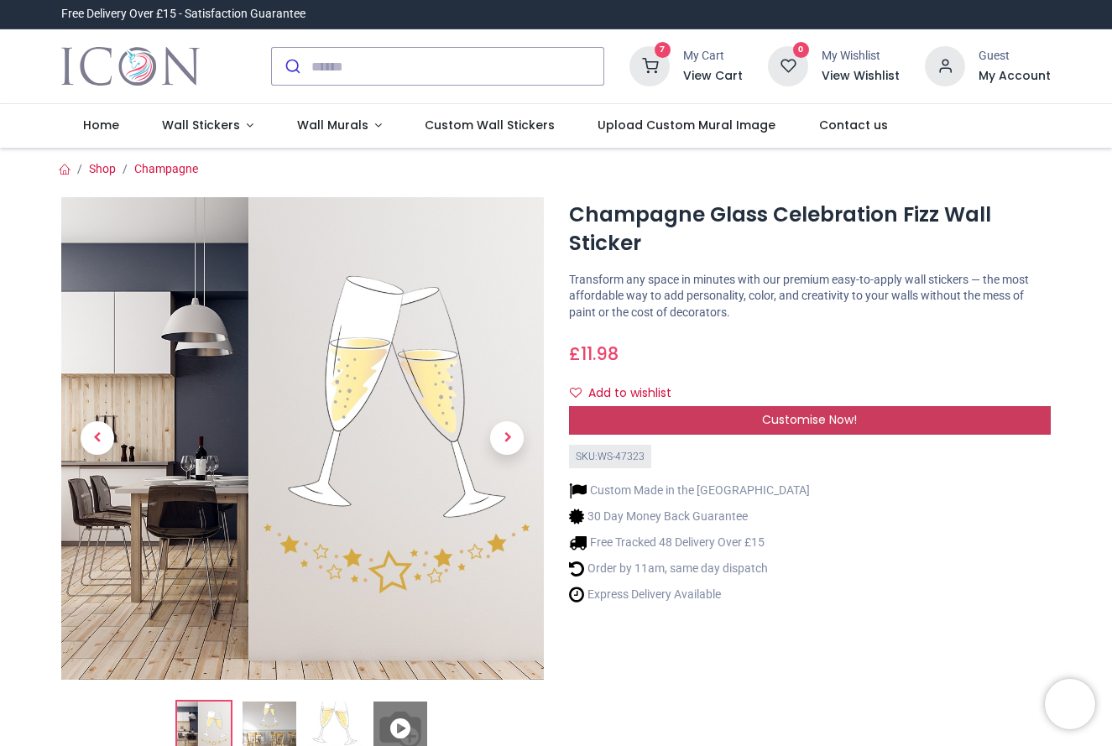
click at [710, 419] on div "Customise Now!" at bounding box center [810, 420] width 483 height 29
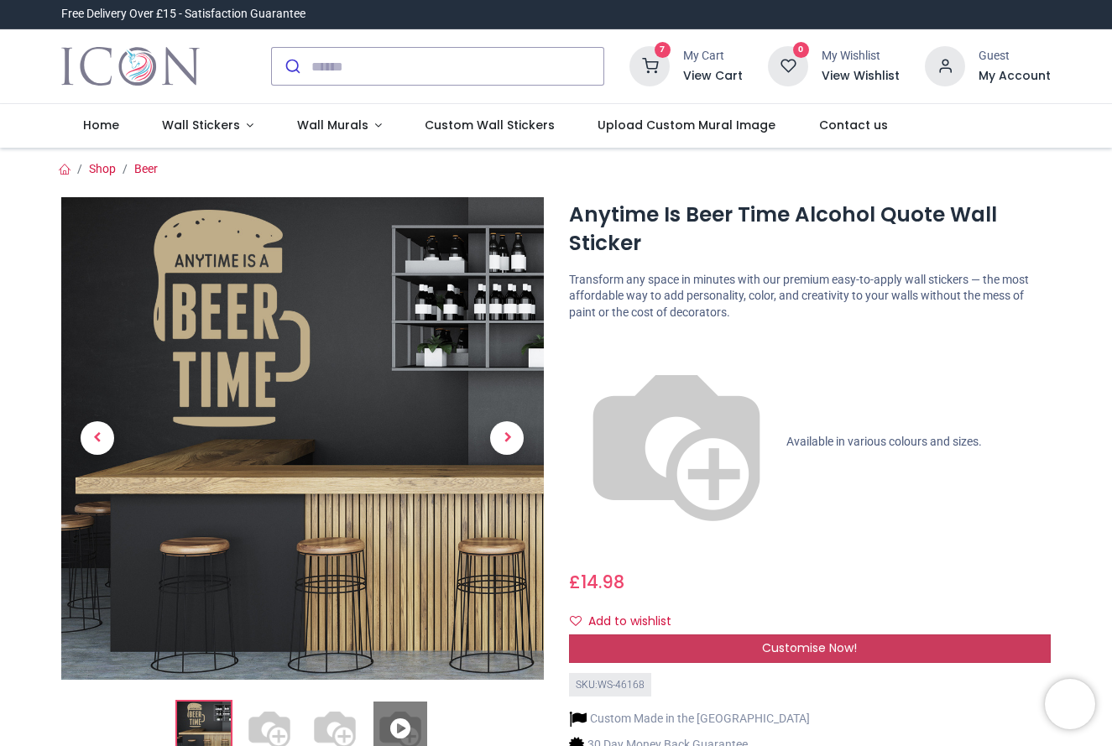
click at [714, 634] on div "Customise Now!" at bounding box center [810, 648] width 483 height 29
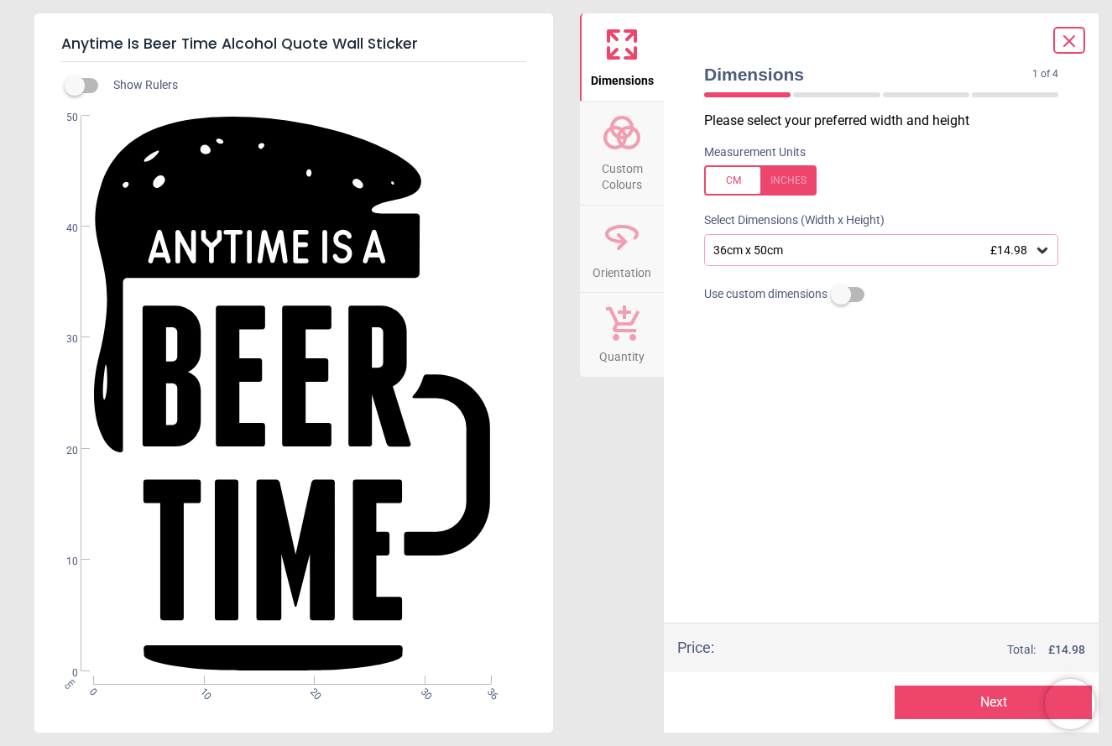
click at [1042, 251] on icon at bounding box center [1042, 251] width 10 height 6
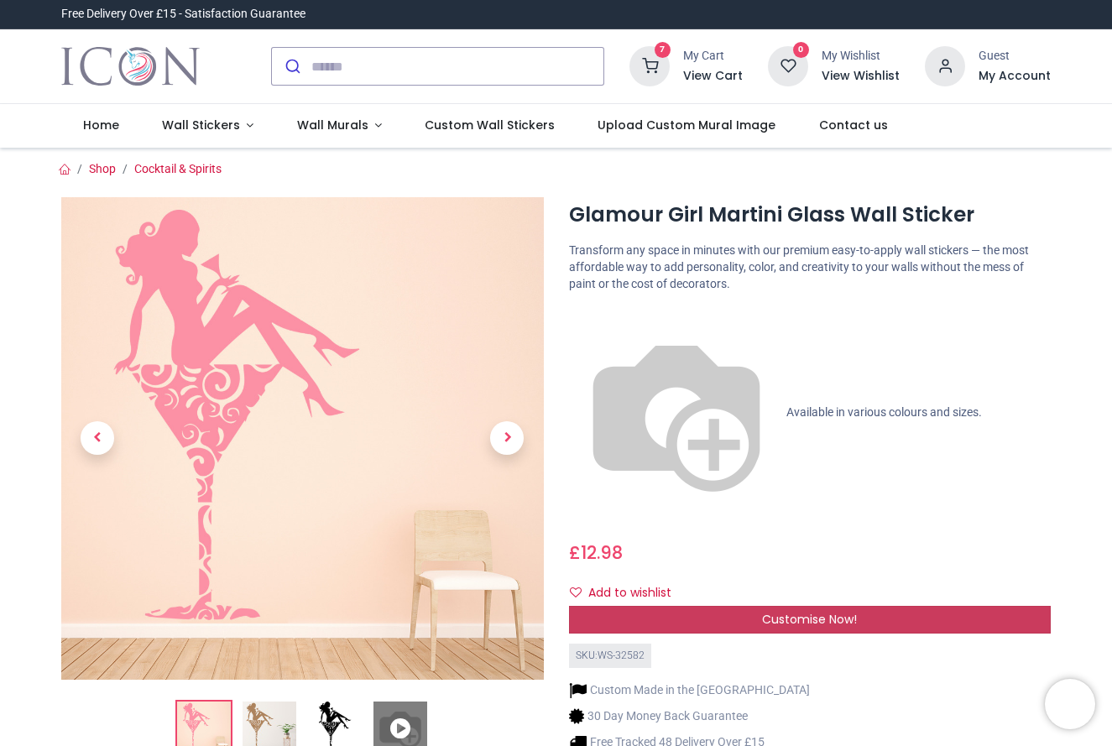
click at [867, 606] on div "Customise Now!" at bounding box center [810, 620] width 483 height 29
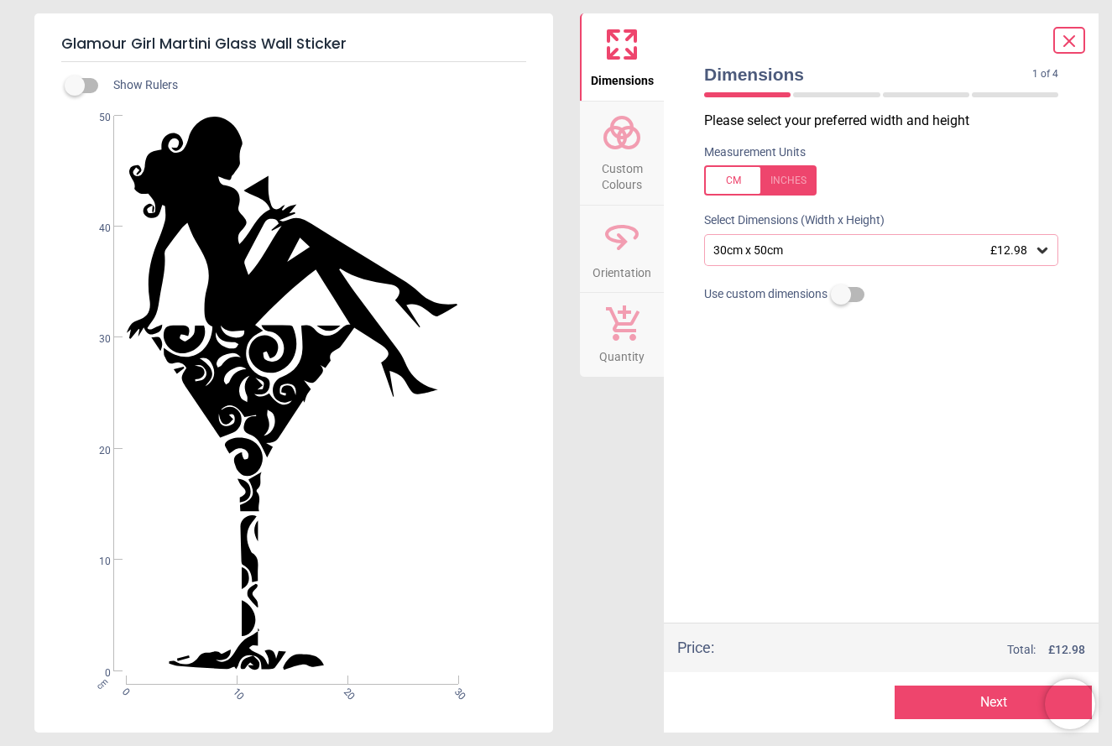
click at [626, 149] on icon at bounding box center [622, 132] width 40 height 40
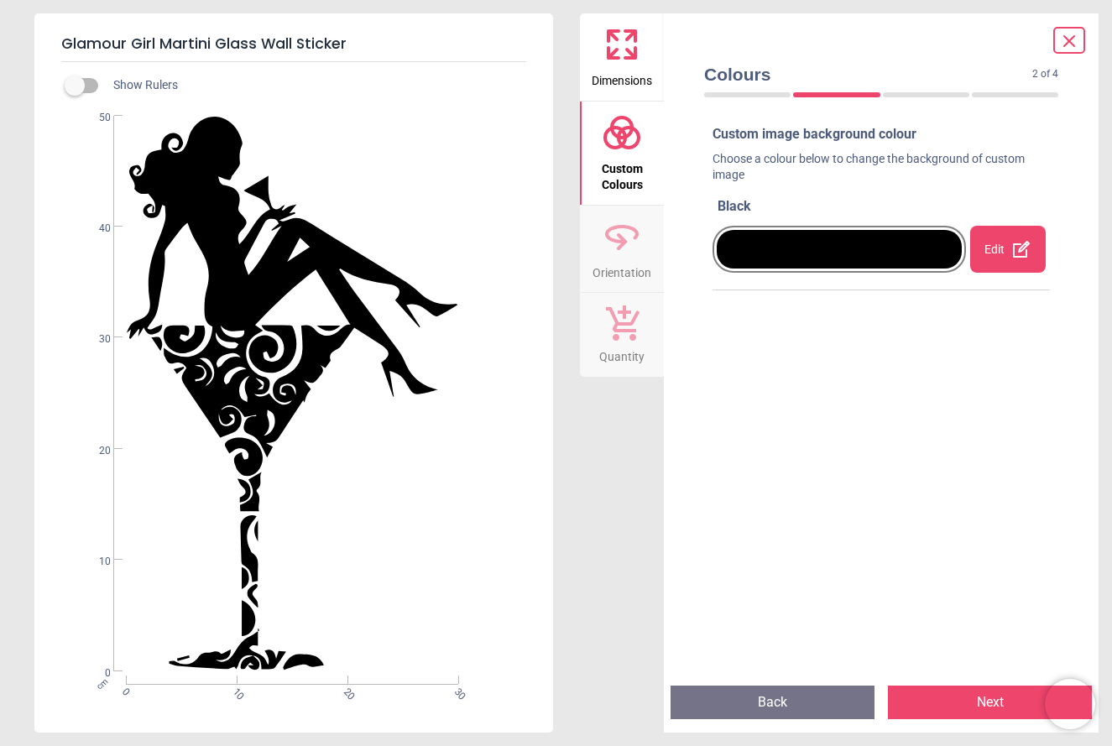
click at [787, 249] on div at bounding box center [839, 249] width 245 height 39
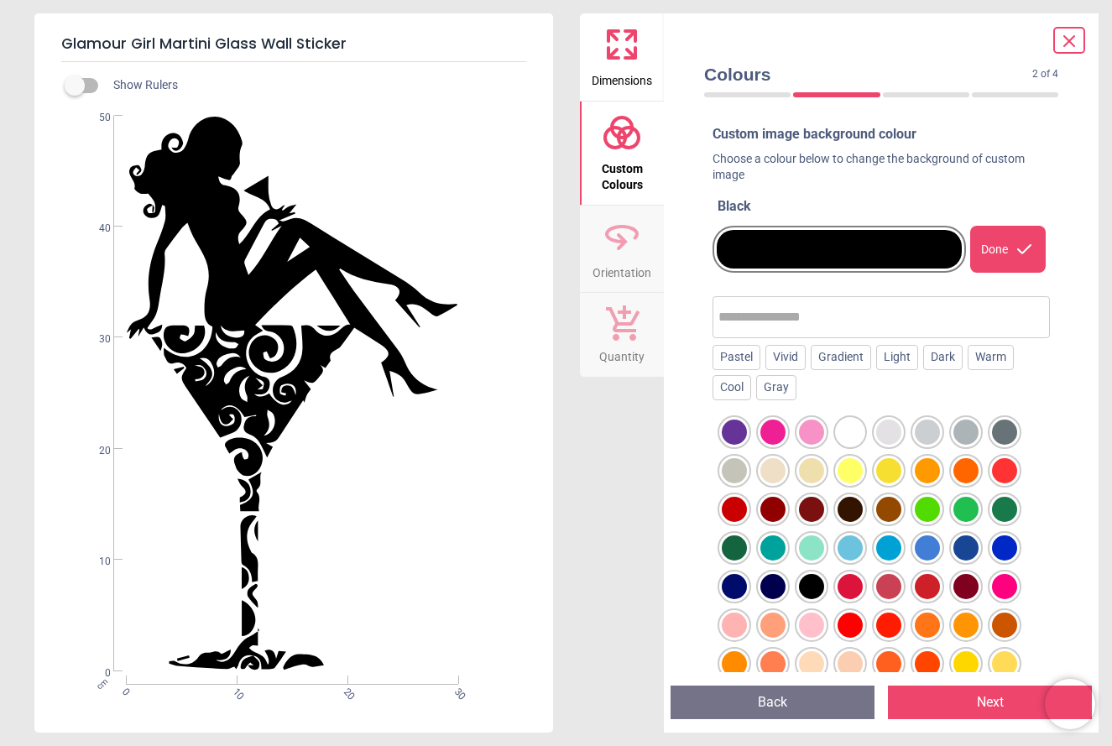
click at [616, 233] on icon at bounding box center [622, 237] width 40 height 40
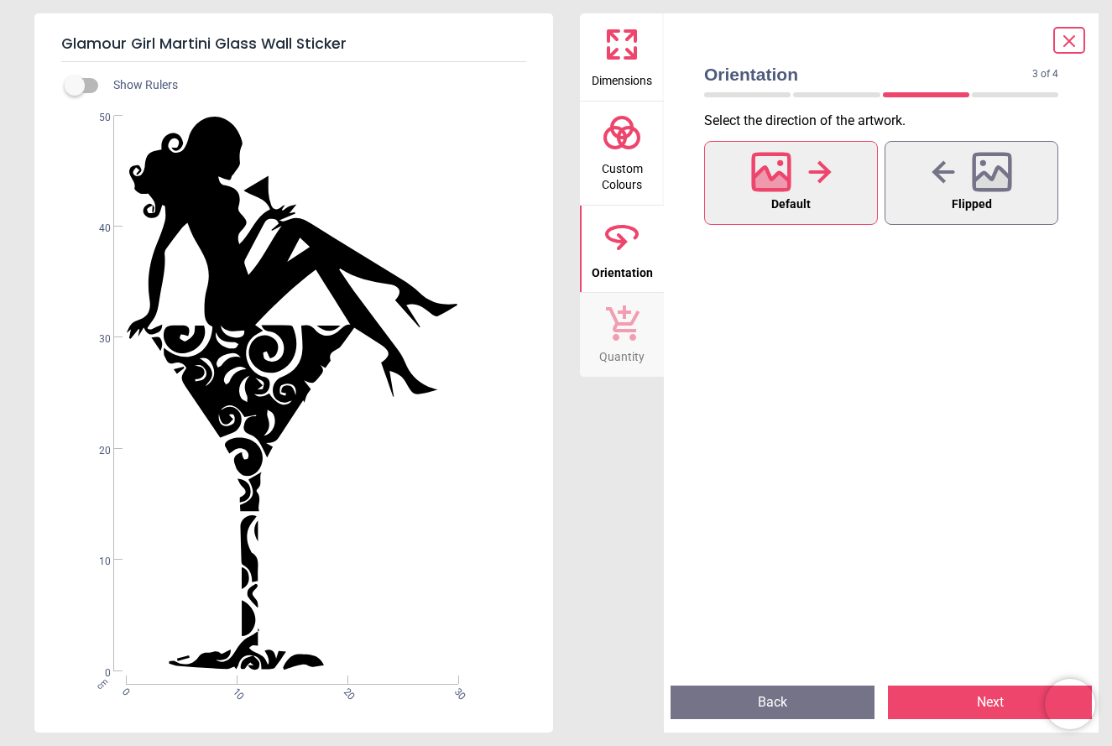
click at [619, 330] on icon at bounding box center [623, 322] width 34 height 35
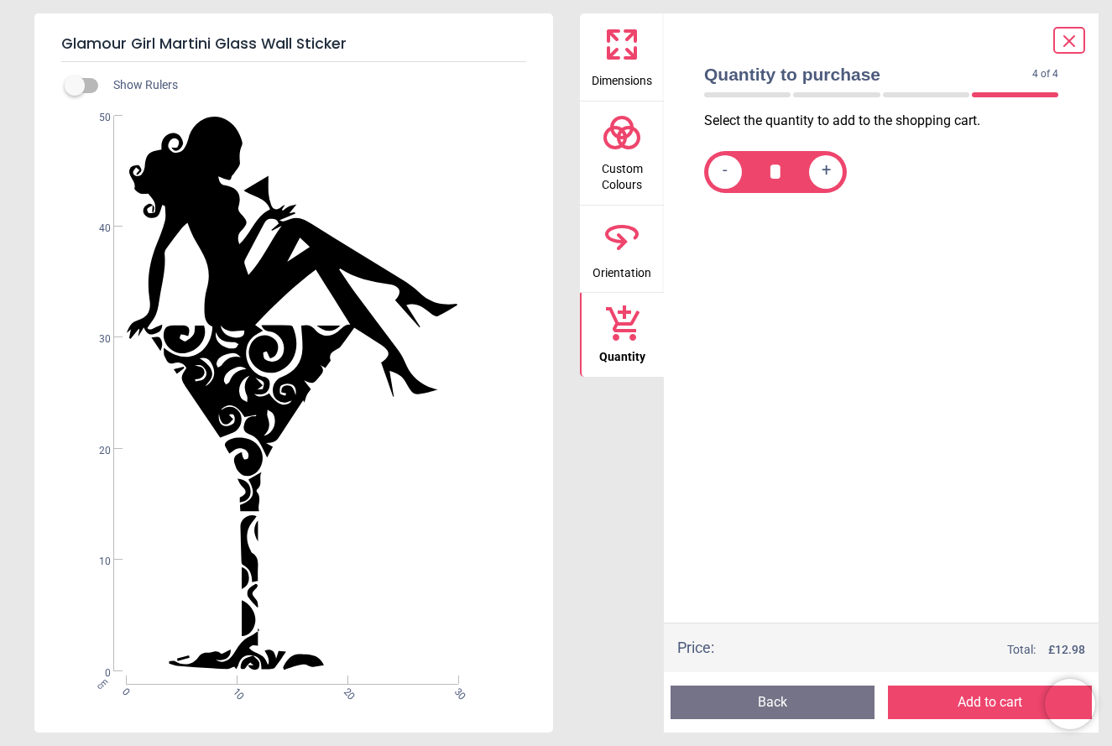
click at [824, 172] on span "+" at bounding box center [826, 171] width 9 height 21
type input "*"
click at [944, 705] on button "Add to cart" at bounding box center [990, 703] width 204 height 34
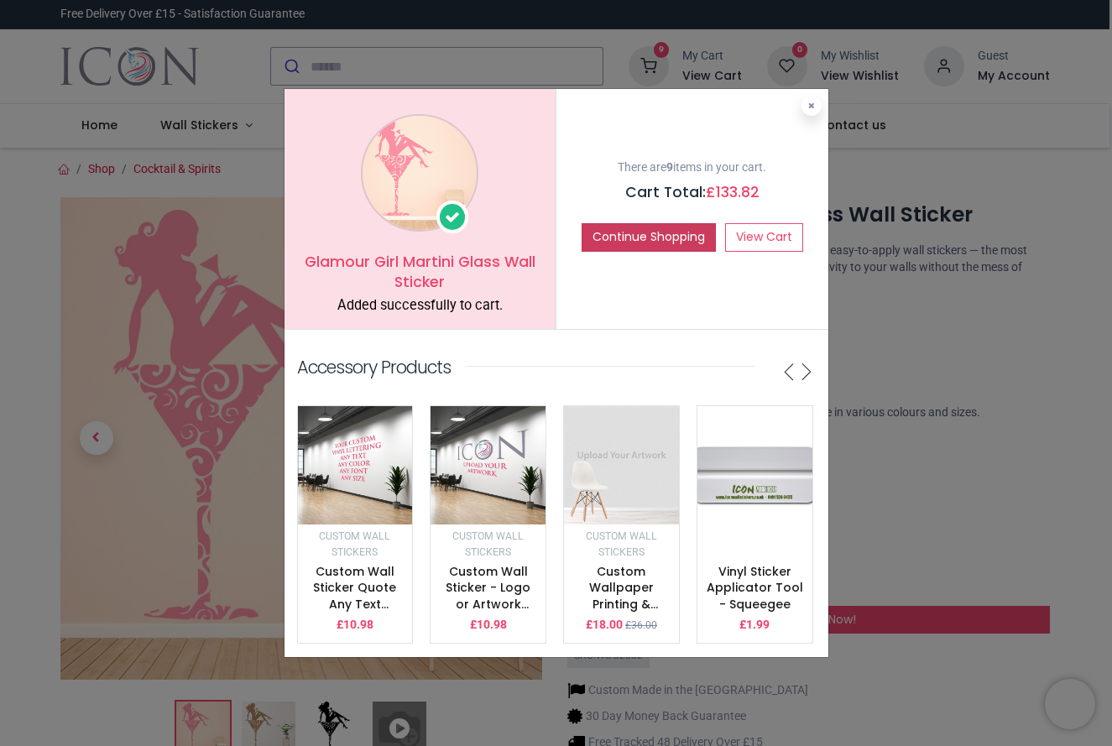
click at [625, 242] on button "Continue Shopping" at bounding box center [649, 237] width 134 height 29
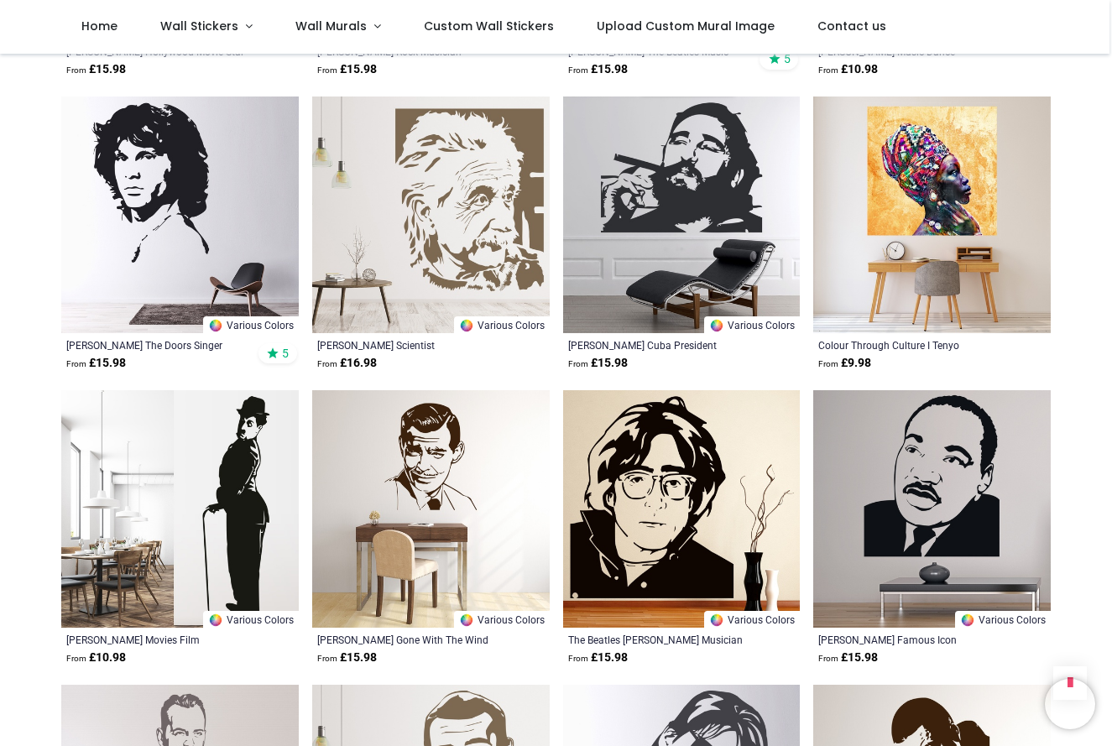
scroll to position [2664, 0]
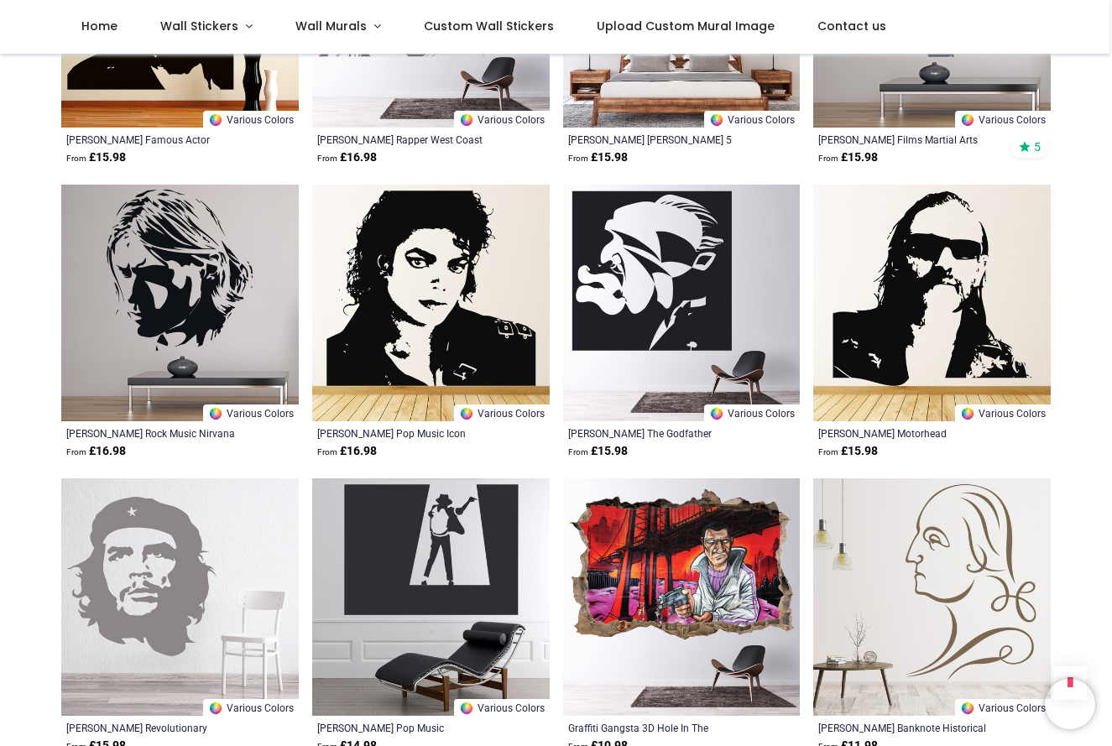
scroll to position [6106, 0]
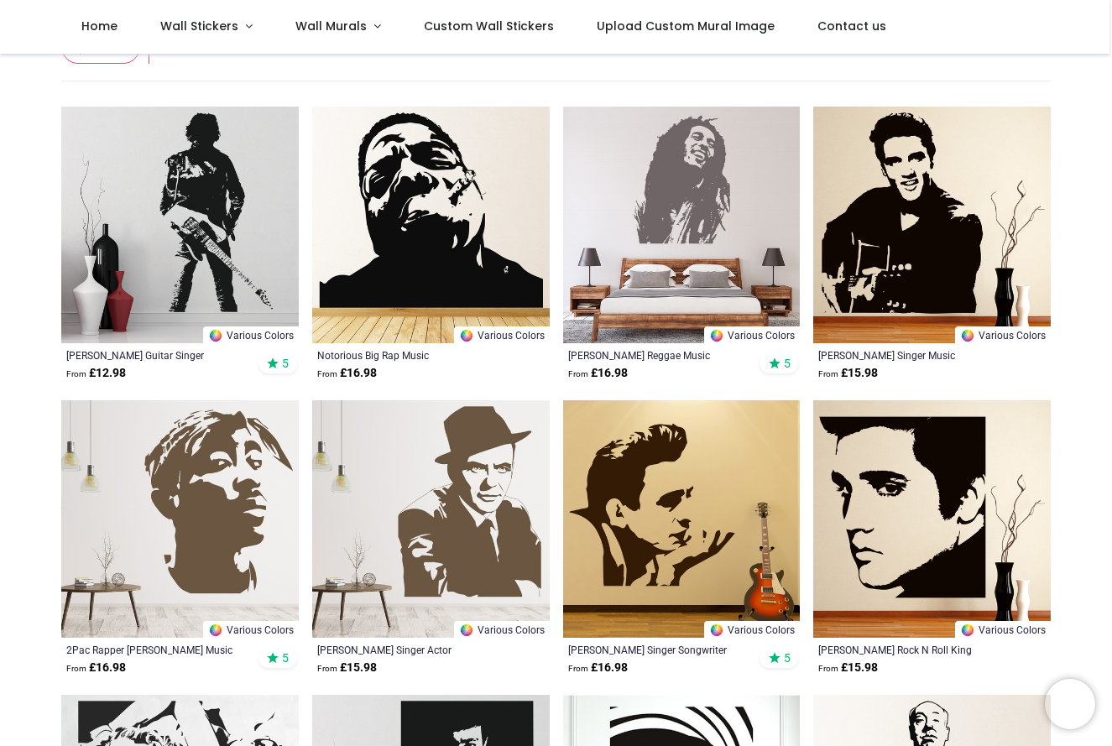
scroll to position [291, 0]
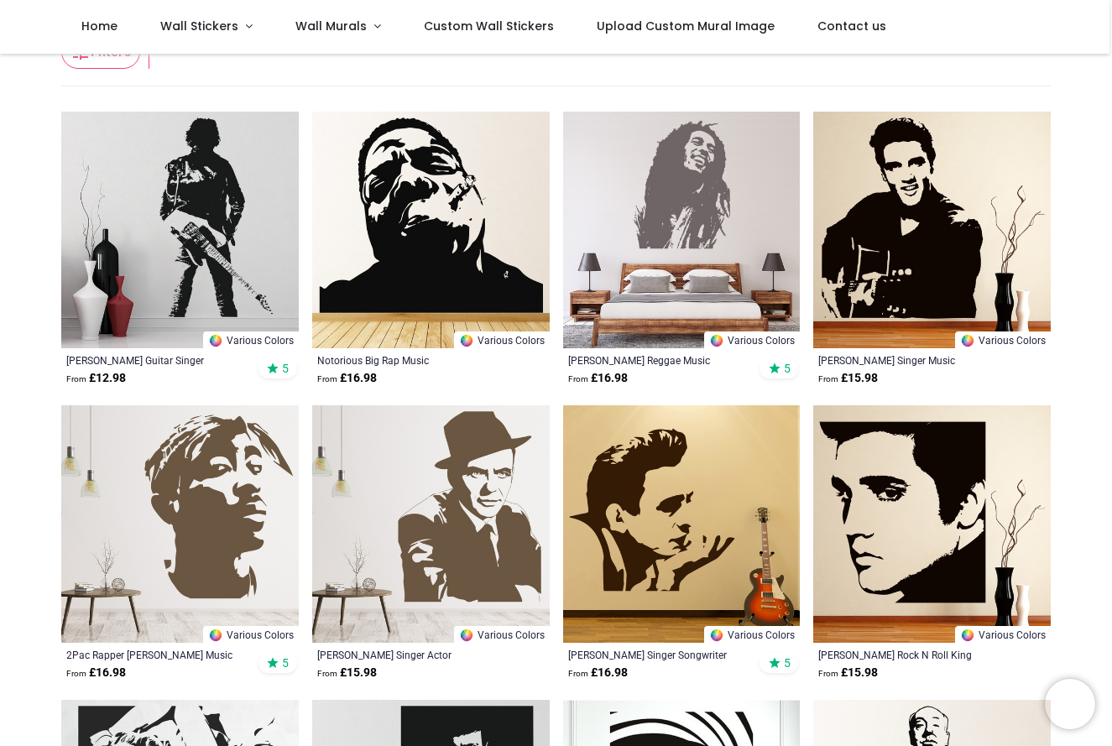
click at [898, 525] on img at bounding box center [932, 524] width 238 height 238
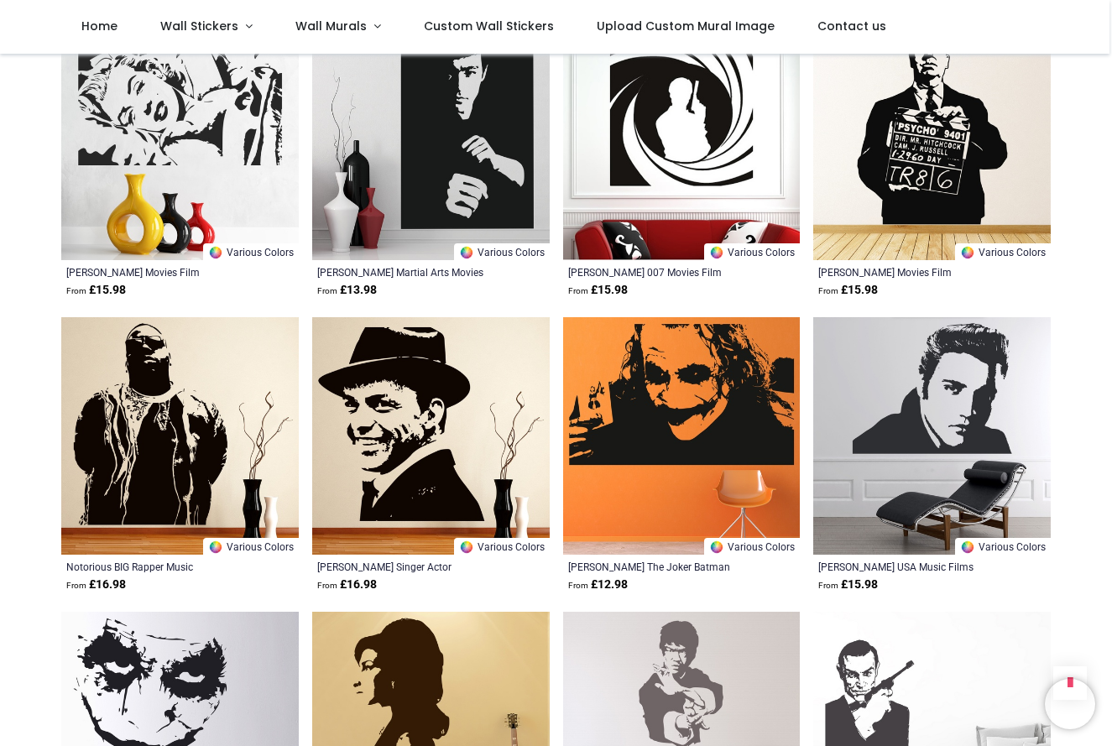
scroll to position [972, 0]
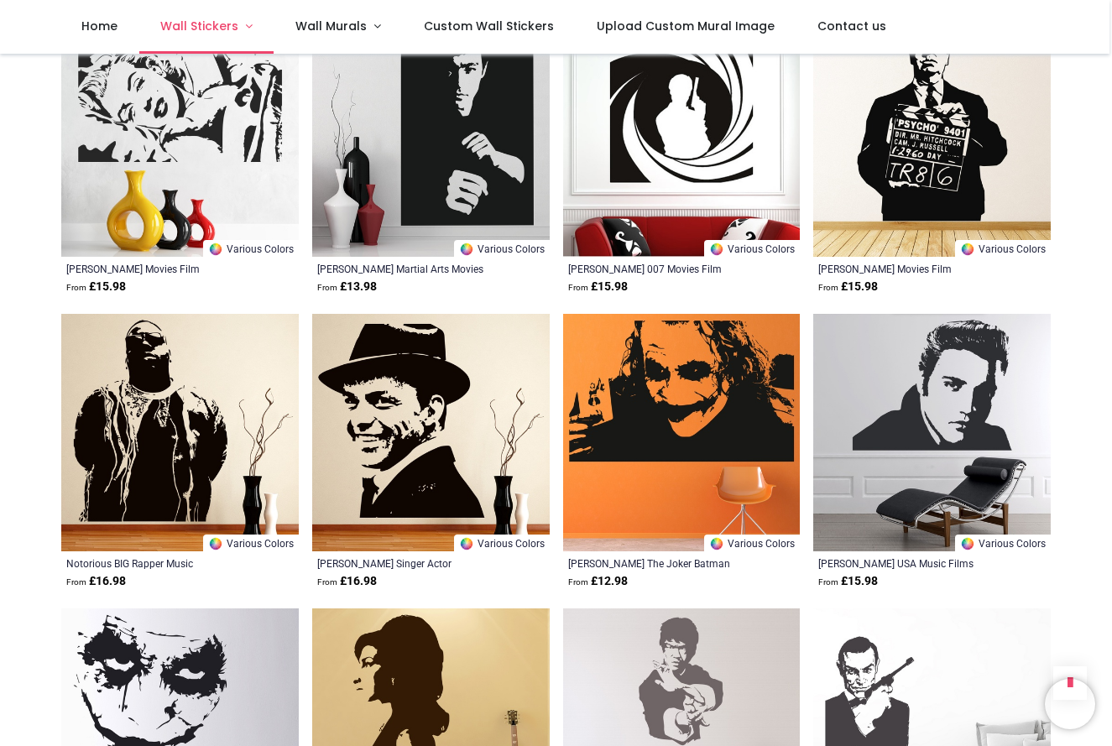
click at [194, 23] on span "Wall Stickers" at bounding box center [199, 26] width 78 height 17
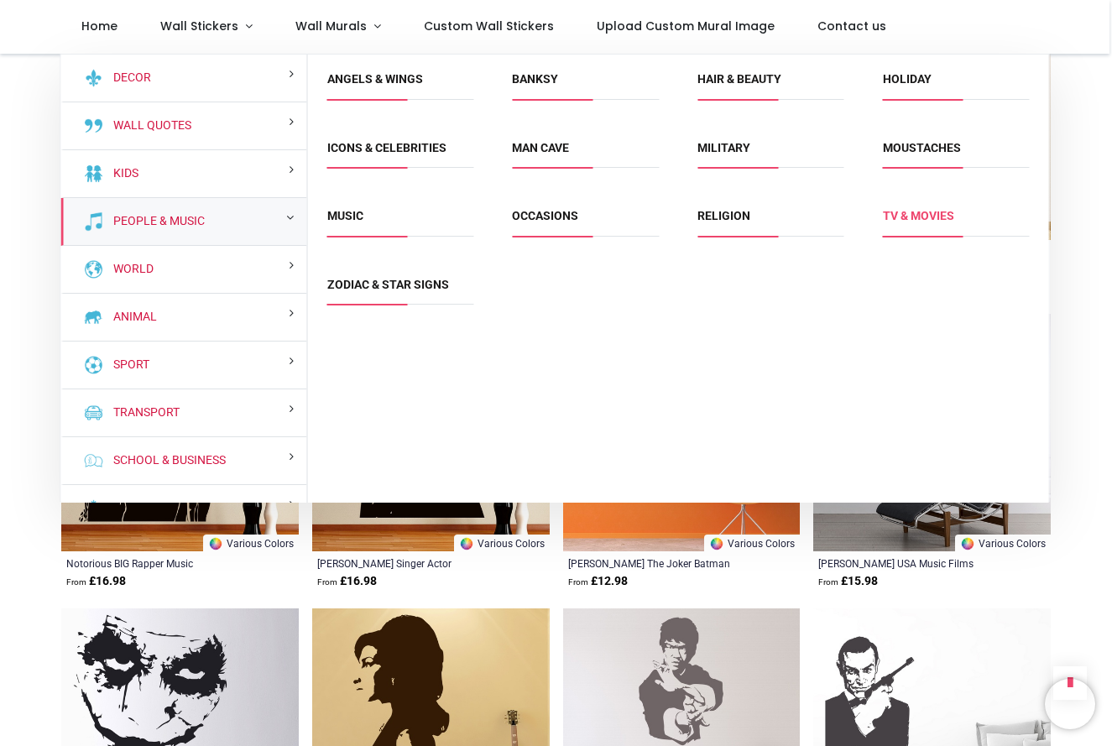
click at [907, 217] on link "TV & Movies" at bounding box center [918, 215] width 71 height 13
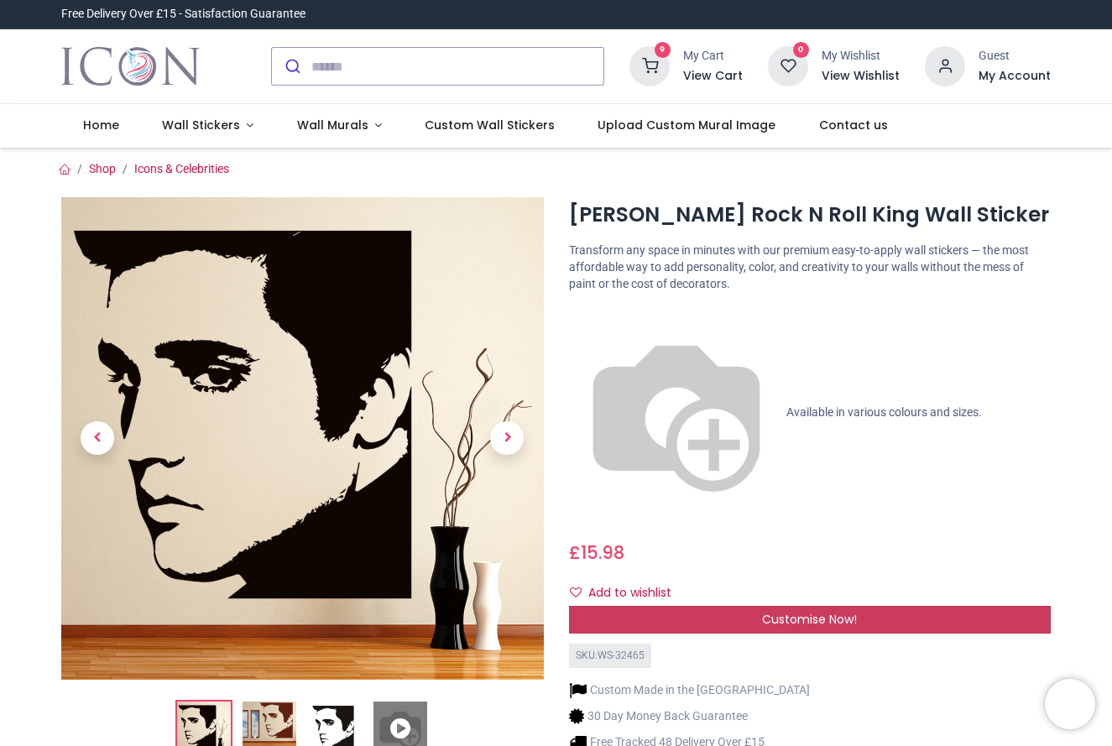
click at [810, 611] on span "Customise Now!" at bounding box center [809, 619] width 95 height 17
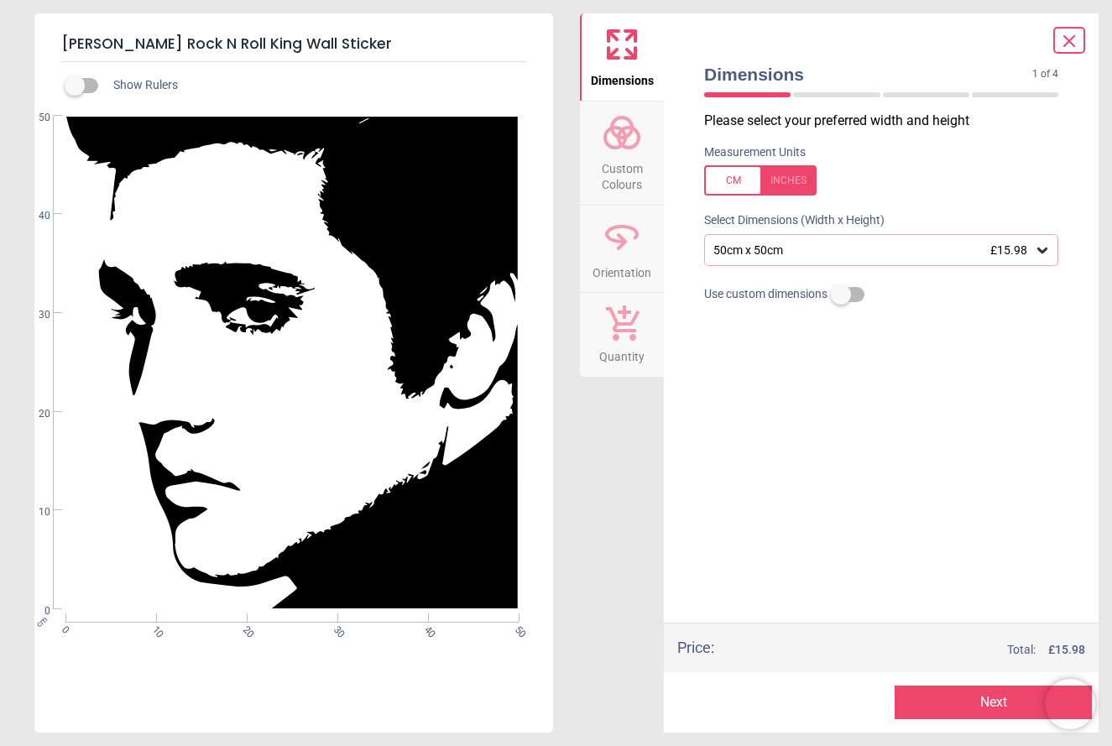
click at [624, 162] on span "Custom Colours" at bounding box center [622, 173] width 81 height 41
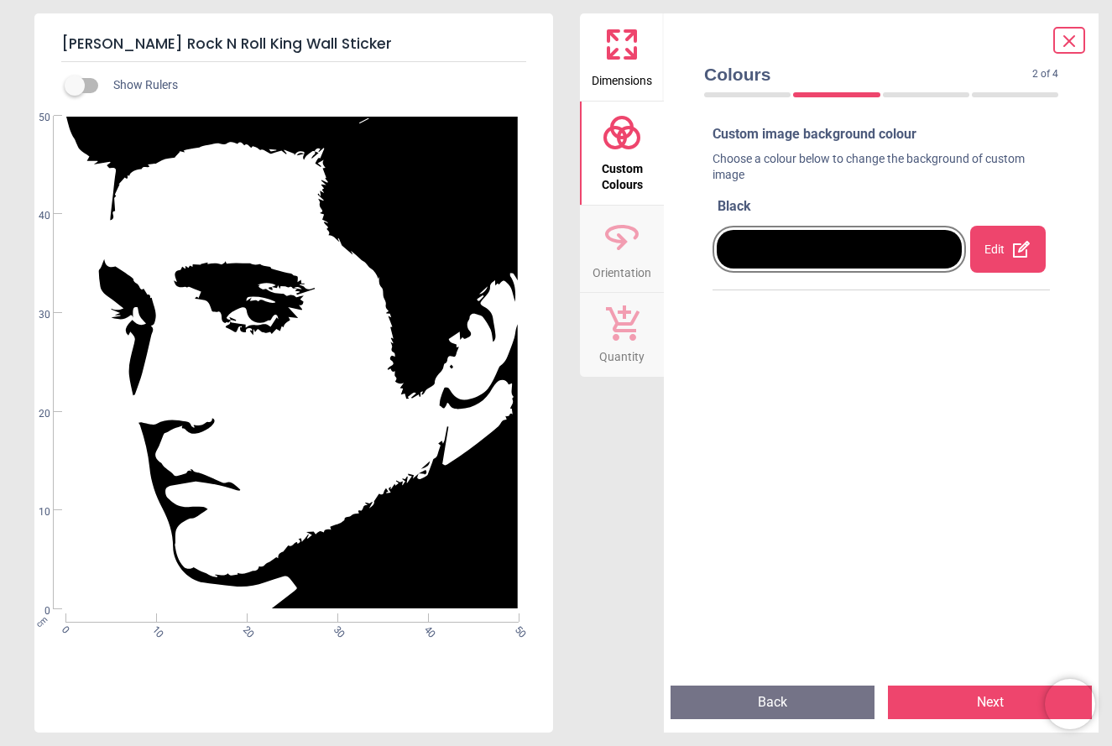
click at [620, 245] on icon at bounding box center [622, 241] width 11 height 17
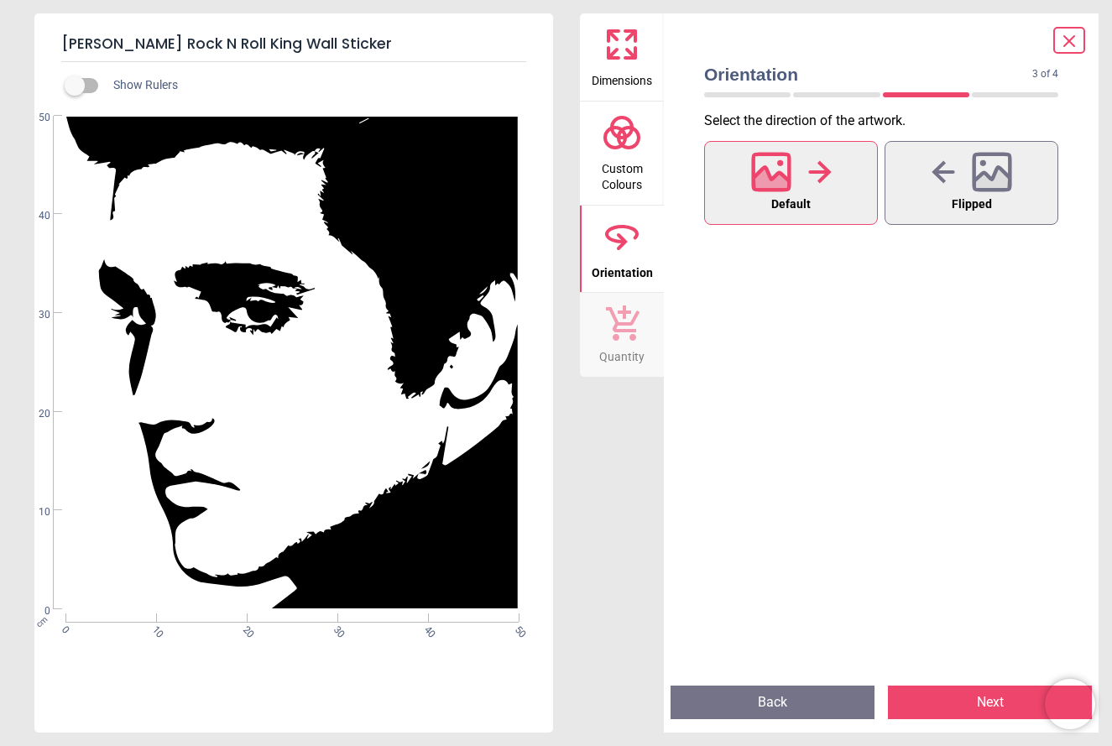
click at [624, 330] on icon at bounding box center [623, 322] width 34 height 35
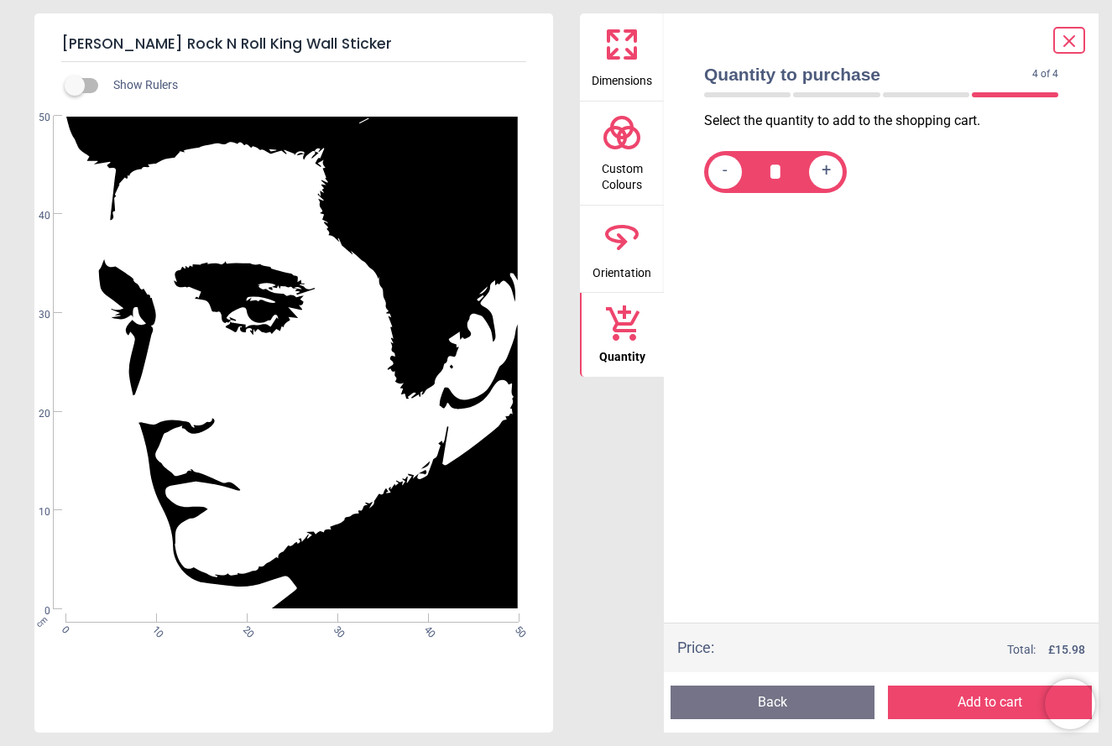
click at [979, 706] on button "Add to cart" at bounding box center [990, 703] width 204 height 34
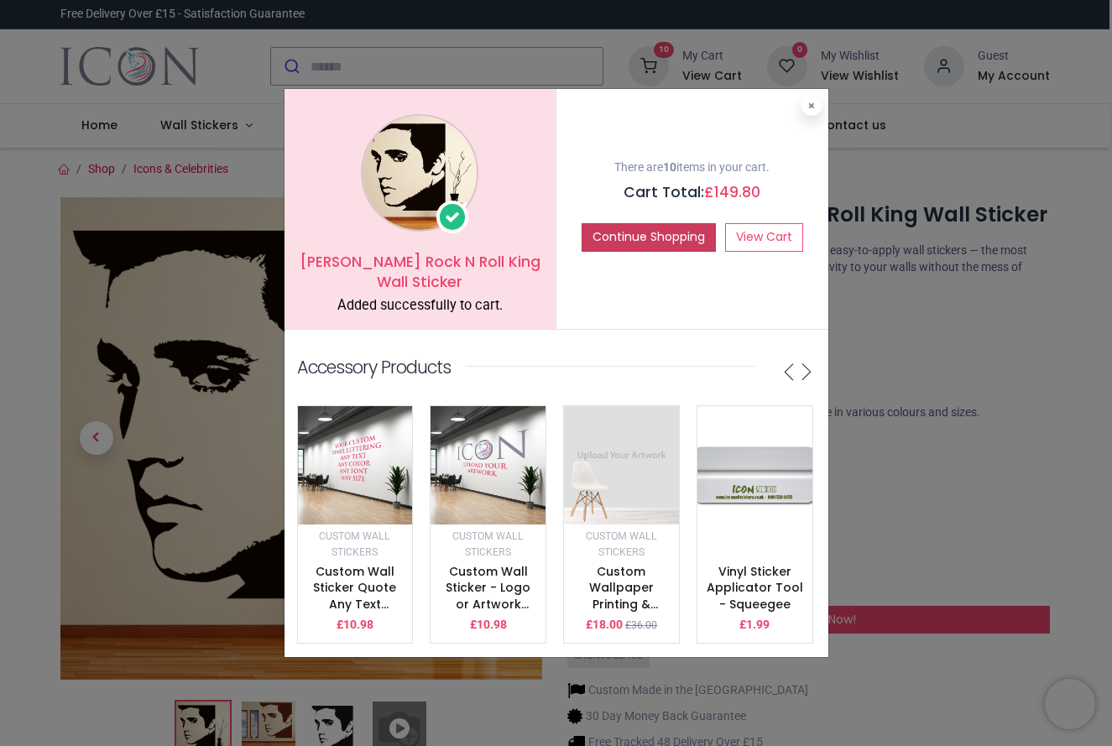
click at [661, 239] on button "Continue Shopping" at bounding box center [649, 237] width 134 height 29
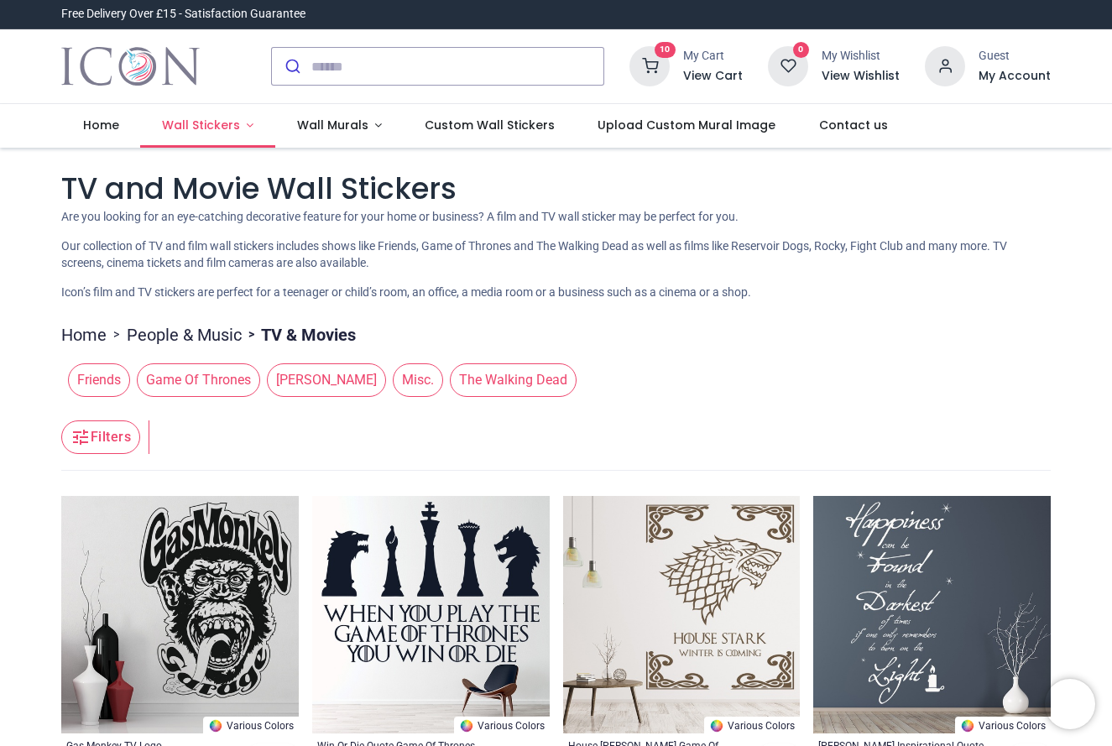
click at [191, 123] on span "Wall Stickers" at bounding box center [201, 125] width 78 height 17
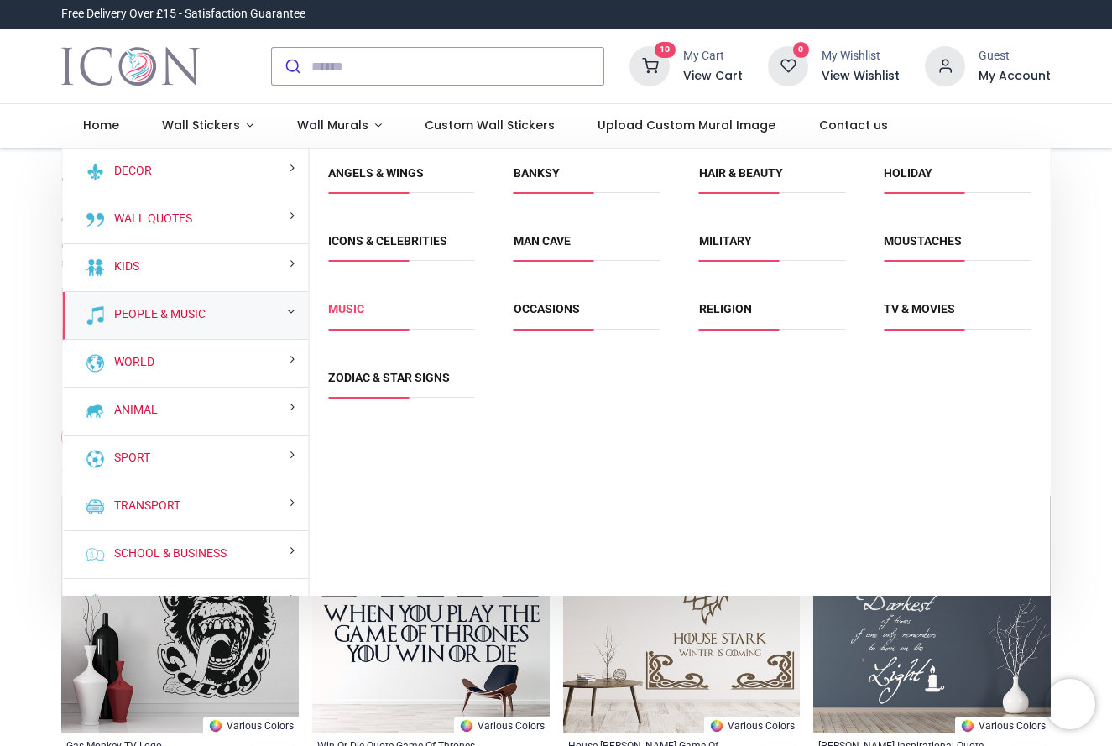
click at [352, 308] on link "Music" at bounding box center [346, 308] width 36 height 13
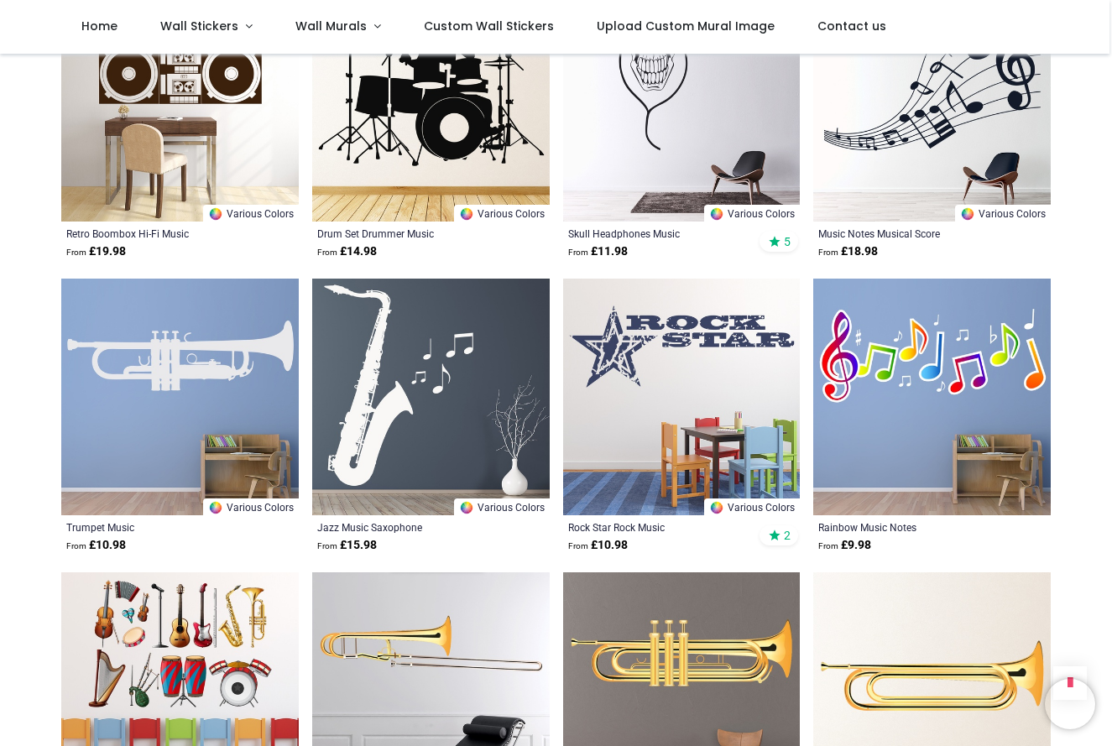
scroll to position [2758, 0]
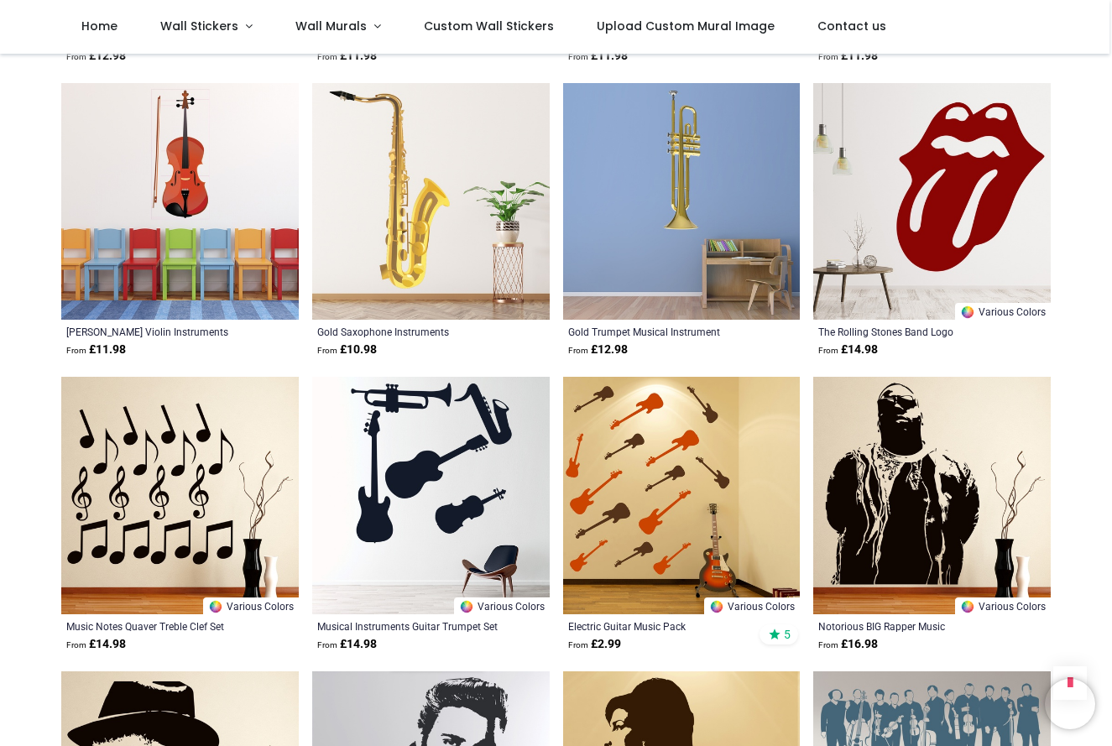
scroll to position [4132, 0]
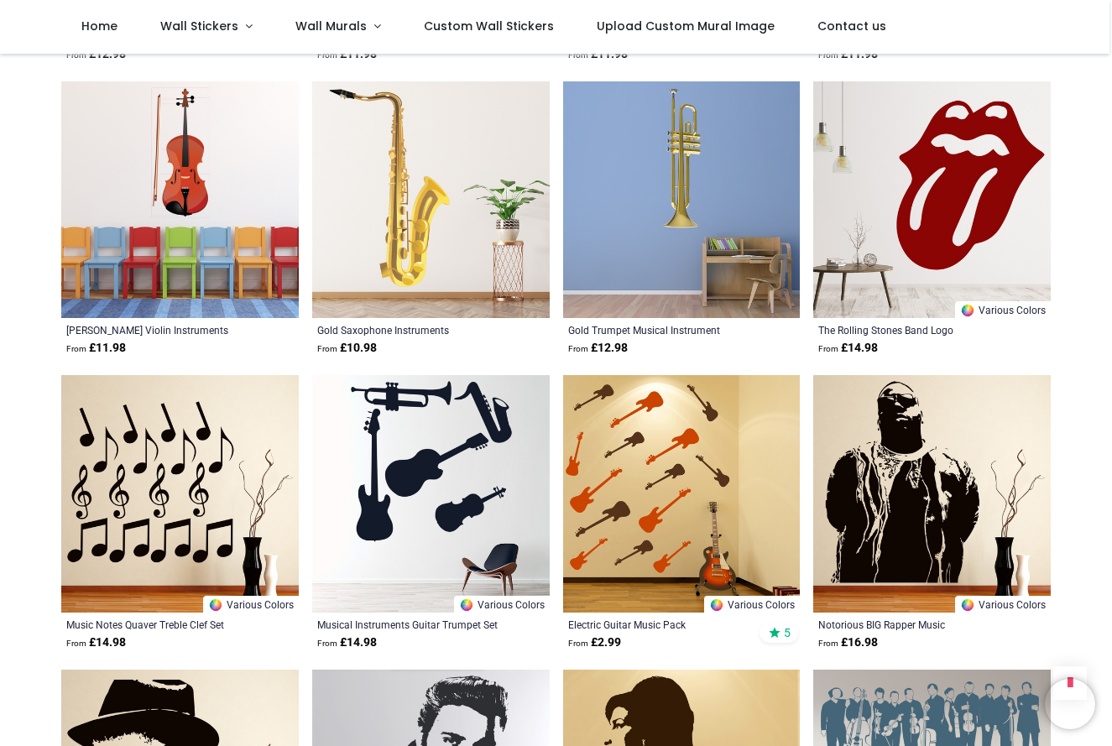
click at [937, 196] on img at bounding box center [932, 200] width 238 height 238
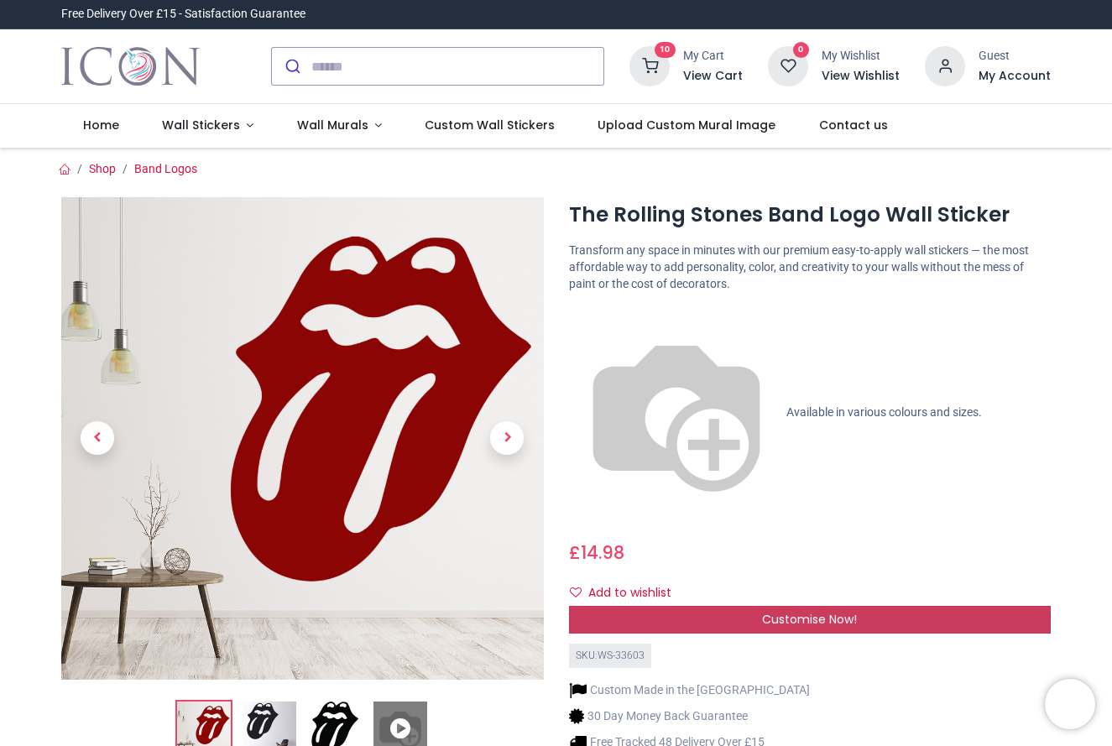
click at [744, 606] on div "Customise Now!" at bounding box center [810, 620] width 483 height 29
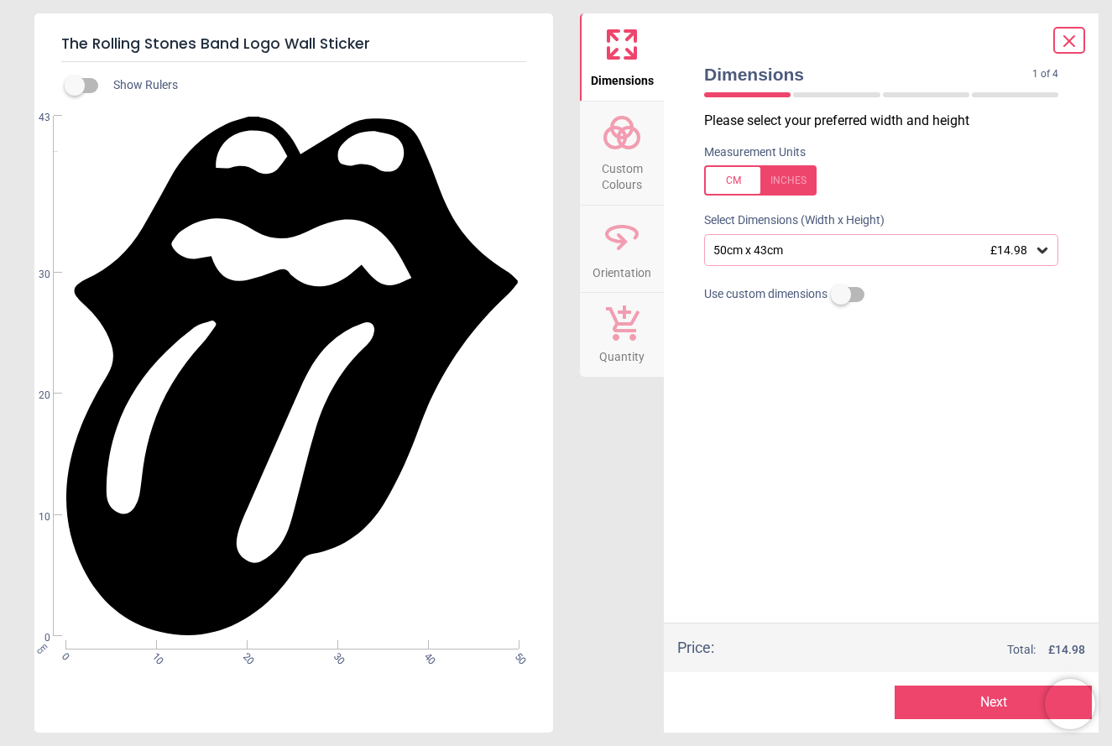
click at [1038, 249] on icon at bounding box center [1042, 251] width 10 height 6
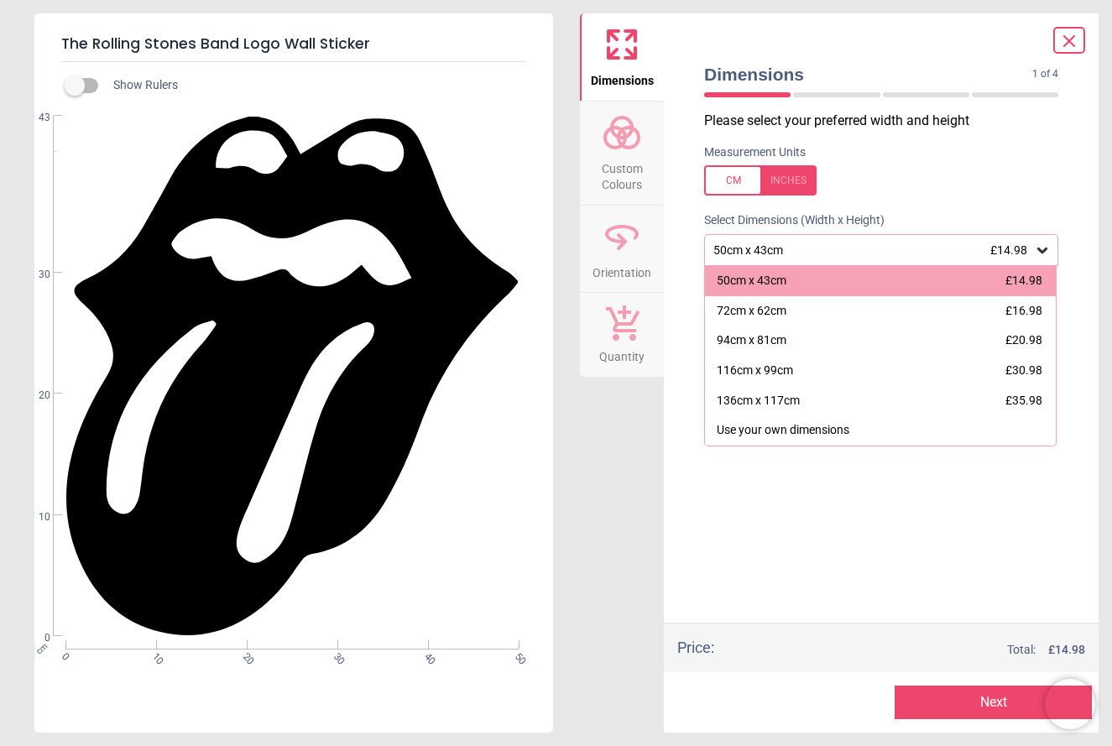
click at [974, 249] on div "50cm x 43cm £14.98" at bounding box center [873, 250] width 322 height 14
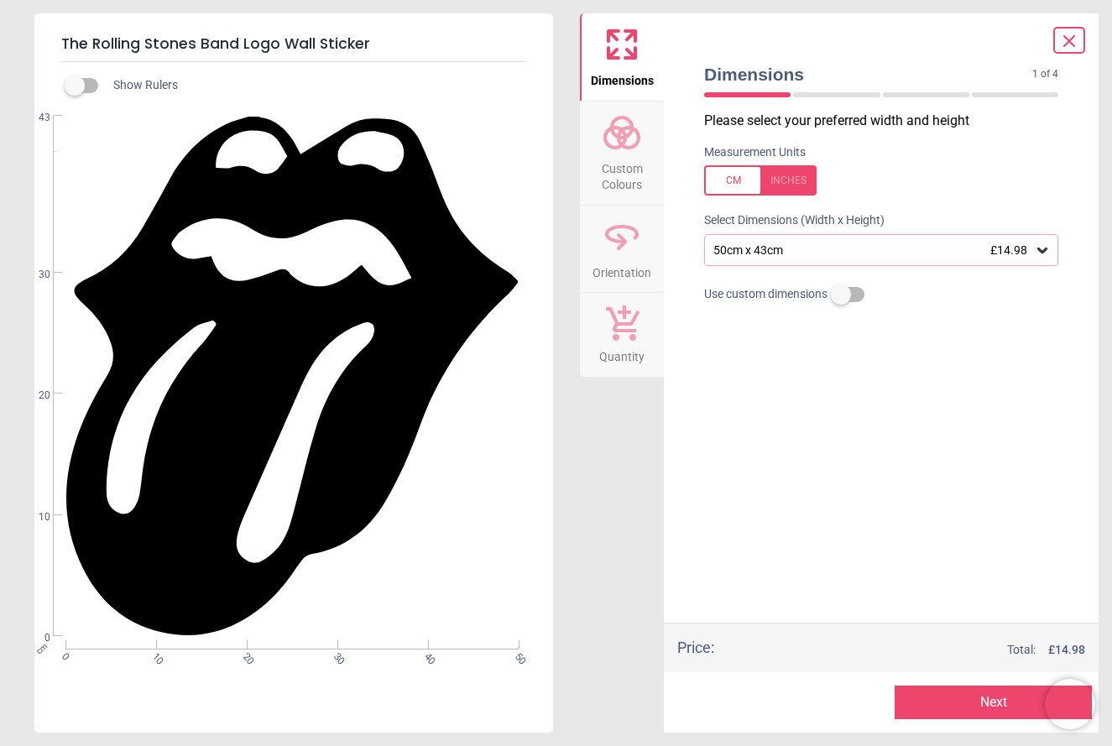
click at [621, 166] on span "Custom Colours" at bounding box center [622, 173] width 81 height 41
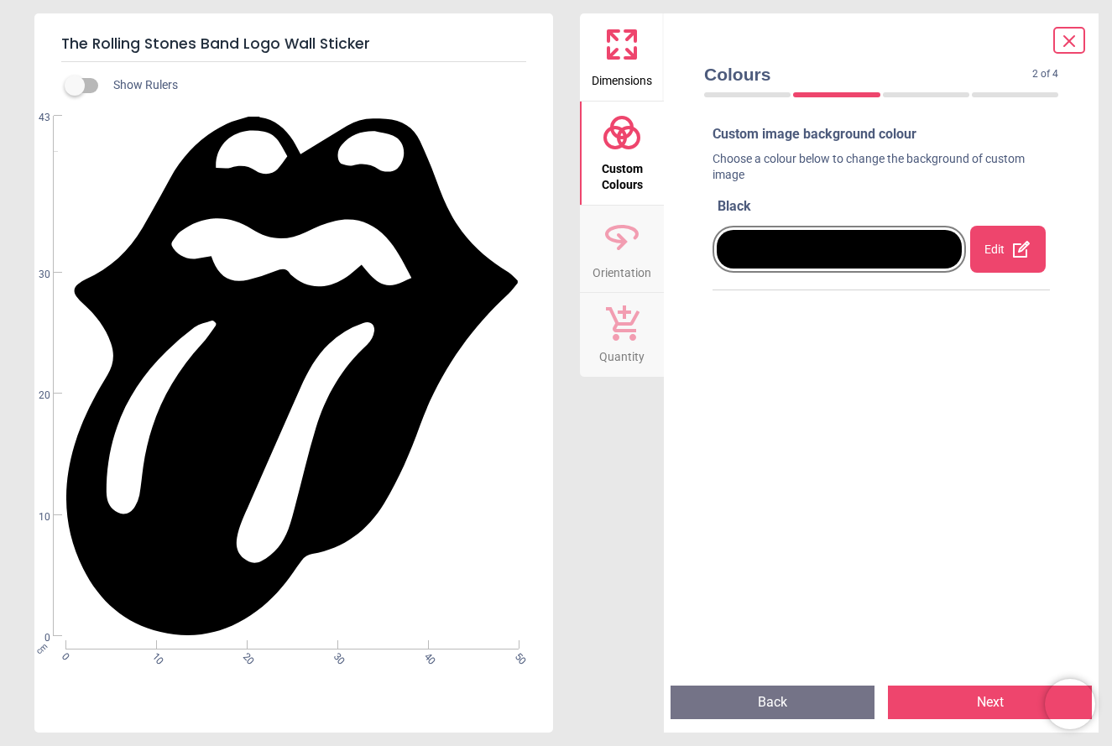
click at [617, 247] on icon at bounding box center [622, 237] width 40 height 40
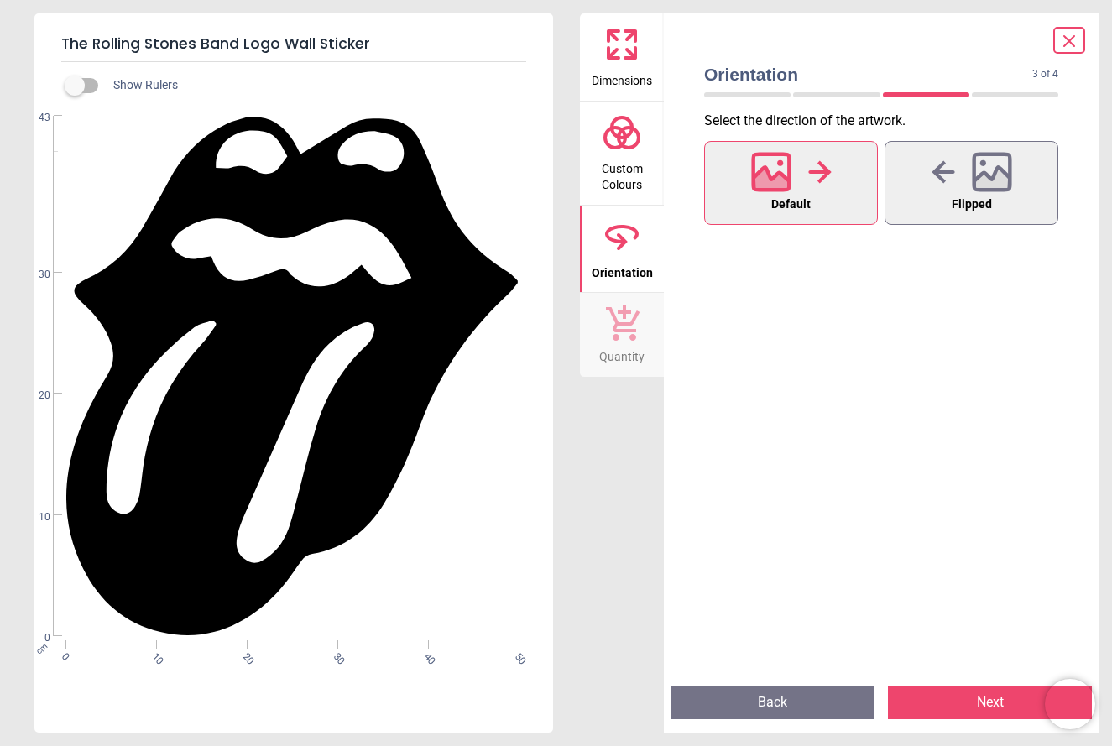
click at [624, 343] on span "Quantity" at bounding box center [621, 353] width 45 height 25
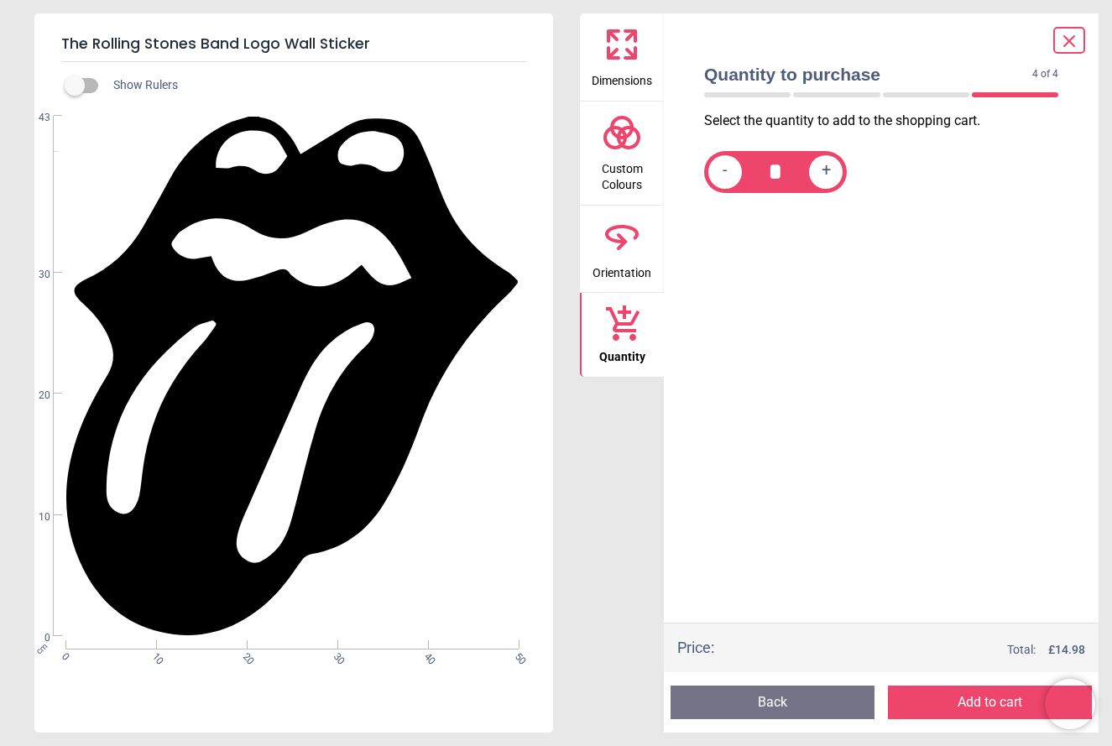
click at [968, 704] on button "Add to cart" at bounding box center [990, 703] width 204 height 34
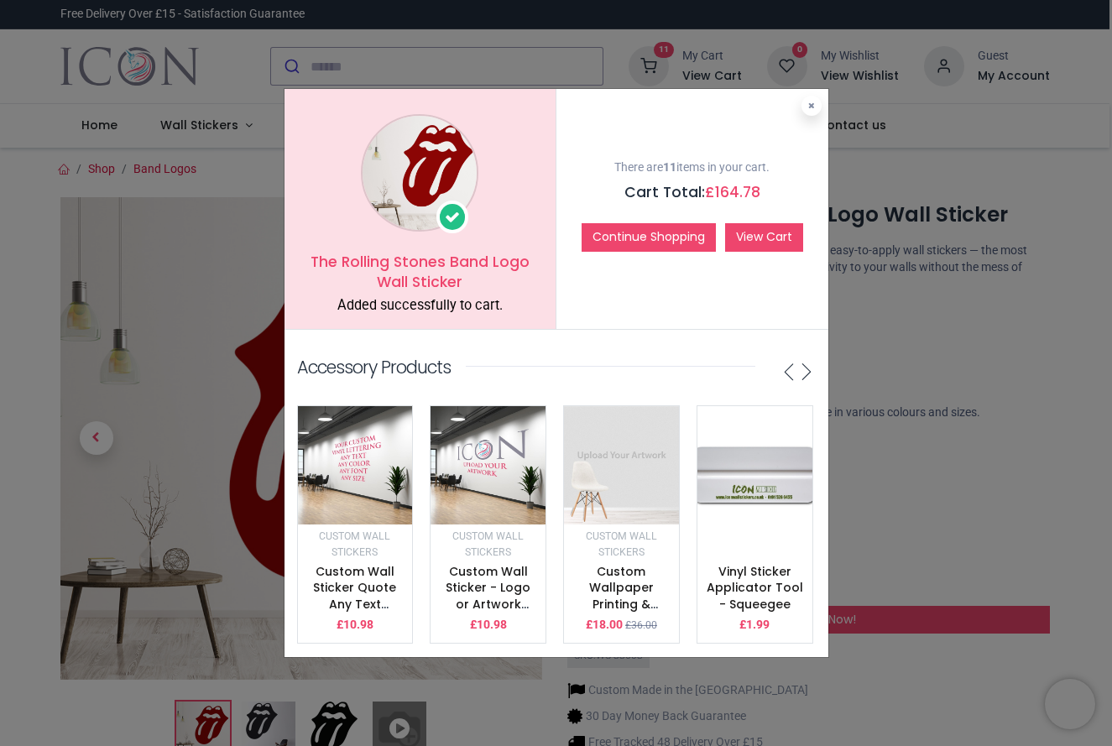
click at [767, 242] on link "View Cart" at bounding box center [764, 237] width 78 height 29
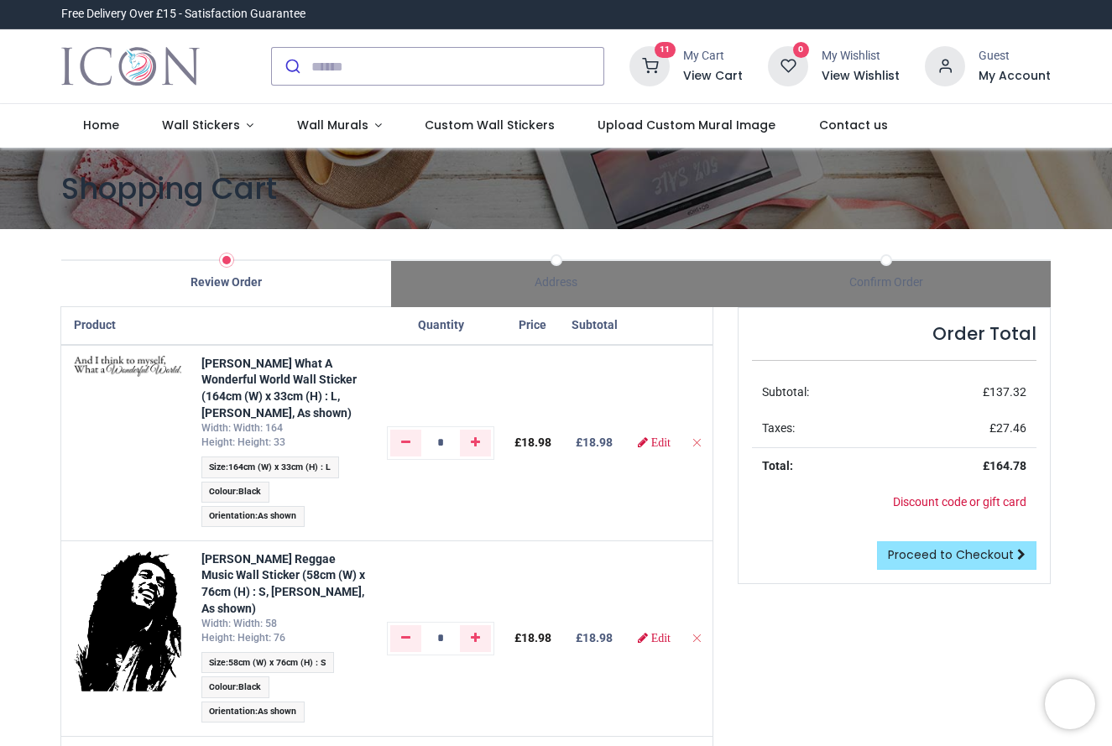
click at [926, 554] on span "Proceed to Checkout" at bounding box center [951, 554] width 126 height 17
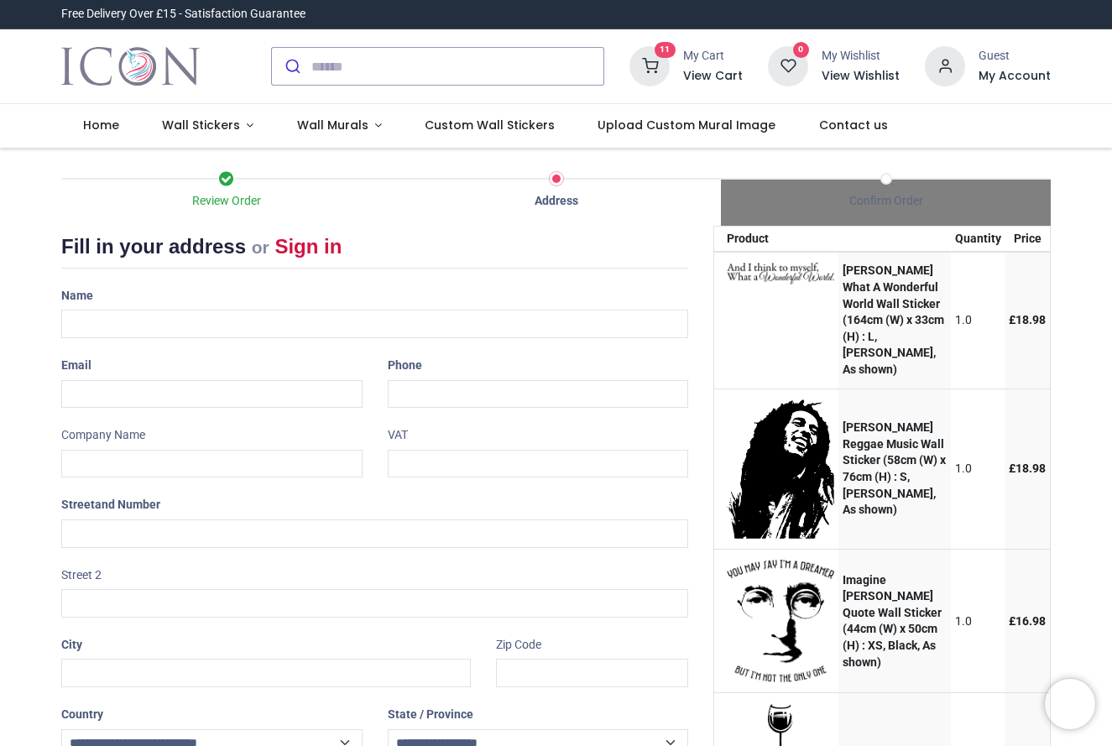
select select "***"
type input "**********"
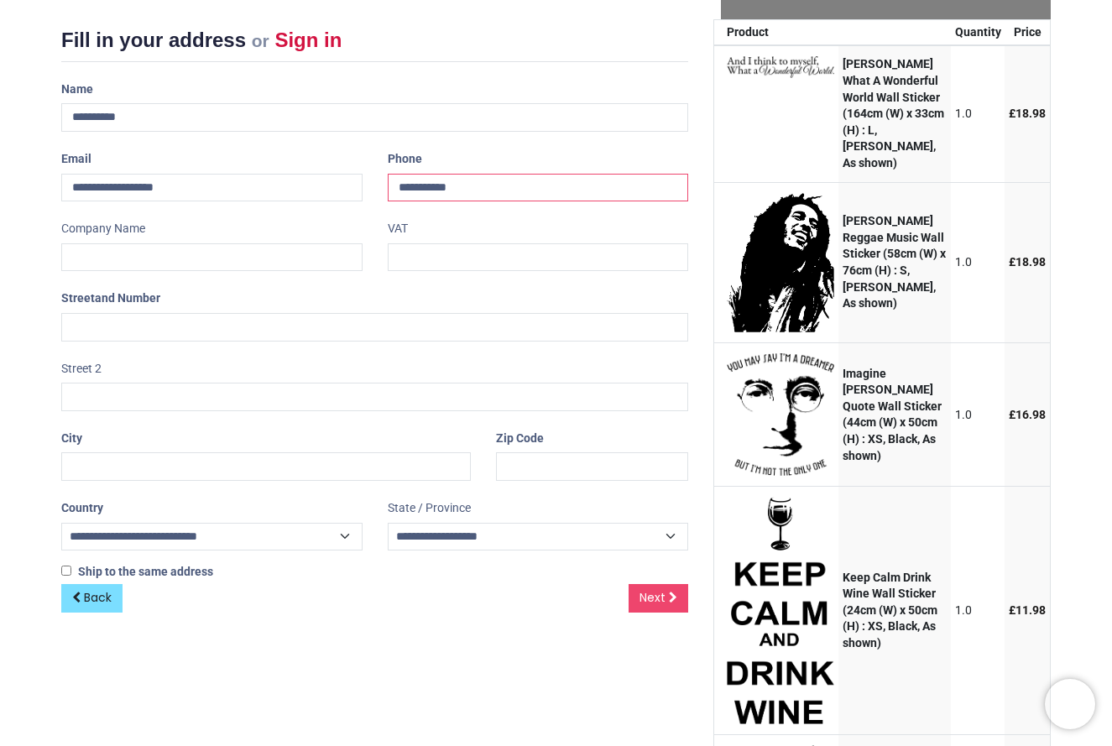
scroll to position [253, 0]
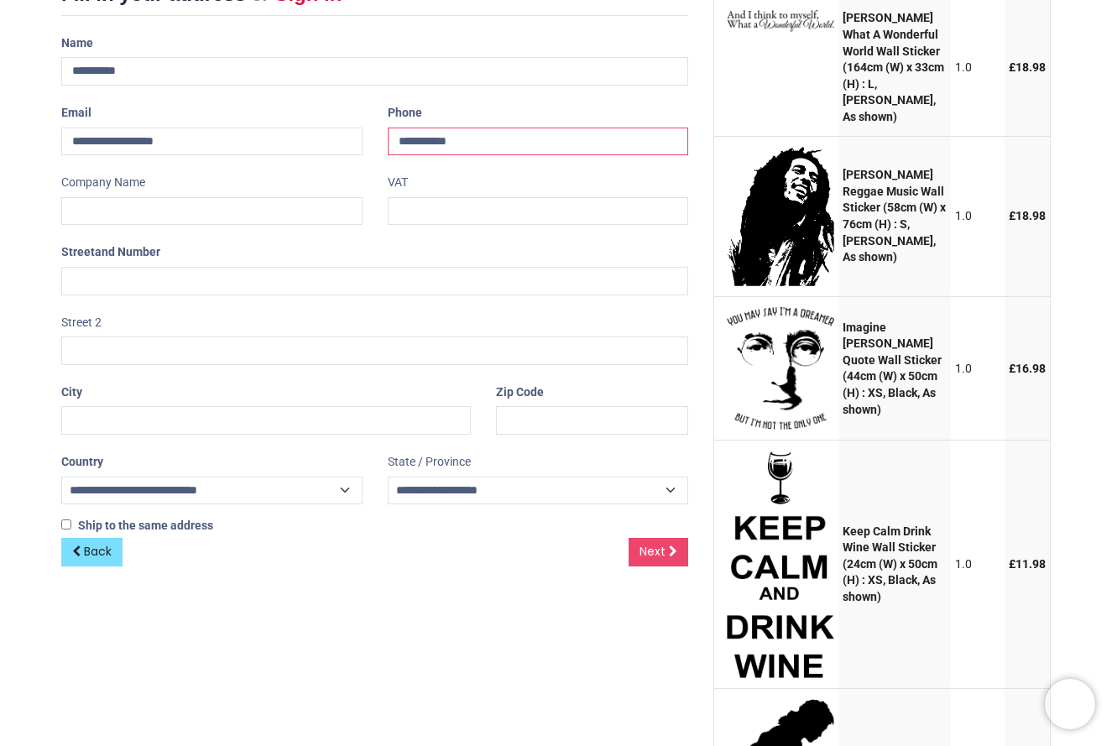
type input "**********"
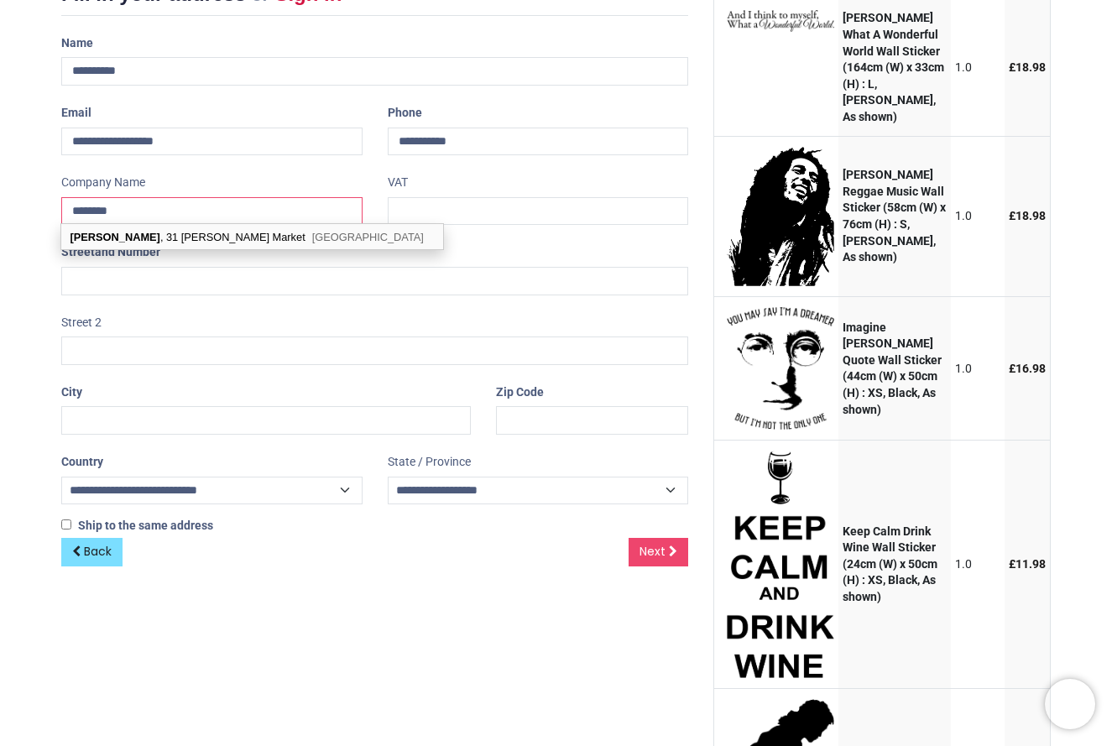
type input "********"
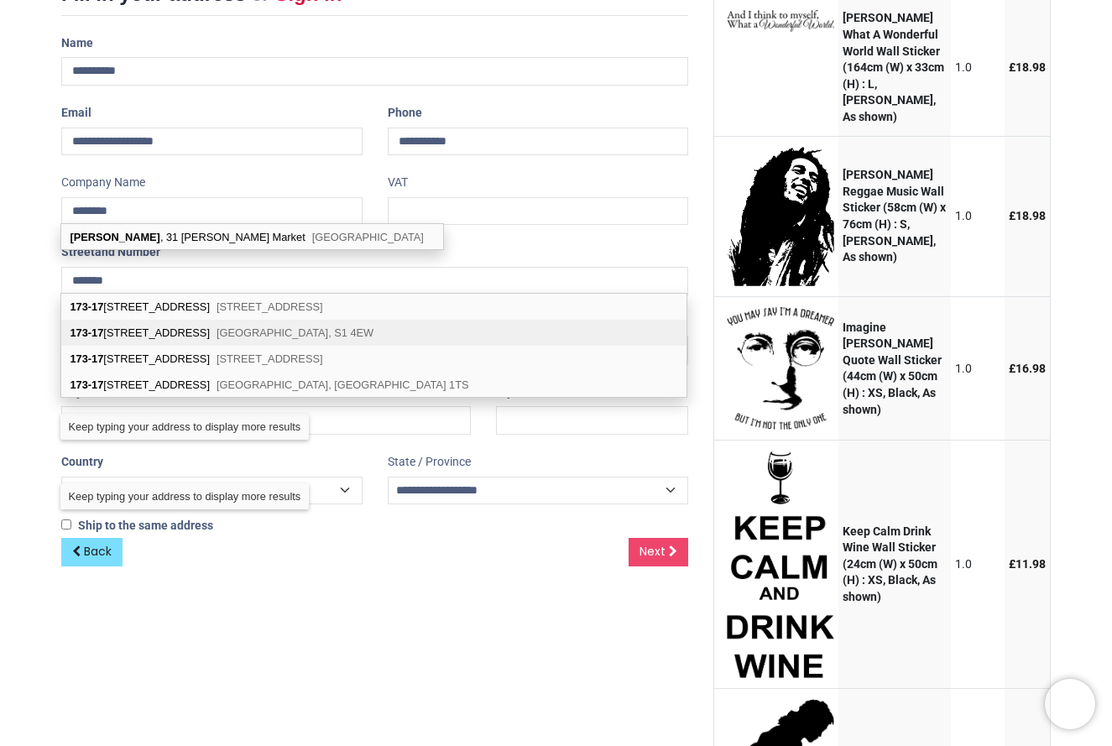
click at [217, 334] on span "Sheffield, S1 4EW" at bounding box center [295, 332] width 157 height 13
type input "**********"
type input "******"
select select "***"
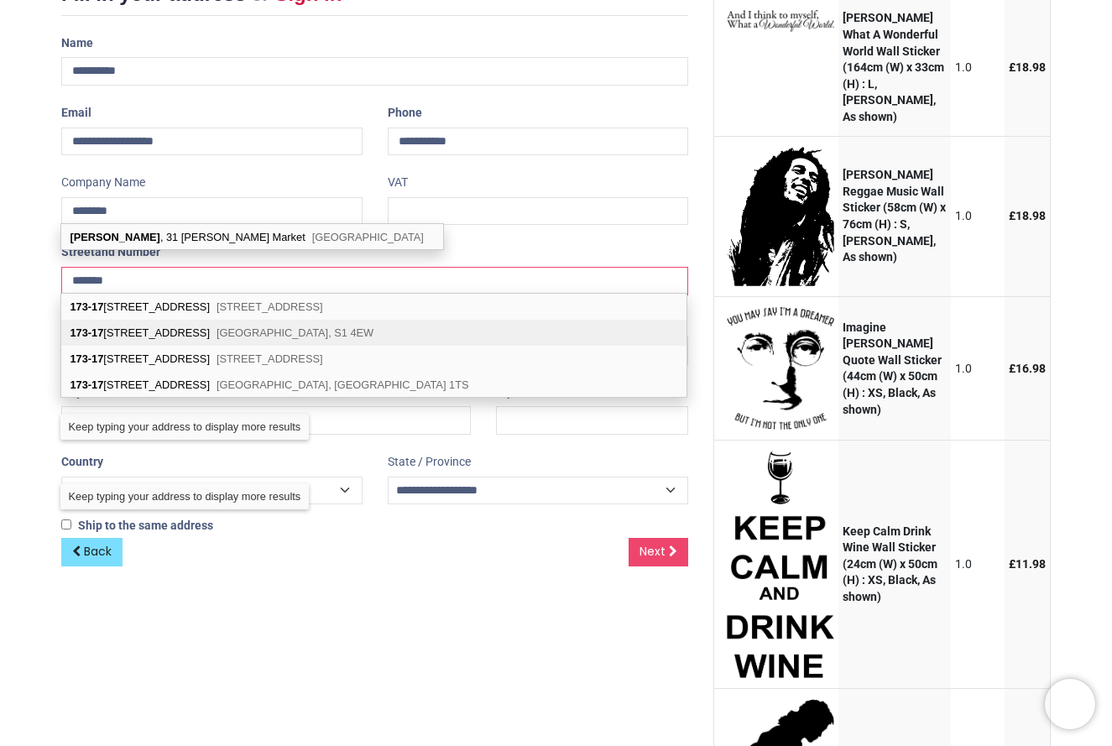
type input "*********"
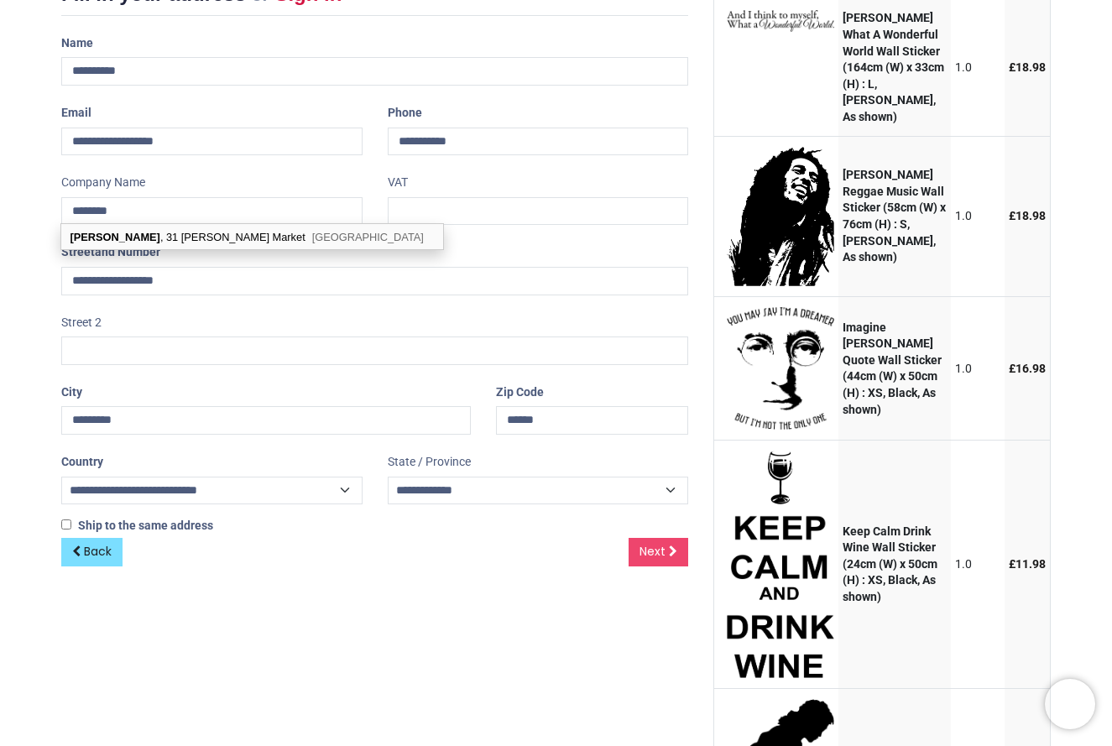
click at [326, 544] on div "Back Next" at bounding box center [374, 565] width 627 height 55
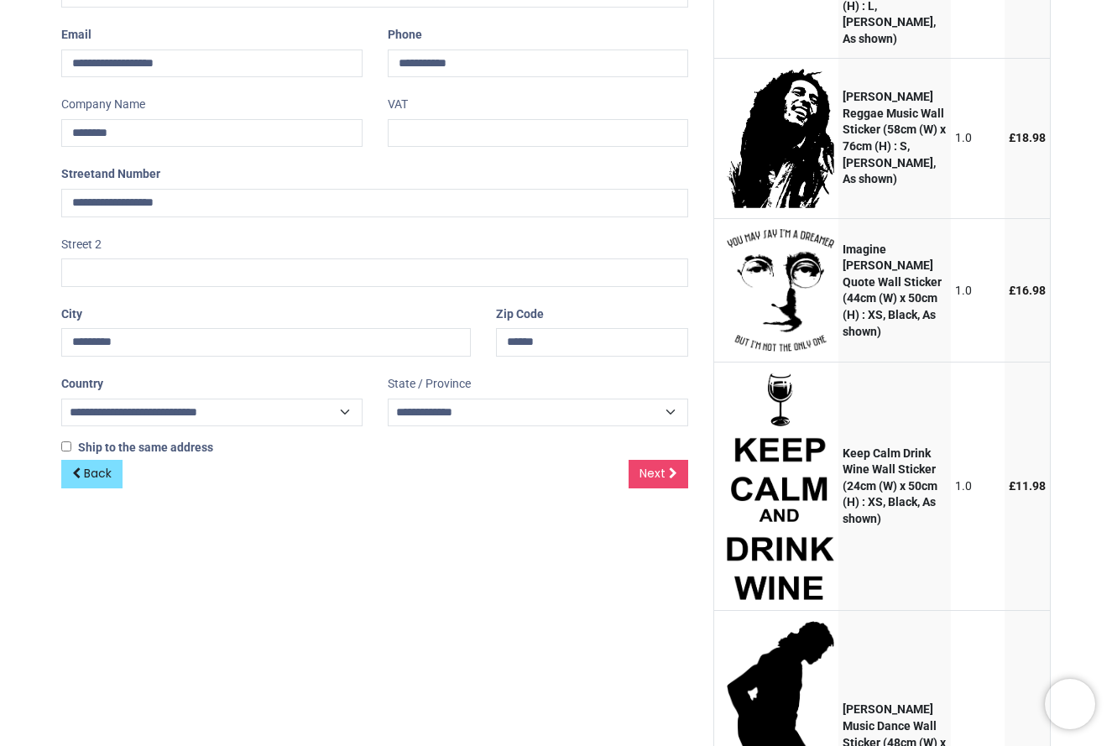
scroll to position [342, 0]
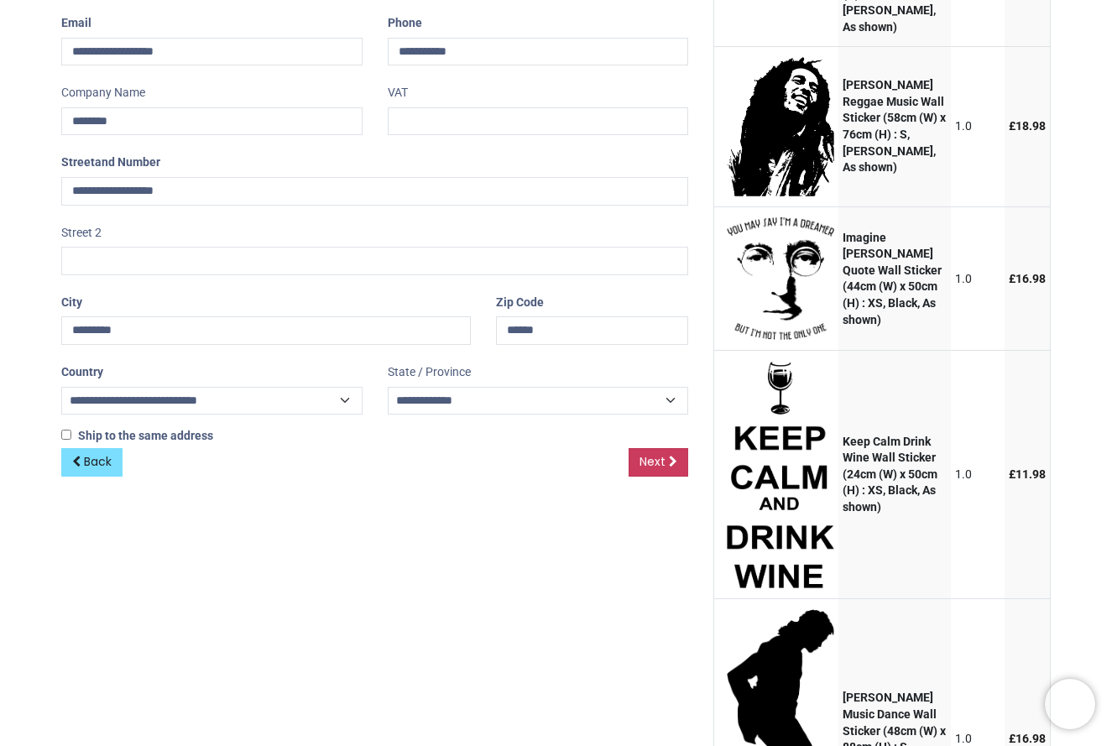
click at [652, 457] on span "Next" at bounding box center [653, 461] width 26 height 17
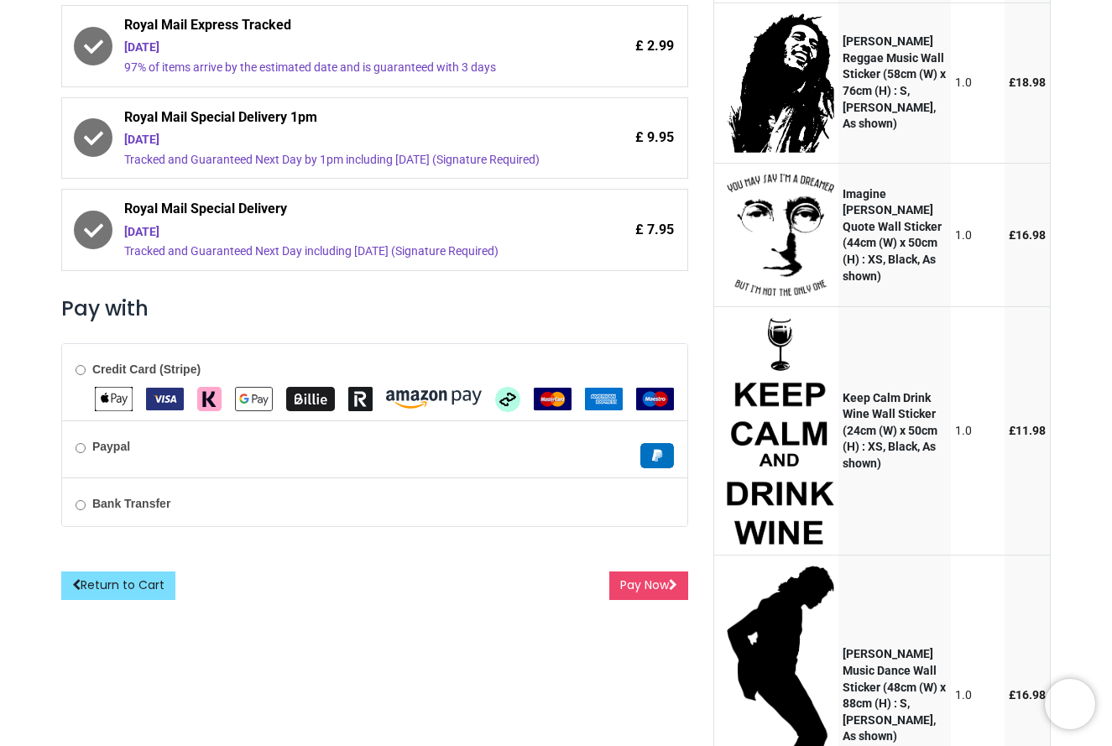
scroll to position [404, 0]
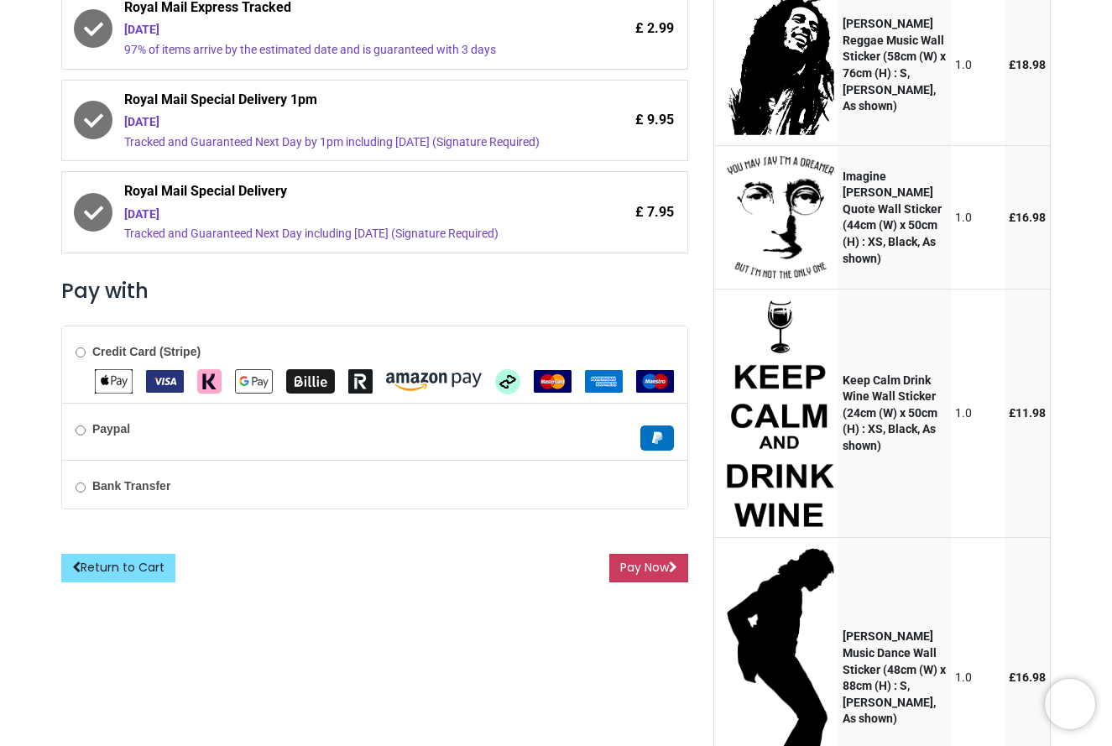
click at [641, 576] on button "Pay Now" at bounding box center [648, 568] width 79 height 29
